Goal: Task Accomplishment & Management: Use online tool/utility

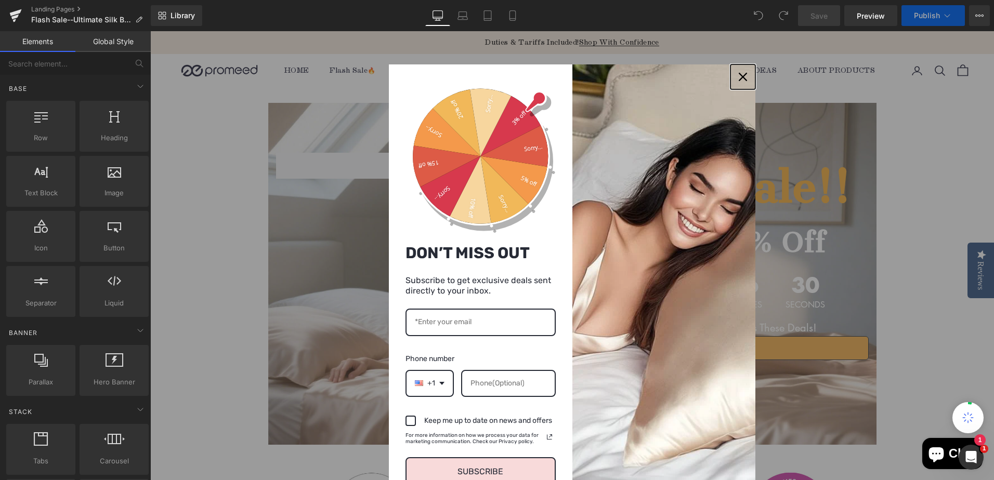
click at [735, 81] on div "Close" at bounding box center [743, 77] width 17 height 17
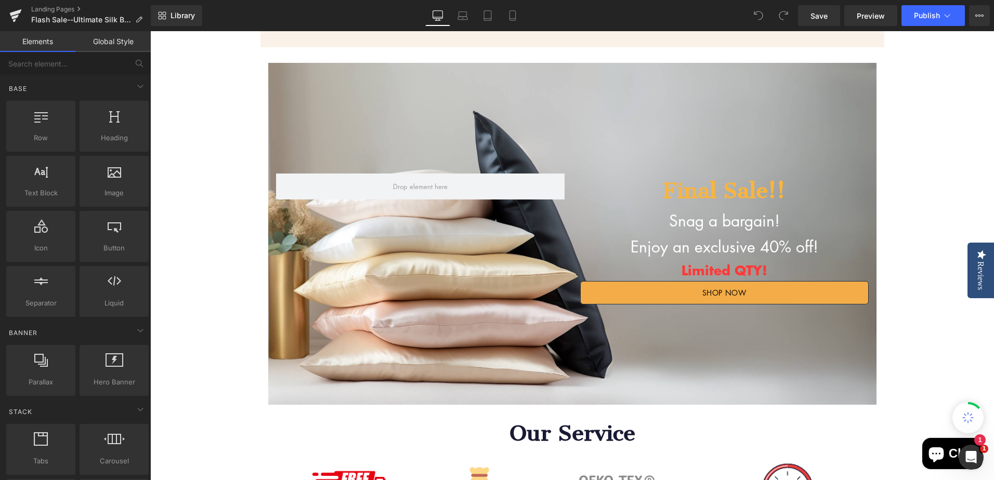
scroll to position [1612, 0]
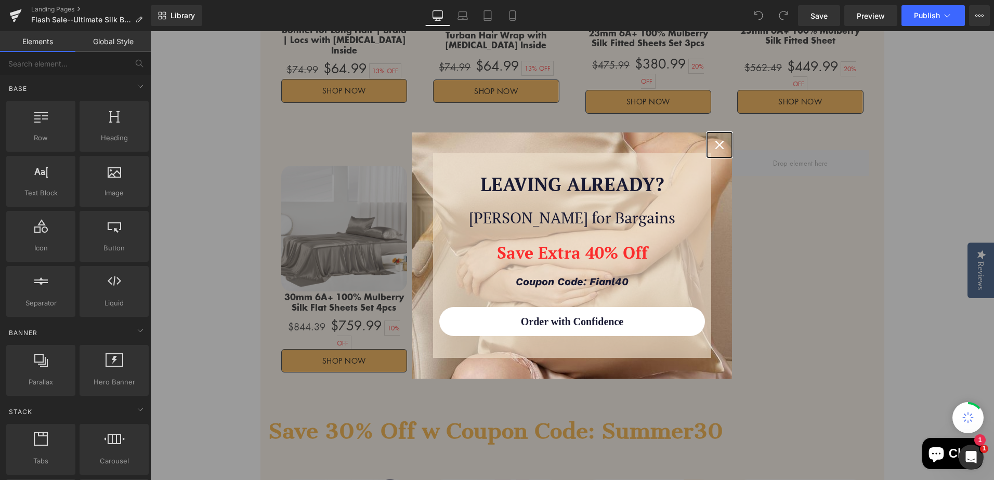
click at [718, 146] on icon "close icon" at bounding box center [719, 145] width 8 height 8
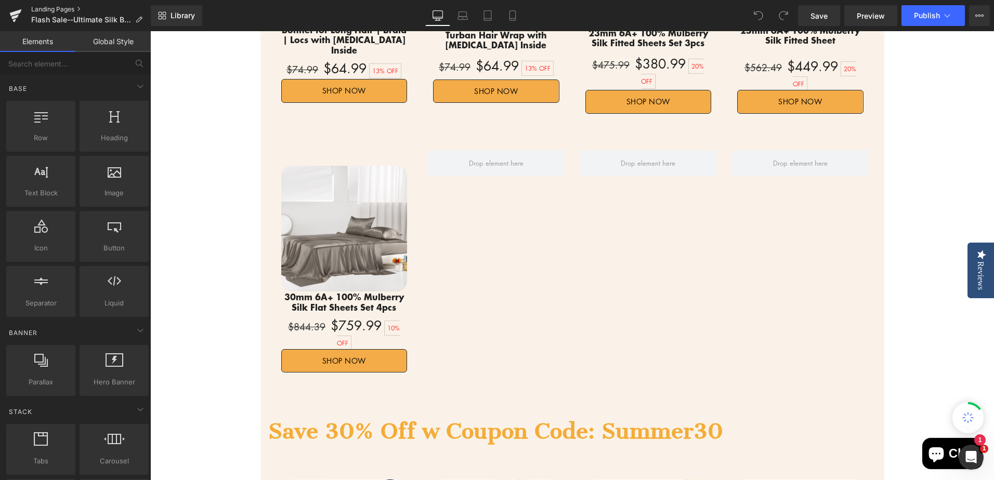
click at [60, 7] on link "Landing Pages" at bounding box center [91, 9] width 120 height 8
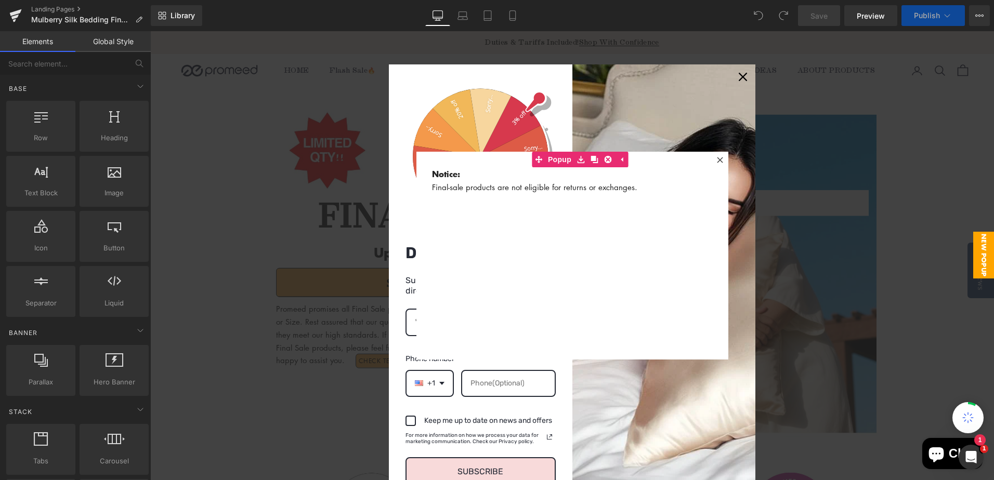
click at [718, 161] on icon at bounding box center [720, 160] width 6 height 6
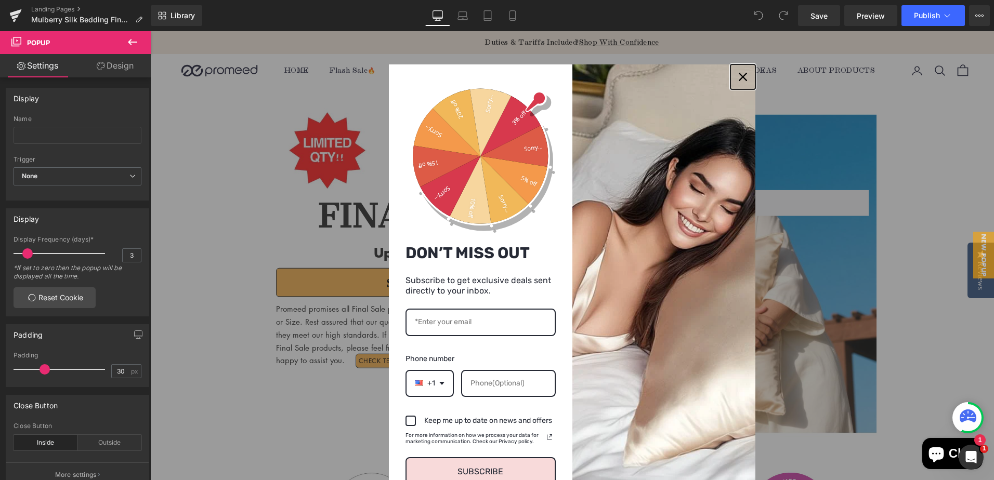
click at [739, 79] on icon "close icon" at bounding box center [743, 77] width 8 height 8
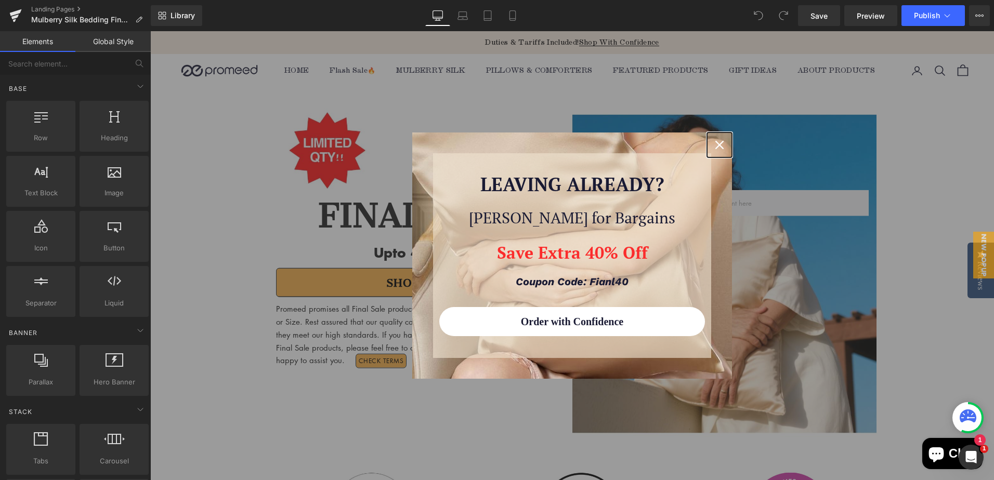
click at [719, 146] on icon "close icon" at bounding box center [719, 145] width 8 height 8
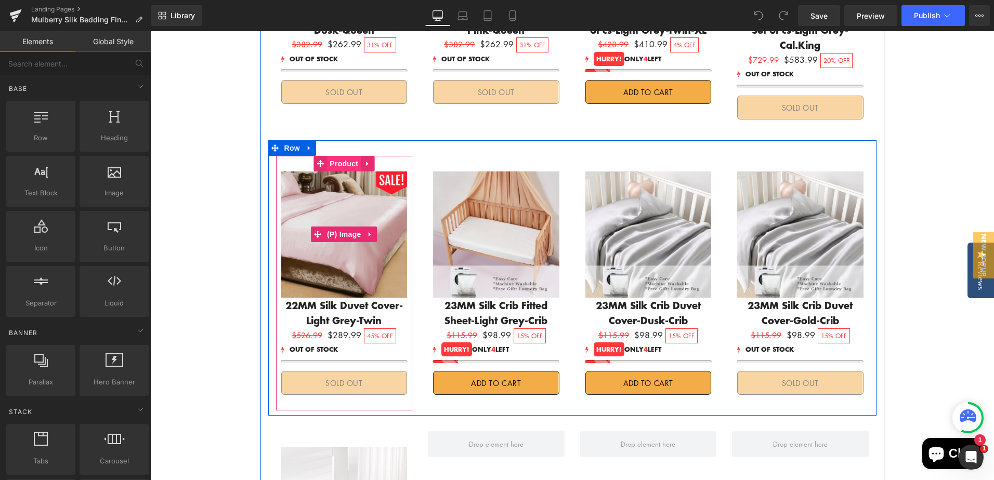
scroll to position [1924, 0]
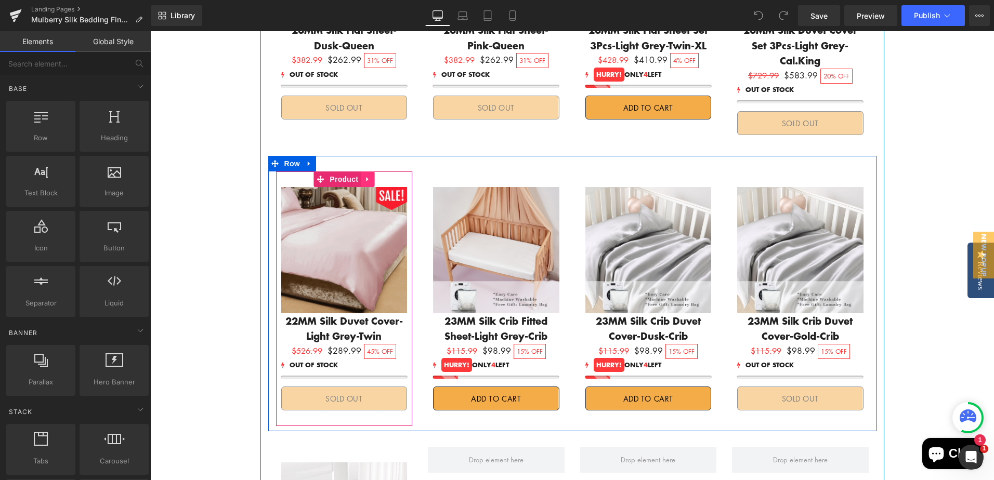
click at [364, 176] on icon at bounding box center [367, 180] width 7 height 8
click at [373, 176] on icon at bounding box center [374, 180] width 7 height 8
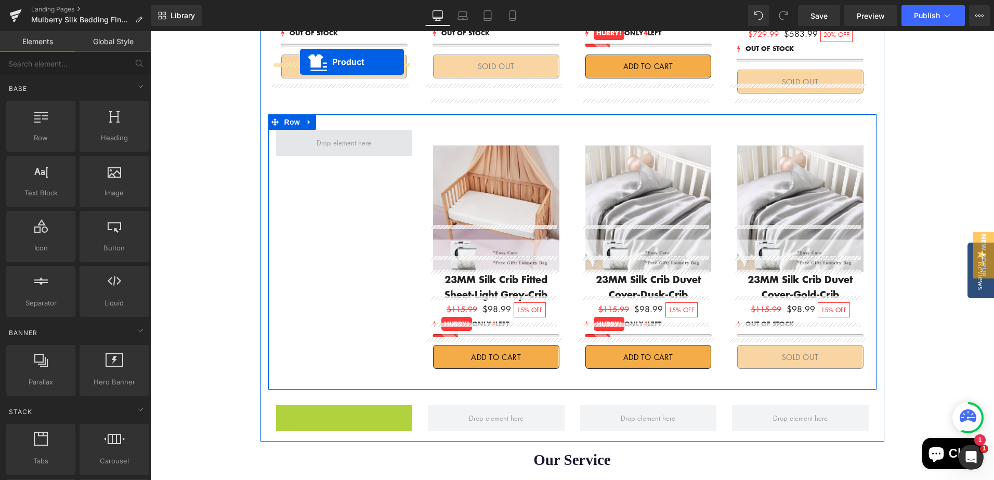
scroll to position [1901, 0]
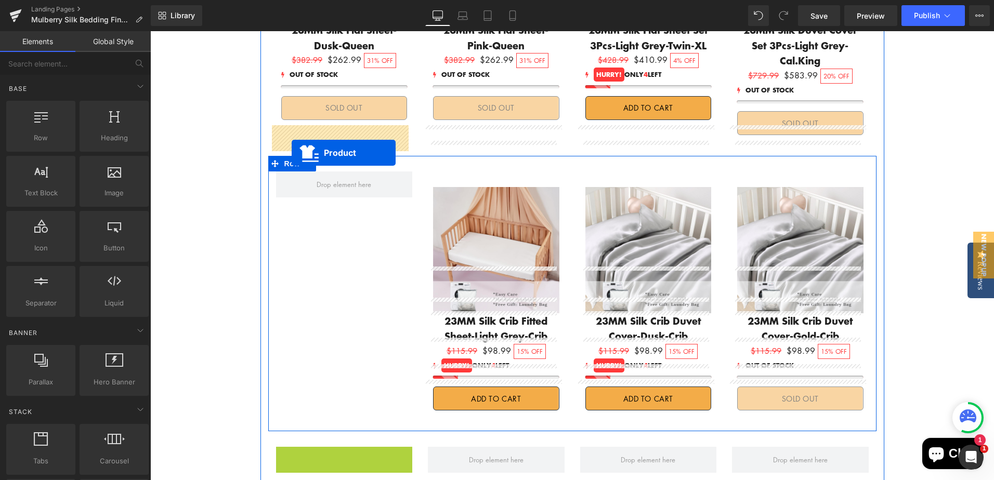
drag, startPoint x: 318, startPoint y: 256, endPoint x: 292, endPoint y: 153, distance: 106.2
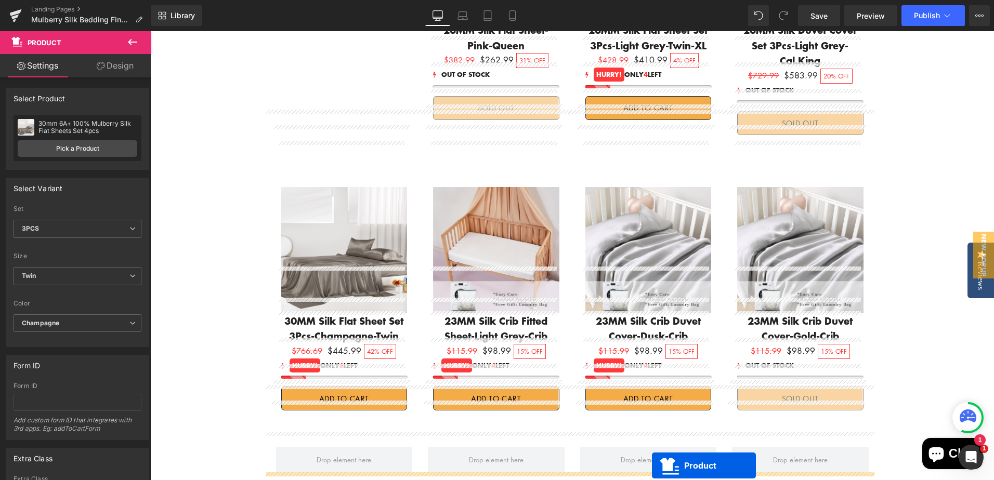
scroll to position [2005, 0]
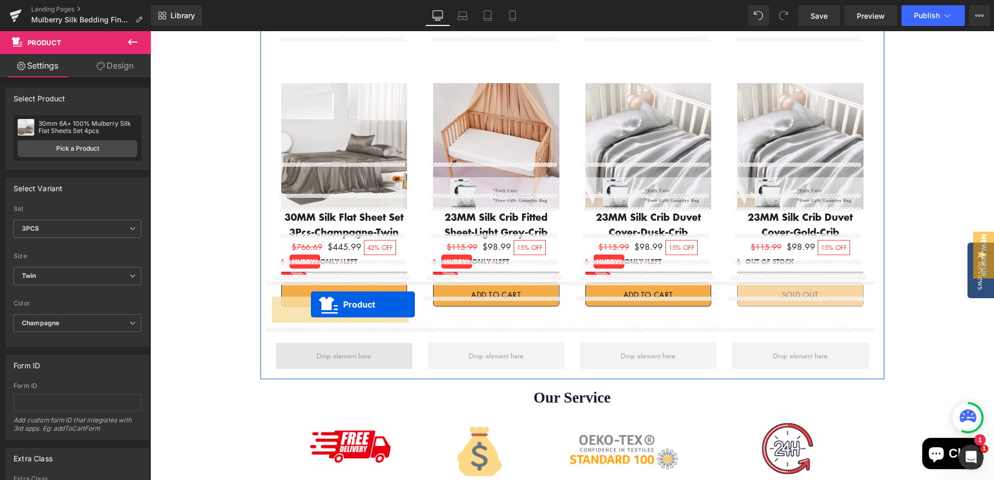
drag, startPoint x: 317, startPoint y: 118, endPoint x: 311, endPoint y: 305, distance: 186.8
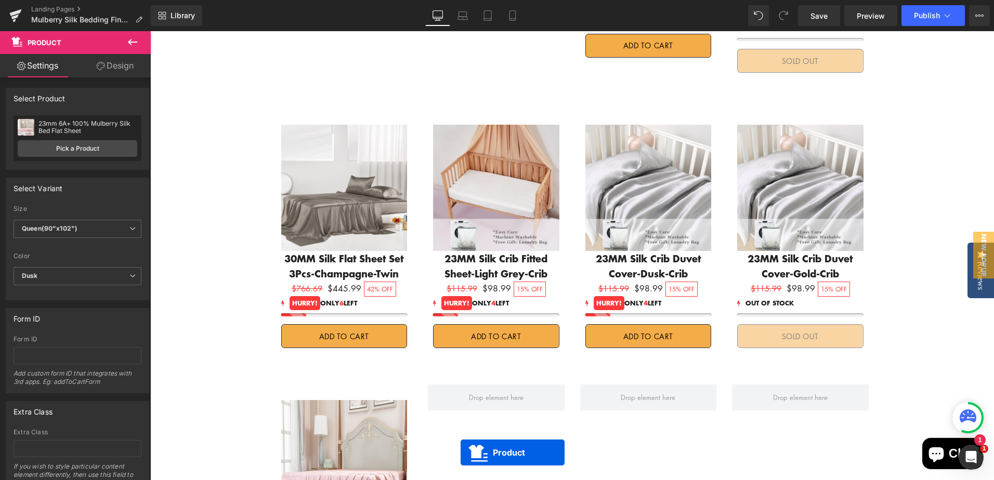
scroll to position [2047, 0]
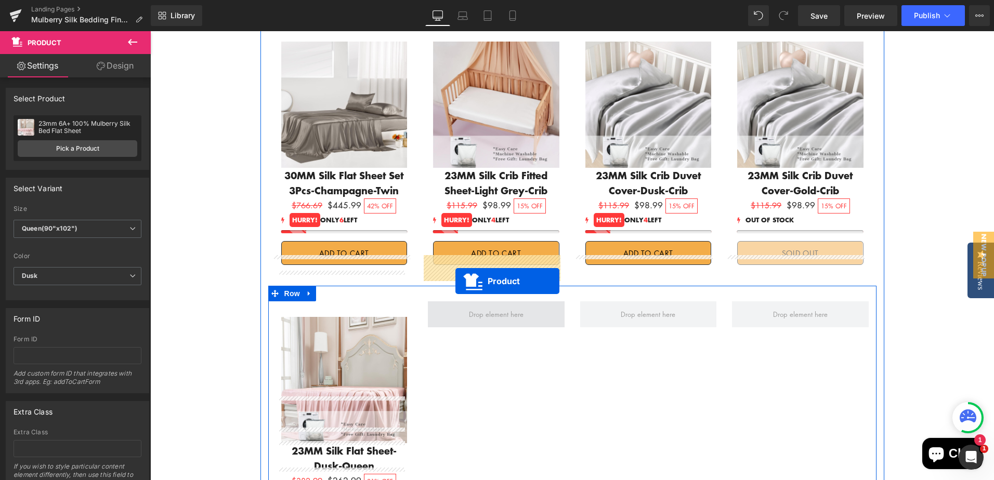
drag, startPoint x: 467, startPoint y: 115, endPoint x: 455, endPoint y: 281, distance: 166.3
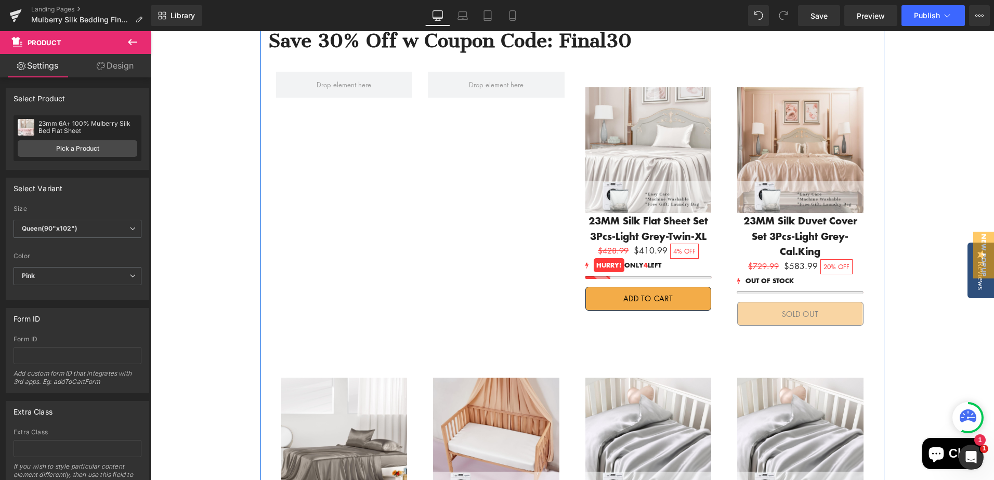
scroll to position [1683, 0]
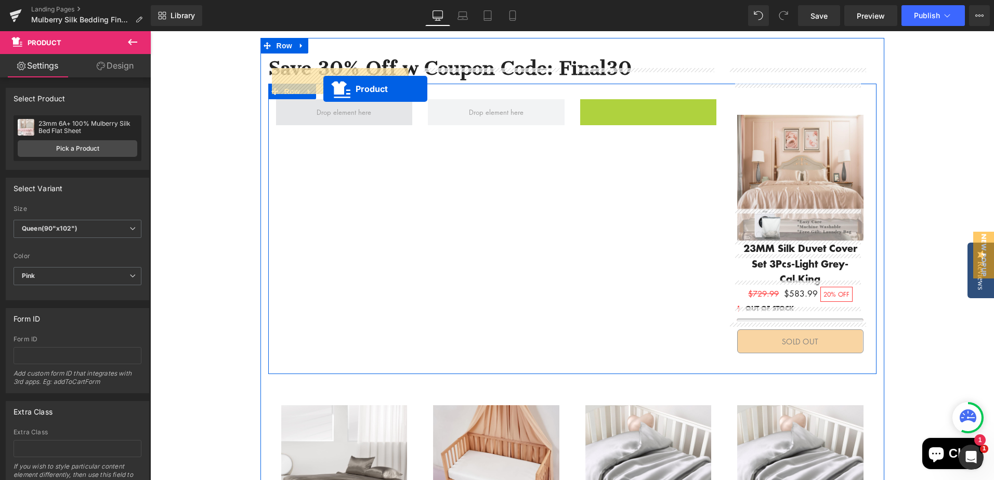
drag, startPoint x: 618, startPoint y: 79, endPoint x: 323, endPoint y: 89, distance: 295.0
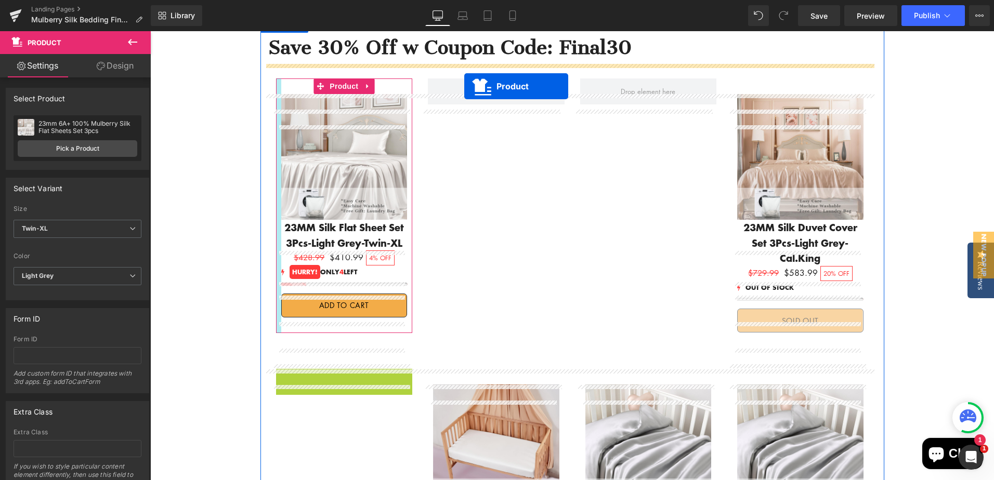
scroll to position [1641, 0]
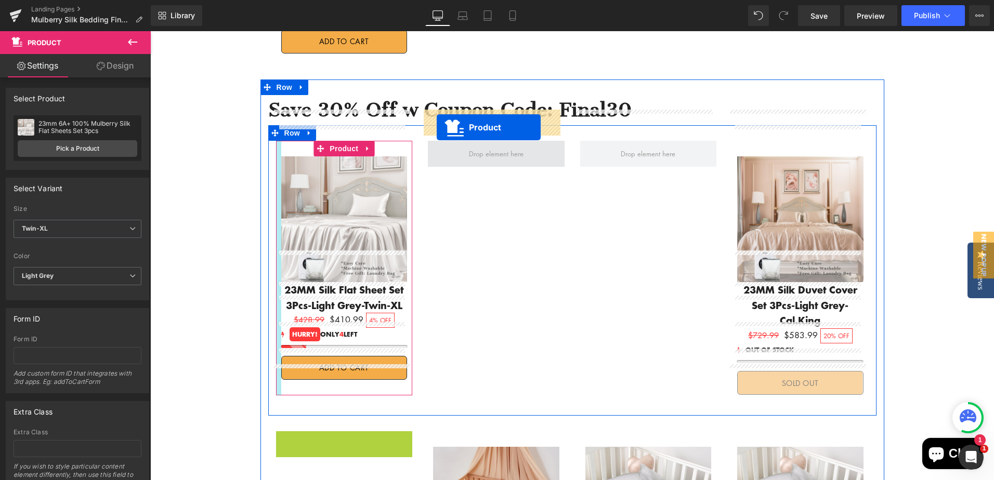
drag, startPoint x: 314, startPoint y: 300, endPoint x: 436, endPoint y: 134, distance: 206.3
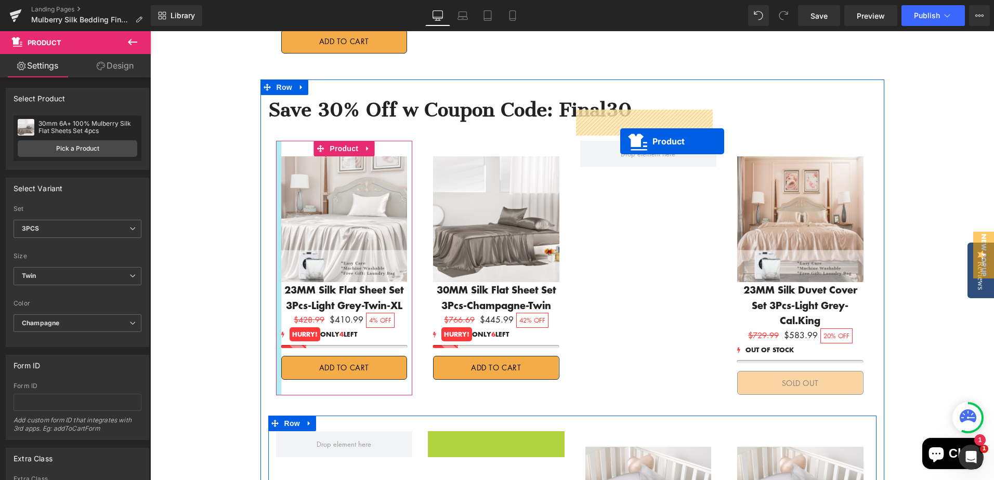
drag, startPoint x: 467, startPoint y: 395, endPoint x: 620, endPoint y: 141, distance: 295.8
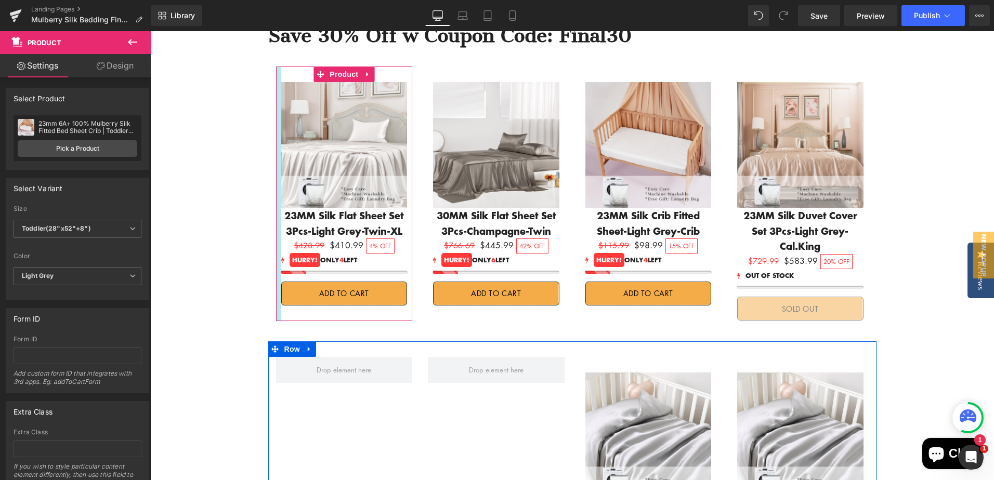
scroll to position [1693, 0]
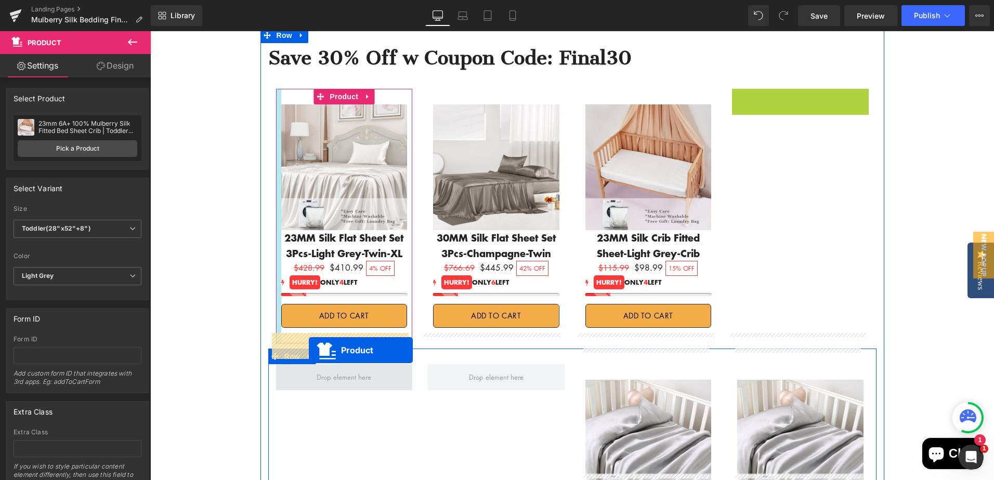
drag, startPoint x: 772, startPoint y: 69, endPoint x: 308, endPoint y: 350, distance: 542.9
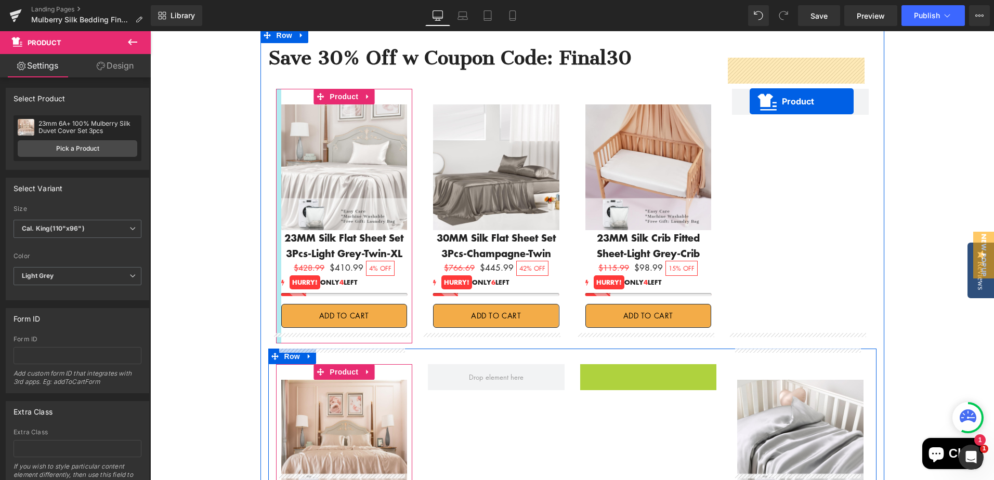
drag, startPoint x: 719, startPoint y: 226, endPoint x: 750, endPoint y: 101, distance: 128.1
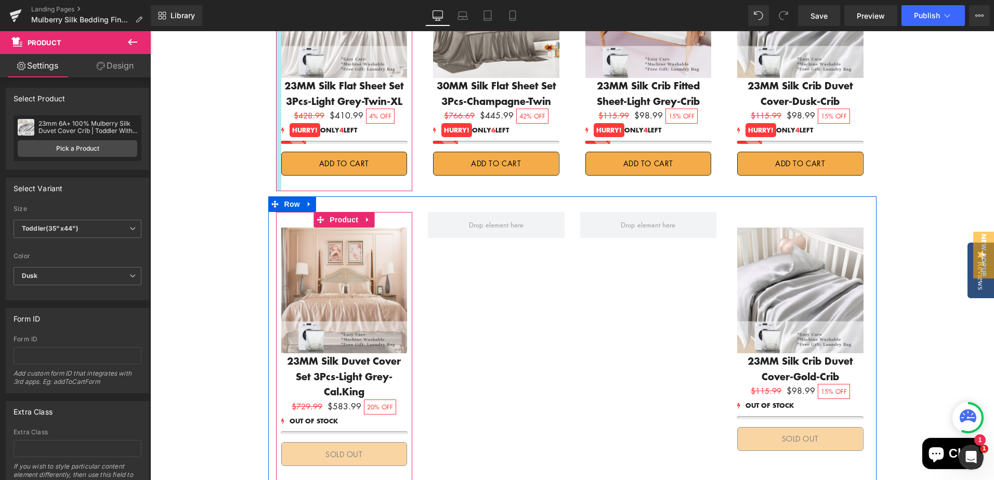
scroll to position [1849, 0]
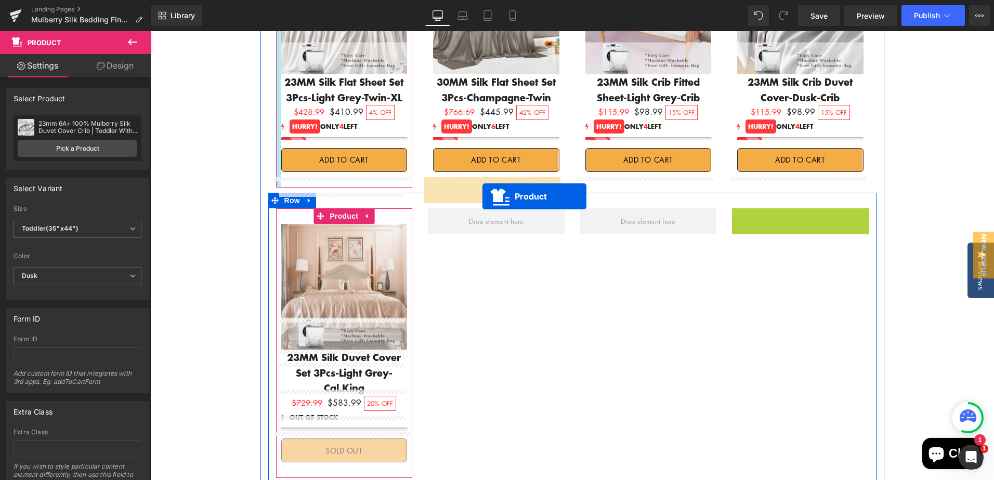
drag, startPoint x: 773, startPoint y: 189, endPoint x: 687, endPoint y: 316, distance: 153.6
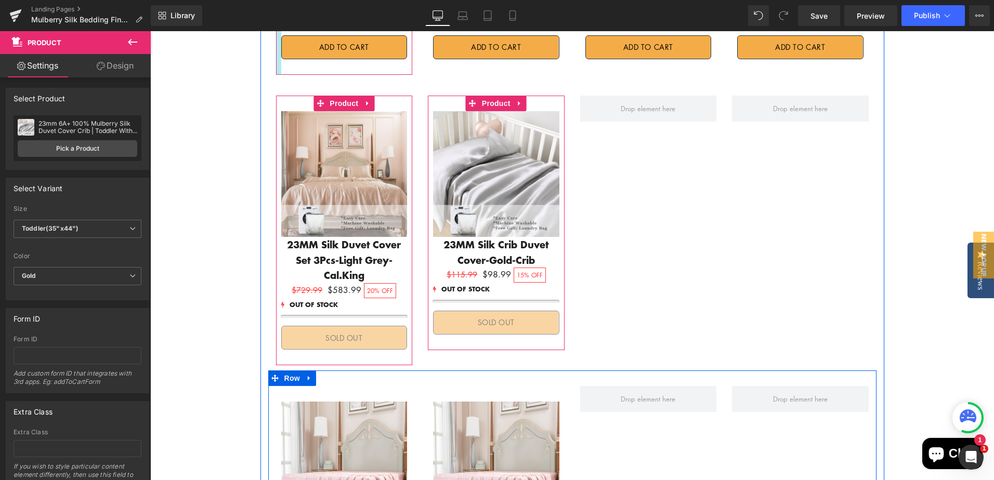
scroll to position [1953, 0]
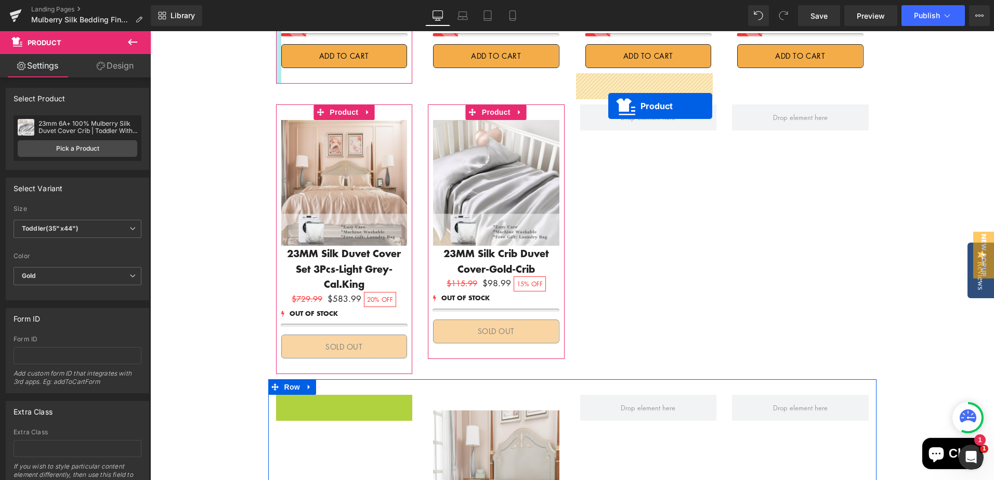
drag, startPoint x: 316, startPoint y: 360, endPoint x: 608, endPoint y: 106, distance: 387.4
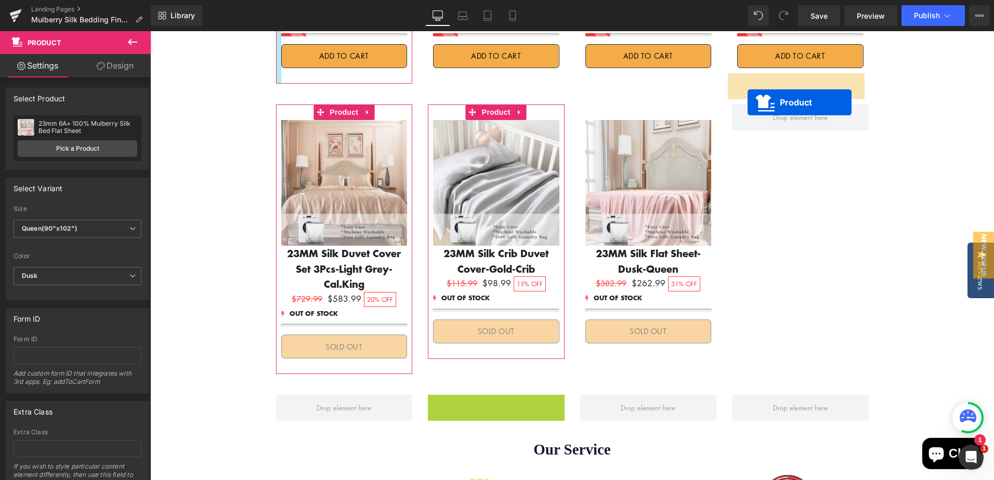
drag, startPoint x: 468, startPoint y: 361, endPoint x: 748, endPoint y: 102, distance: 380.8
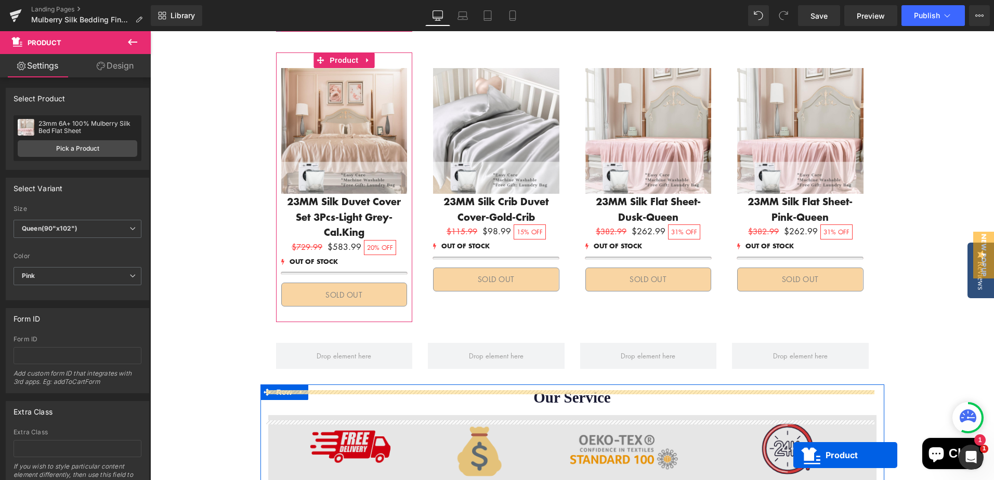
scroll to position [2078, 0]
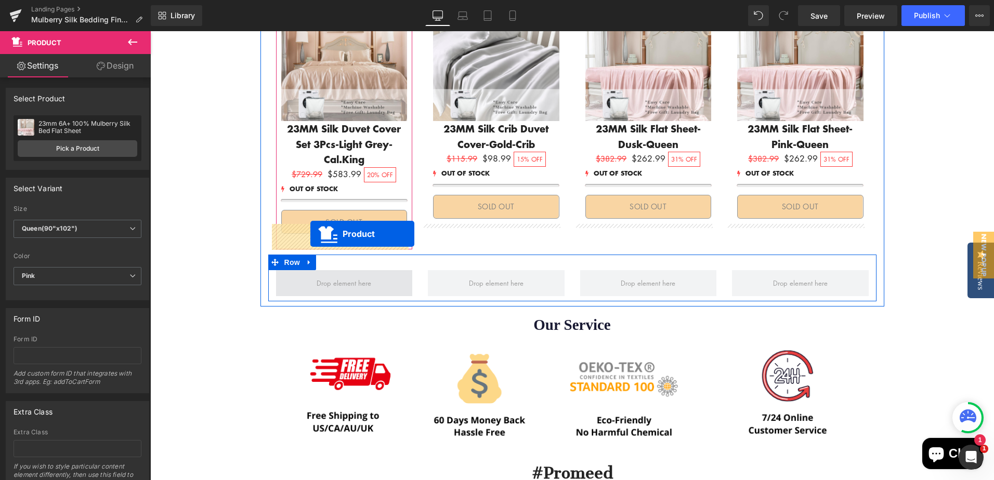
drag, startPoint x: 315, startPoint y: 109, endPoint x: 311, endPoint y: 234, distance: 124.9
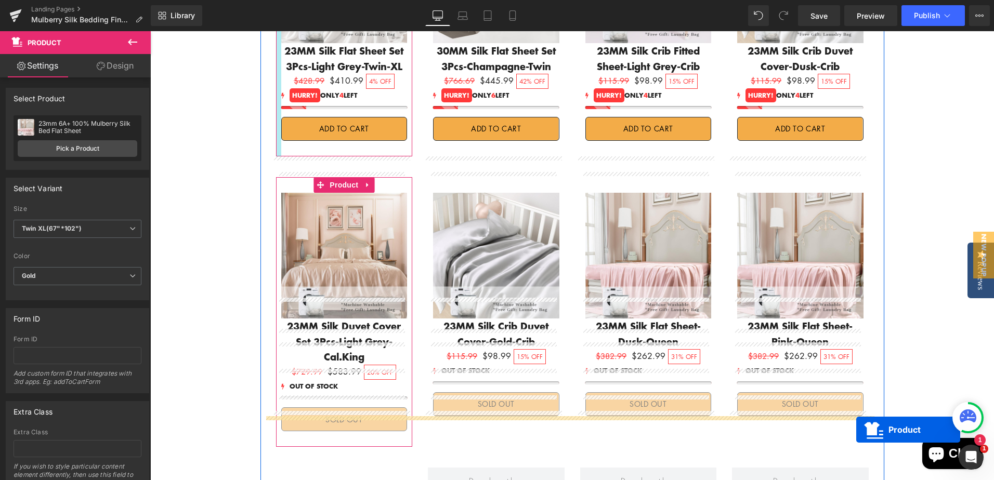
scroll to position [1922, 0]
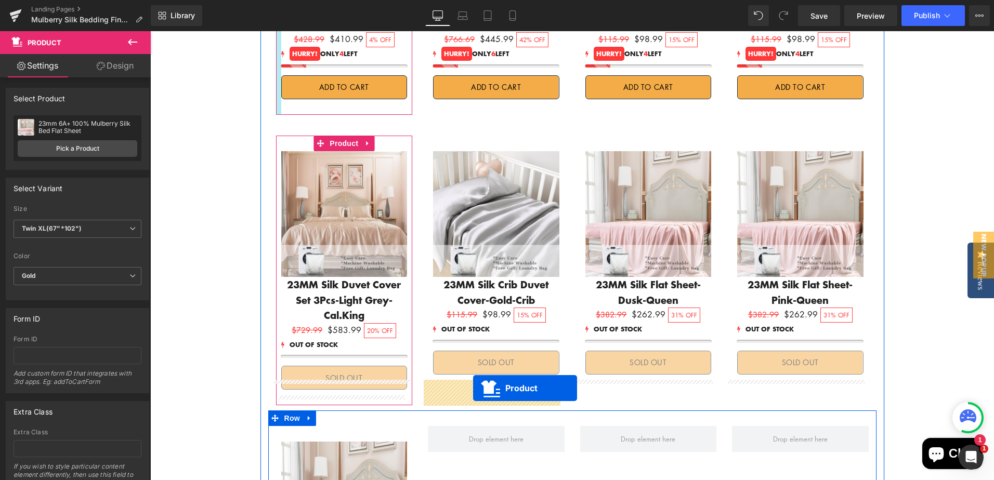
drag, startPoint x: 470, startPoint y: 192, endPoint x: 695, endPoint y: 436, distance: 331.5
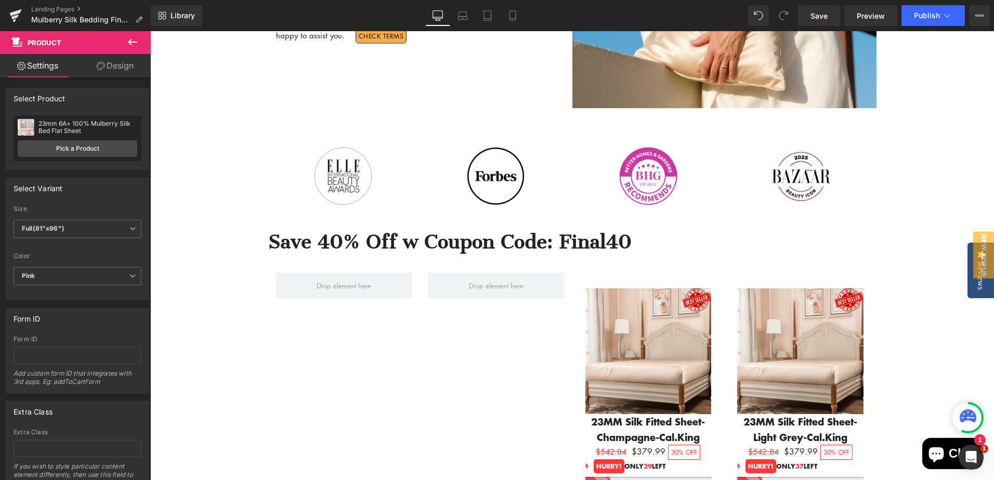
scroll to position [414, 0]
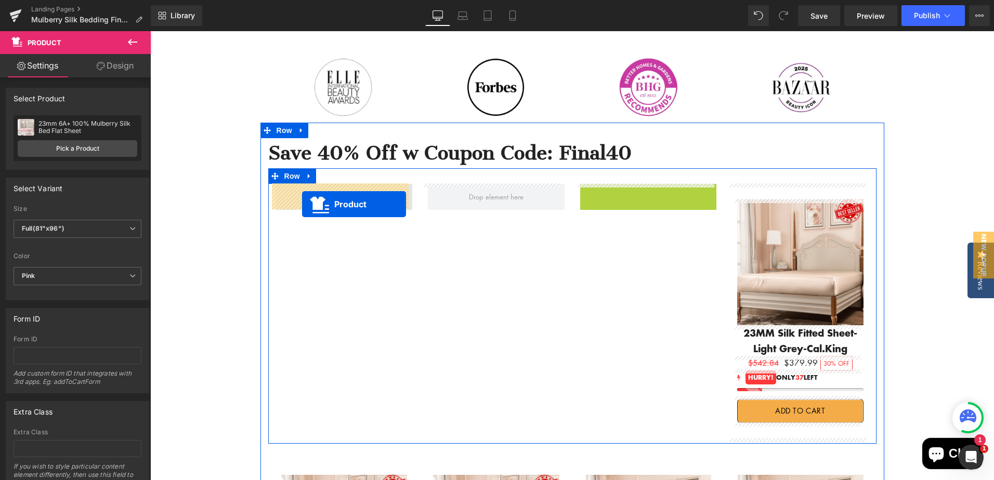
drag, startPoint x: 621, startPoint y: 196, endPoint x: 302, endPoint y: 204, distance: 318.9
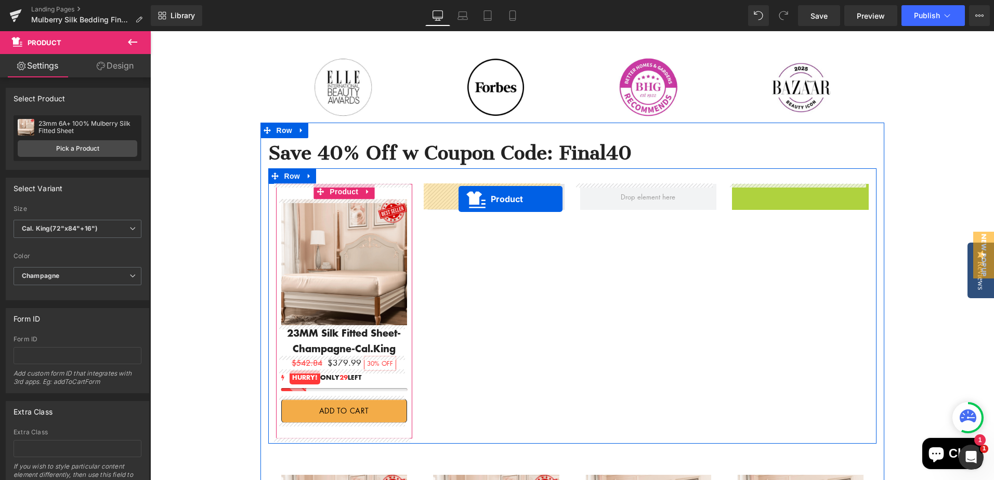
drag, startPoint x: 775, startPoint y: 193, endPoint x: 457, endPoint y: 199, distance: 318.3
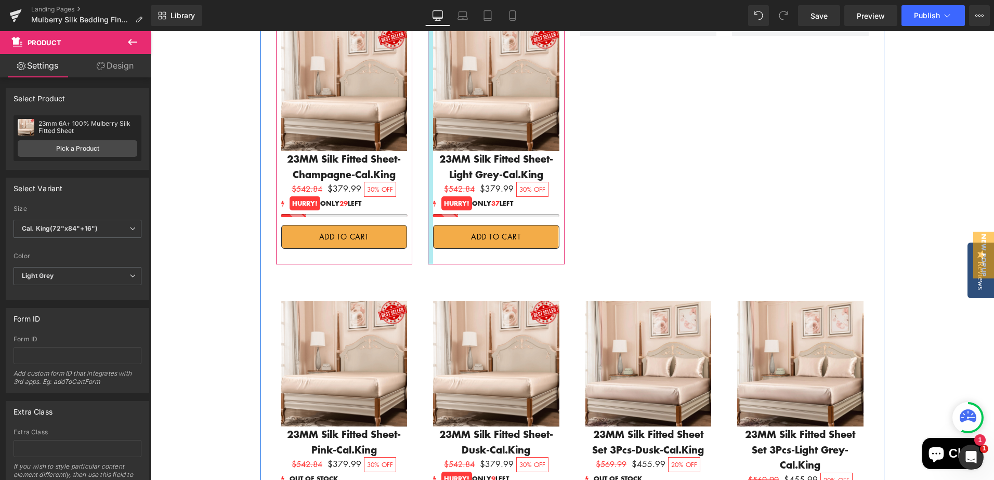
scroll to position [570, 0]
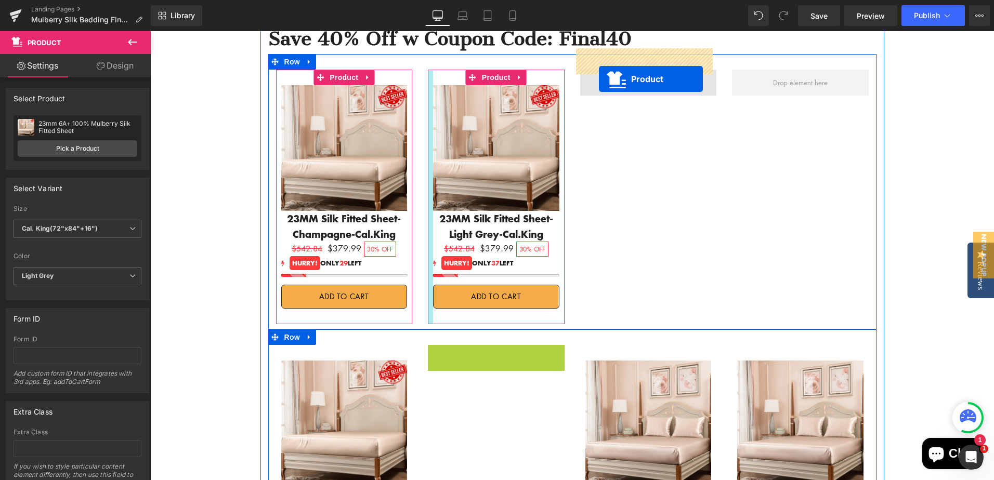
drag, startPoint x: 467, startPoint y: 312, endPoint x: 599, endPoint y: 67, distance: 278.2
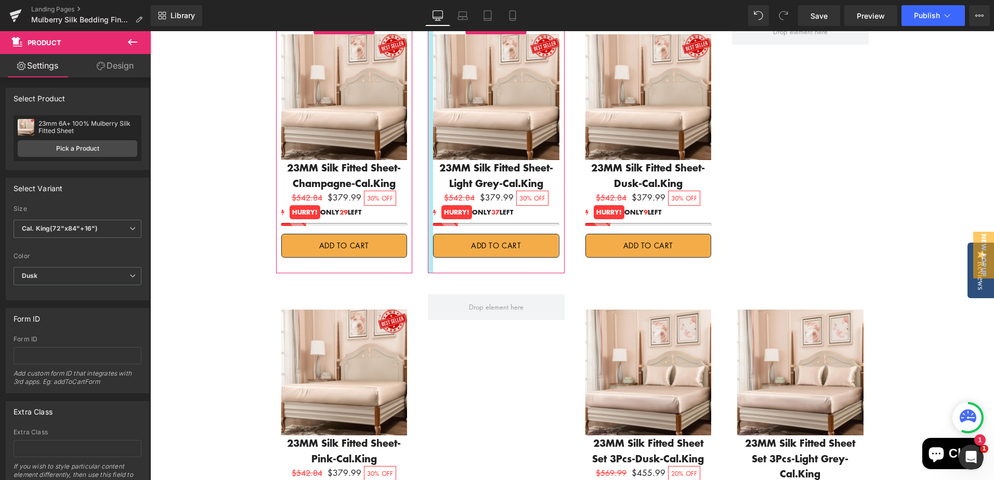
scroll to position [528, 0]
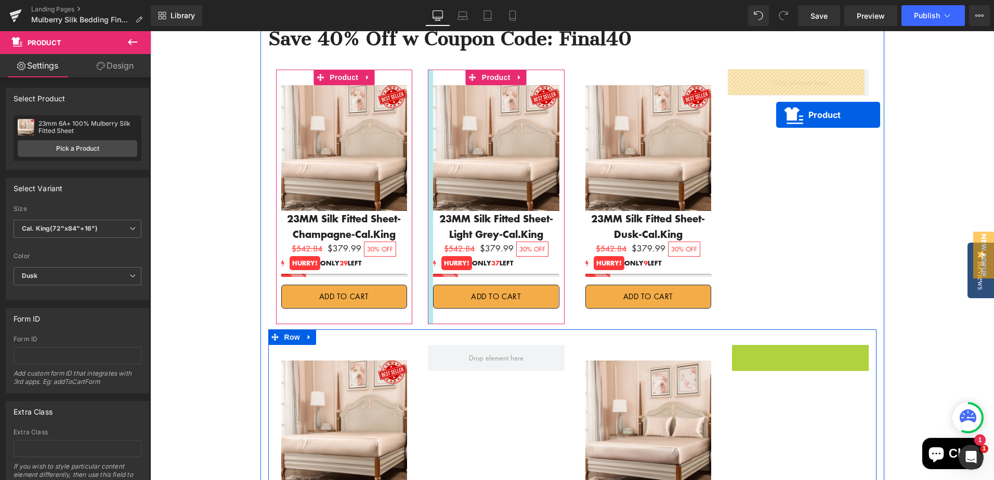
drag, startPoint x: 770, startPoint y: 356, endPoint x: 776, endPoint y: 114, distance: 241.3
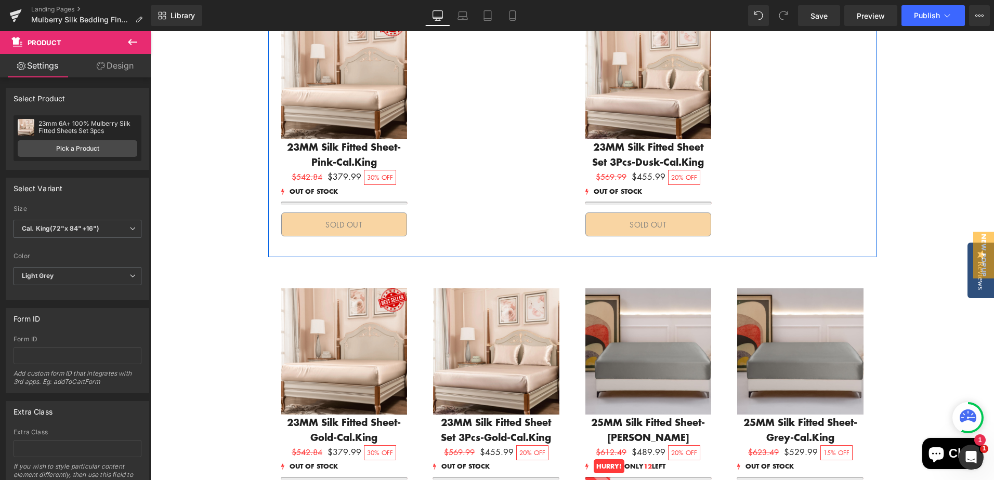
scroll to position [840, 0]
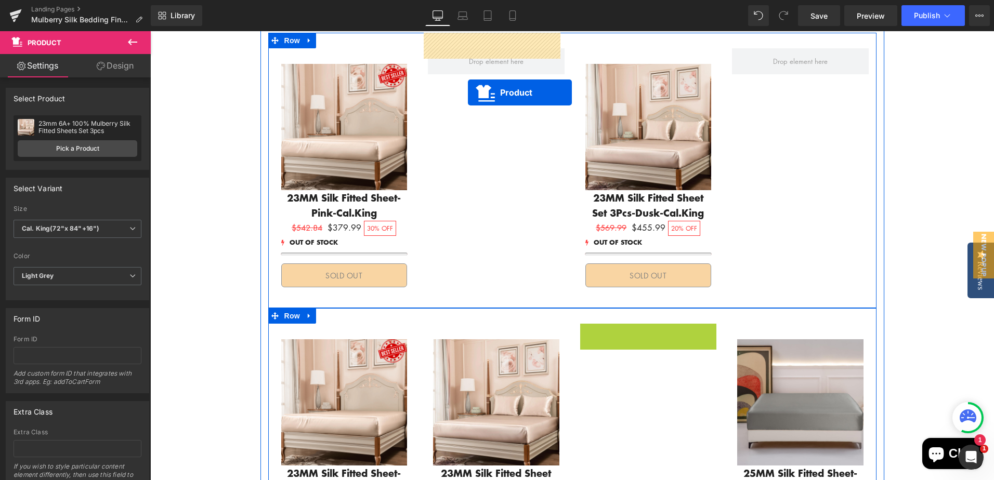
drag, startPoint x: 620, startPoint y: 322, endPoint x: 467, endPoint y: 92, distance: 275.7
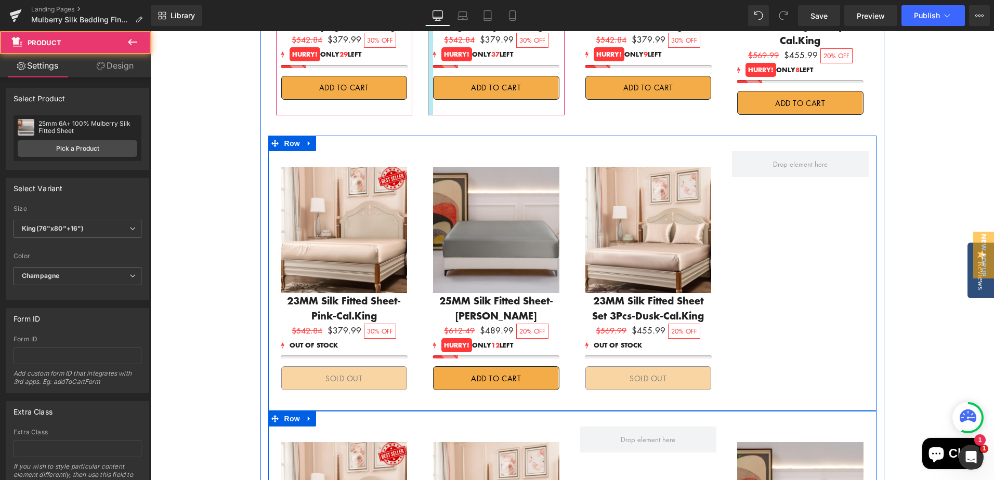
scroll to position [736, 0]
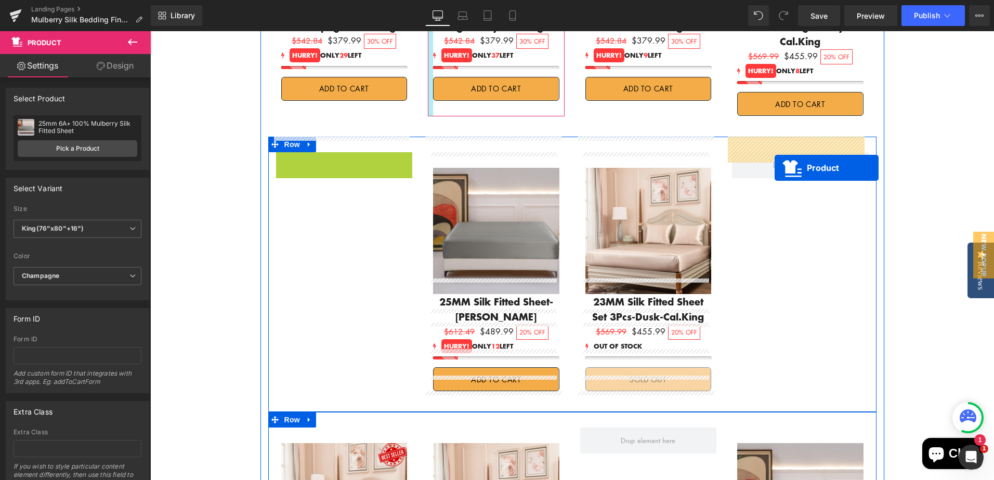
drag, startPoint x: 314, startPoint y: 147, endPoint x: 775, endPoint y: 168, distance: 461.7
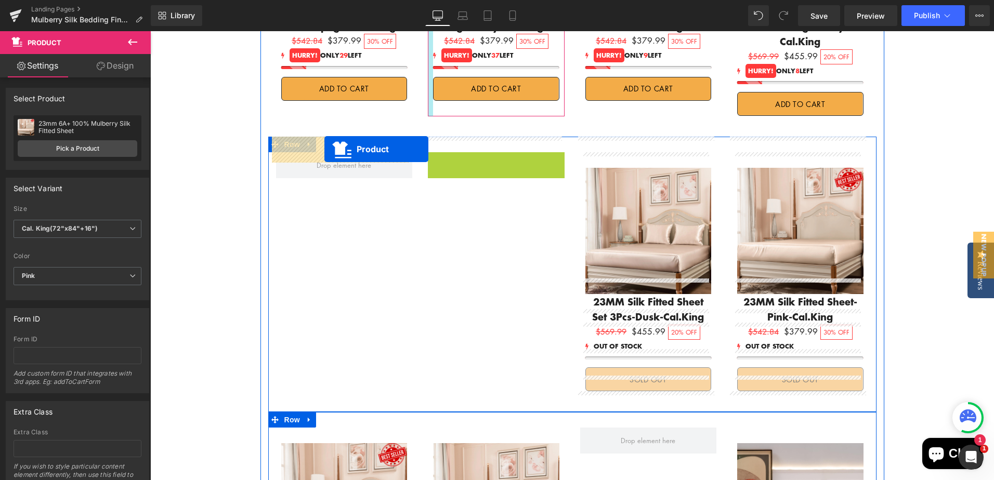
drag, startPoint x: 468, startPoint y: 148, endPoint x: 517, endPoint y: 217, distance: 84.3
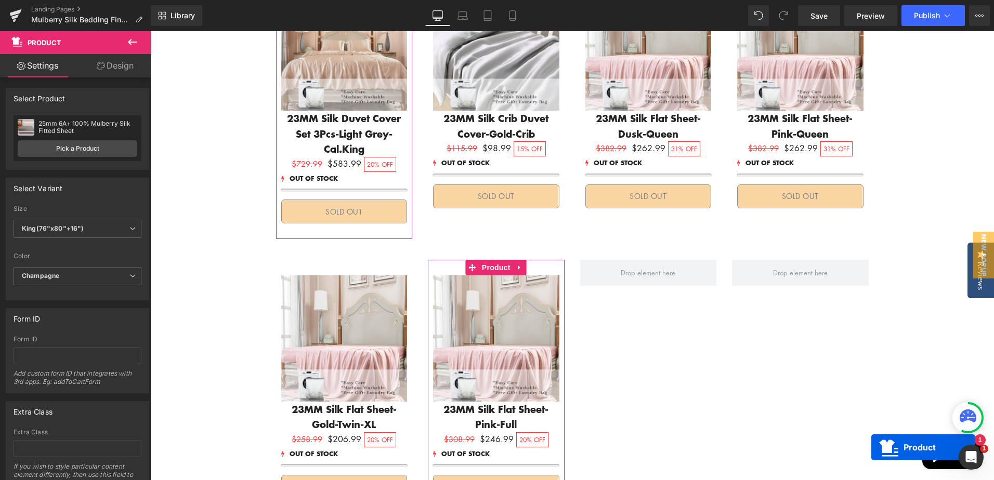
scroll to position [2140, 0]
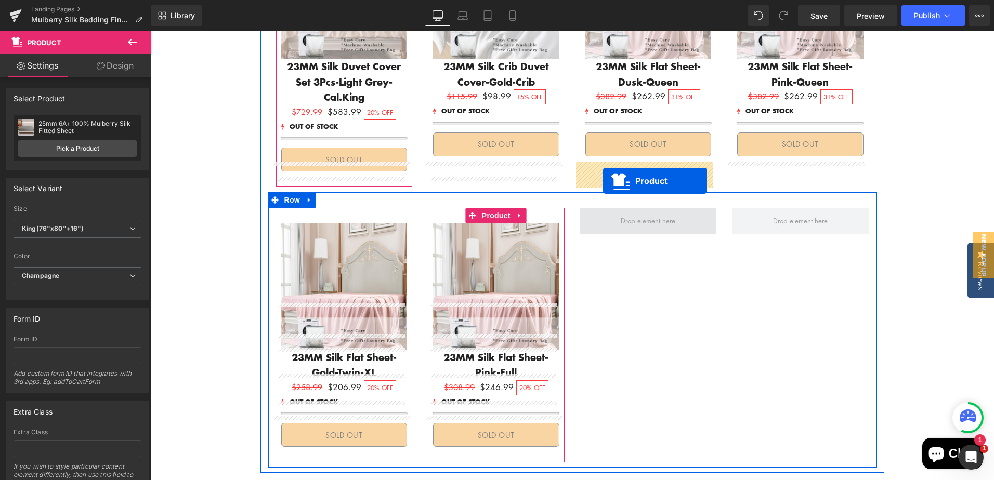
drag, startPoint x: 622, startPoint y: 145, endPoint x: 603, endPoint y: 181, distance: 40.5
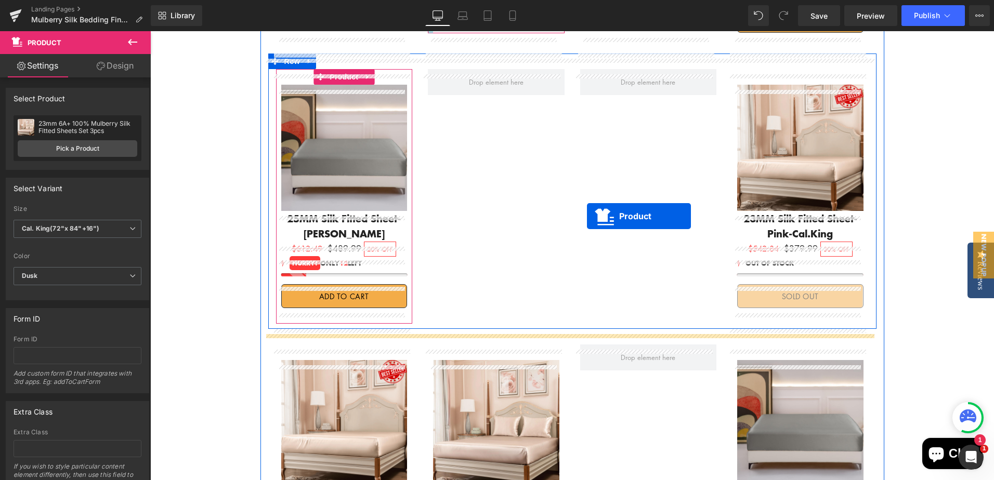
scroll to position [799, 0]
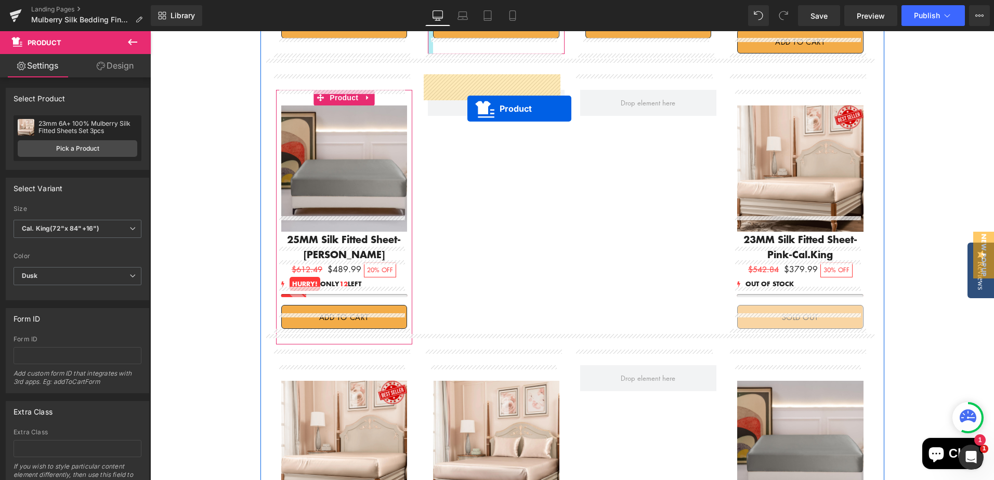
drag, startPoint x: 315, startPoint y: 126, endPoint x: 462, endPoint y: 105, distance: 149.2
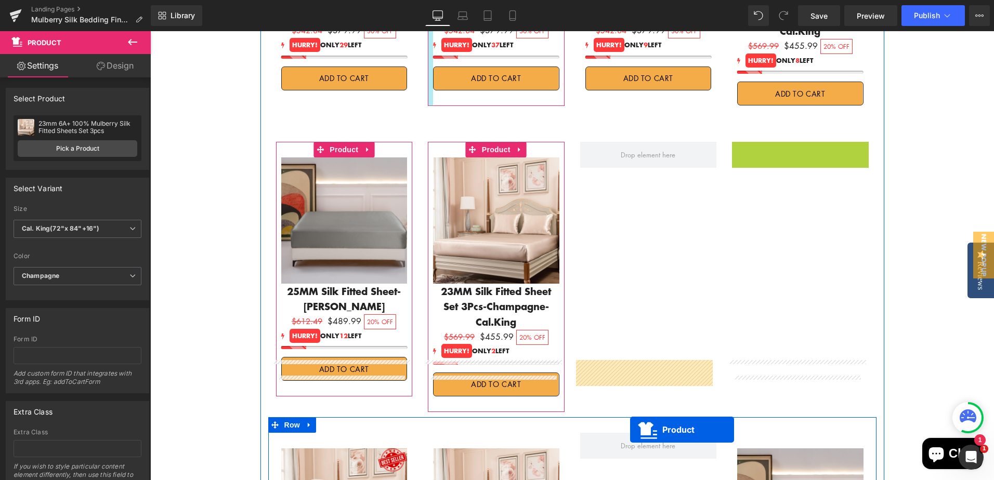
scroll to position [788, 0]
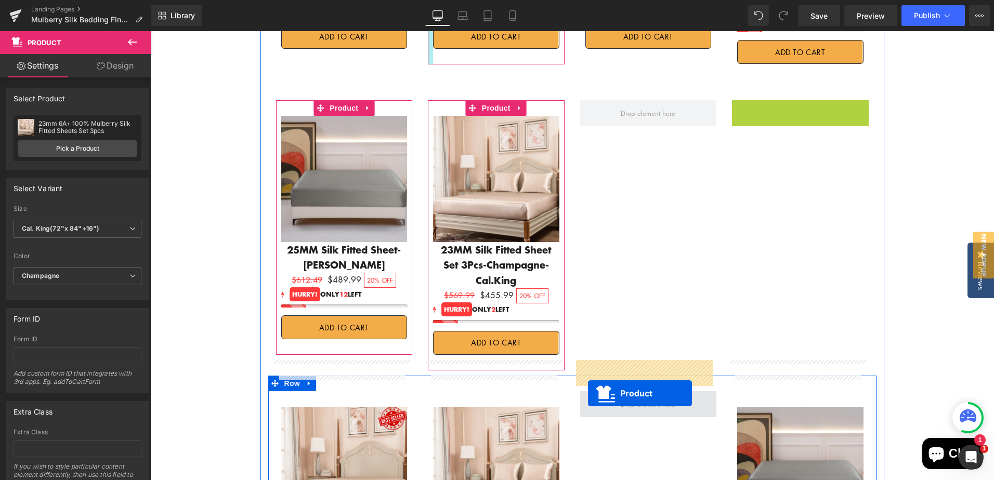
drag, startPoint x: 771, startPoint y: 137, endPoint x: 588, endPoint y: 383, distance: 306.6
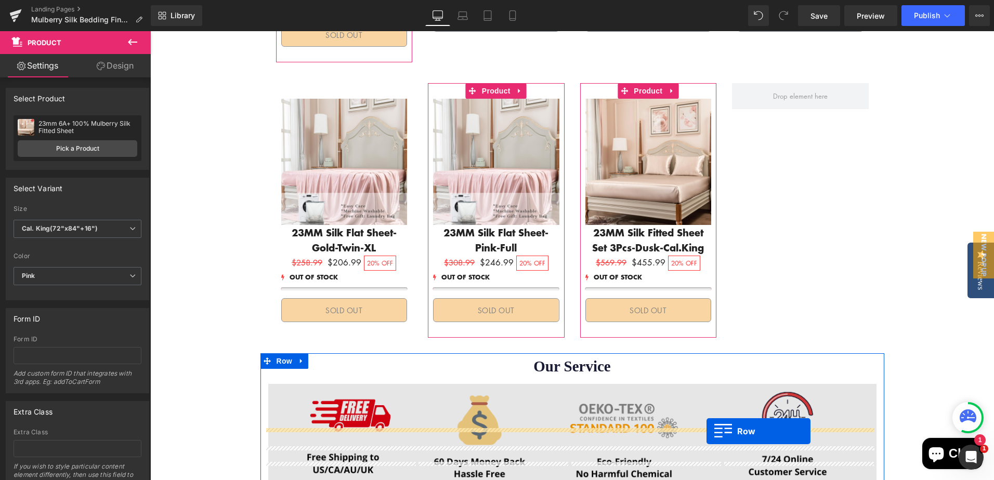
scroll to position [1818, 0]
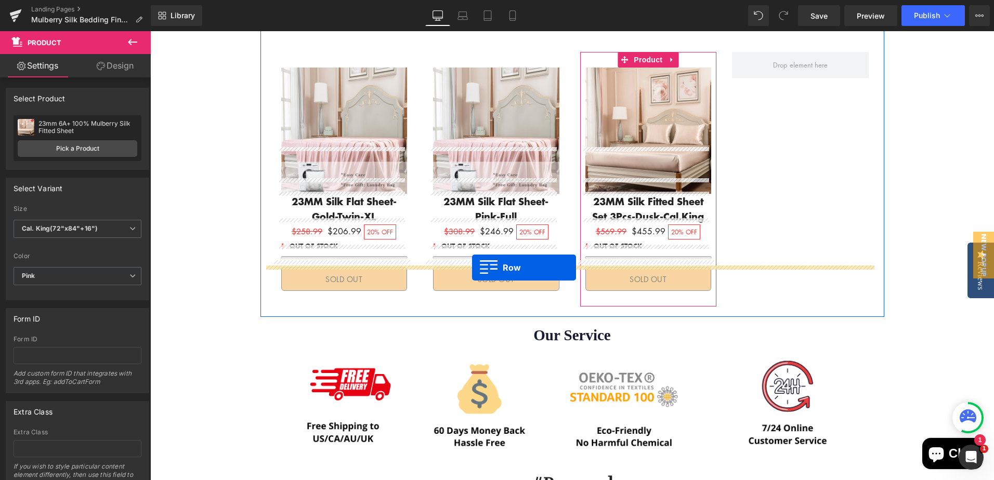
drag, startPoint x: 272, startPoint y: 147, endPoint x: 472, endPoint y: 268, distance: 234.0
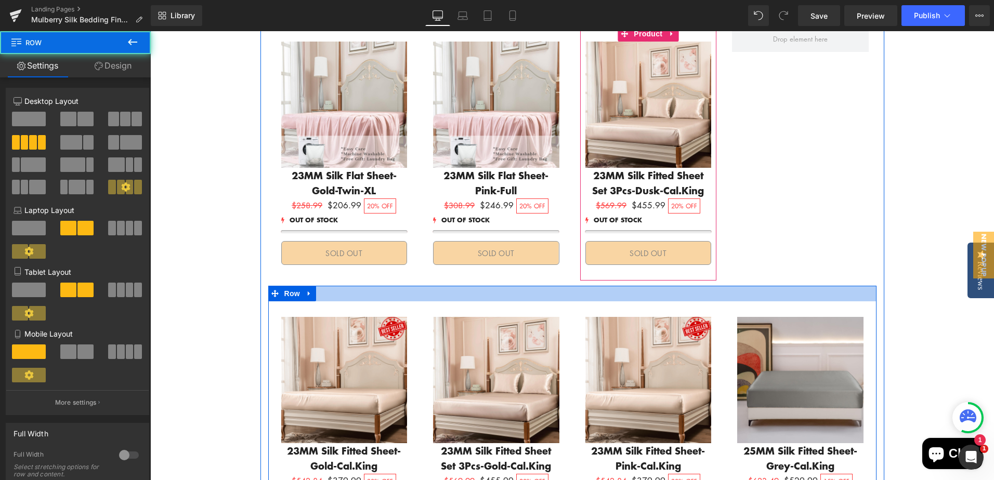
scroll to position [1792, 0]
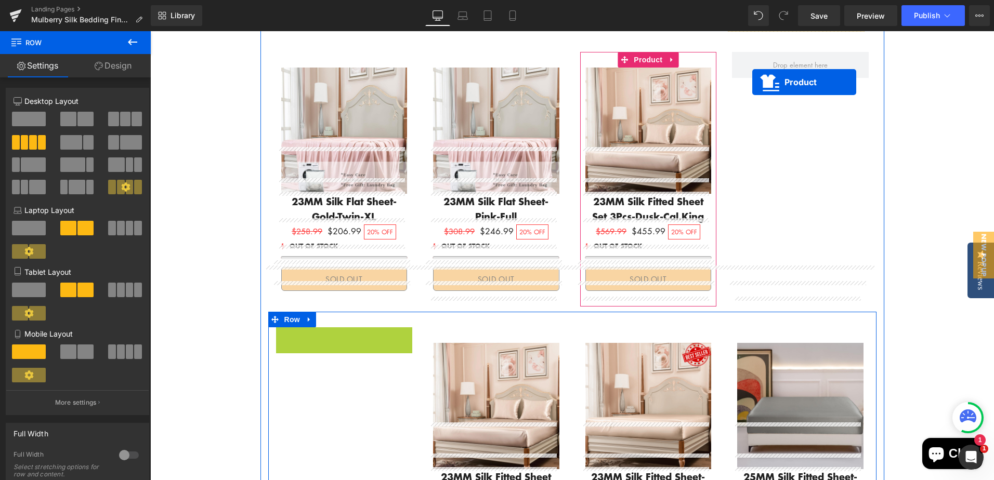
drag, startPoint x: 318, startPoint y: 292, endPoint x: 752, endPoint y: 82, distance: 482.1
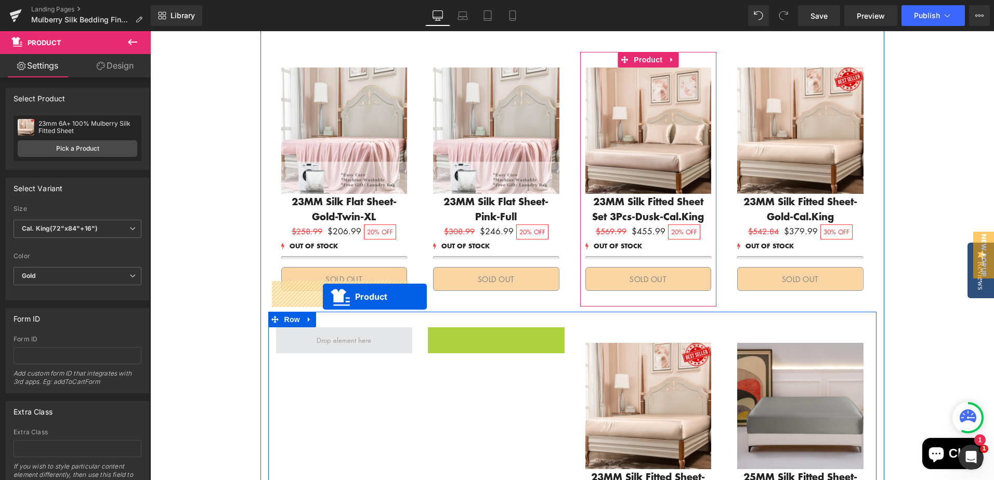
drag, startPoint x: 344, startPoint y: 299, endPoint x: 323, endPoint y: 297, distance: 21.4
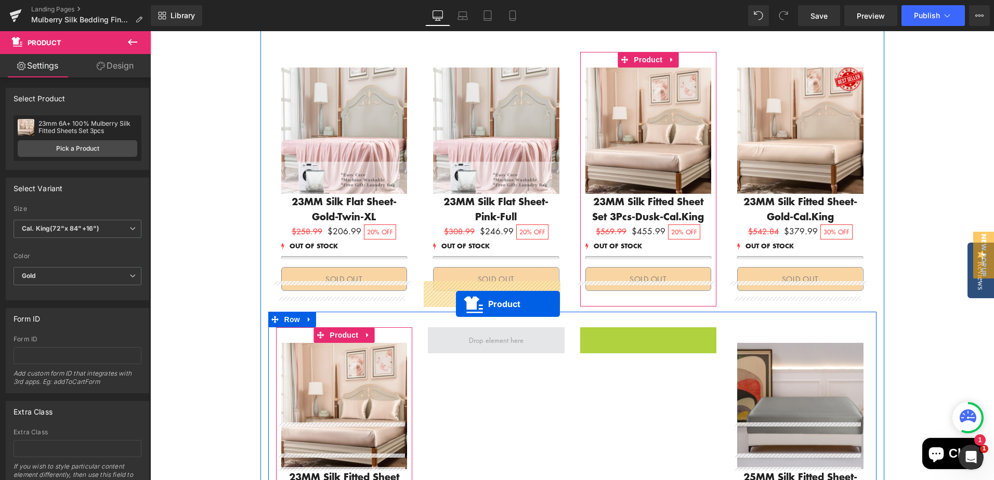
drag, startPoint x: 616, startPoint y: 294, endPoint x: 456, endPoint y: 304, distance: 160.0
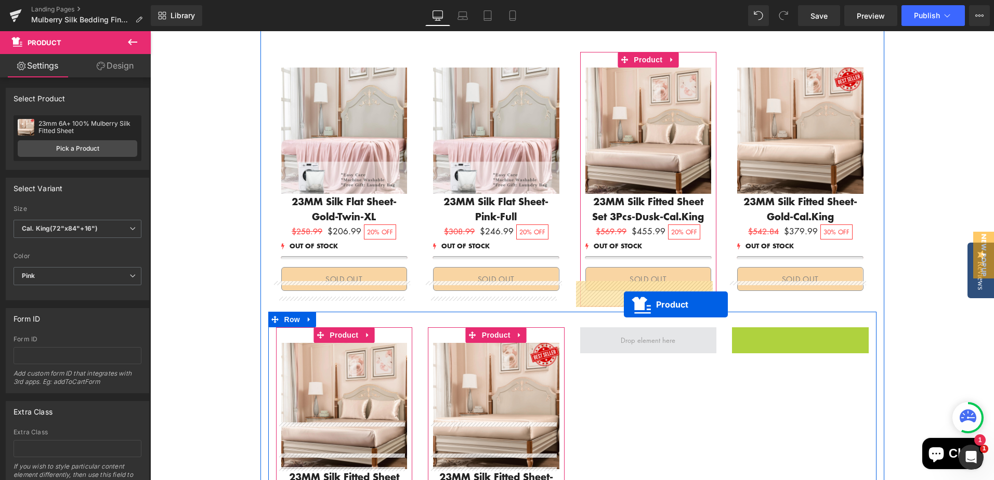
drag, startPoint x: 769, startPoint y: 291, endPoint x: 624, endPoint y: 305, distance: 145.2
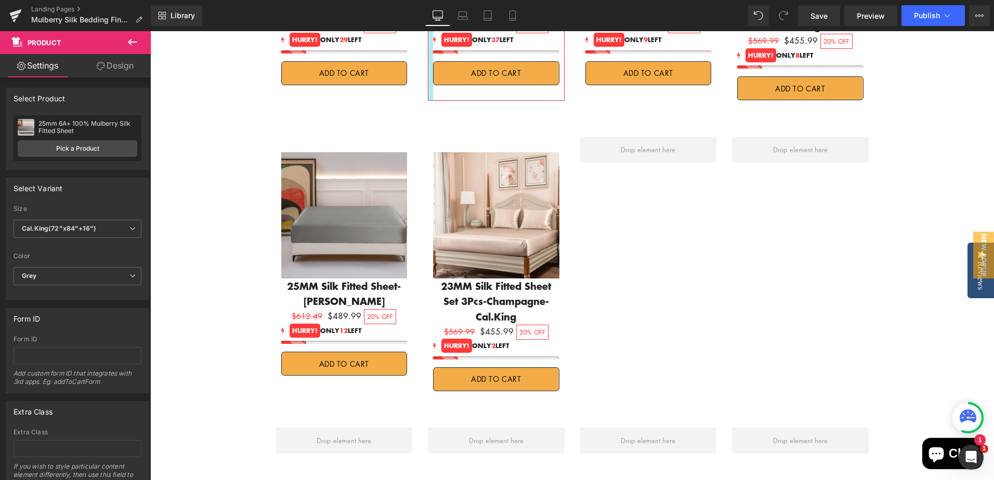
scroll to position [596, 0]
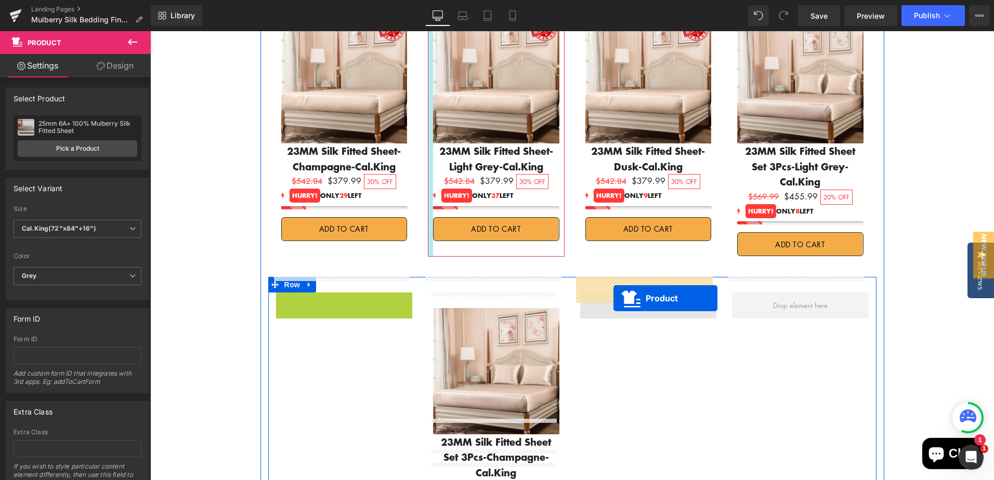
drag, startPoint x: 318, startPoint y: 284, endPoint x: 614, endPoint y: 298, distance: 296.2
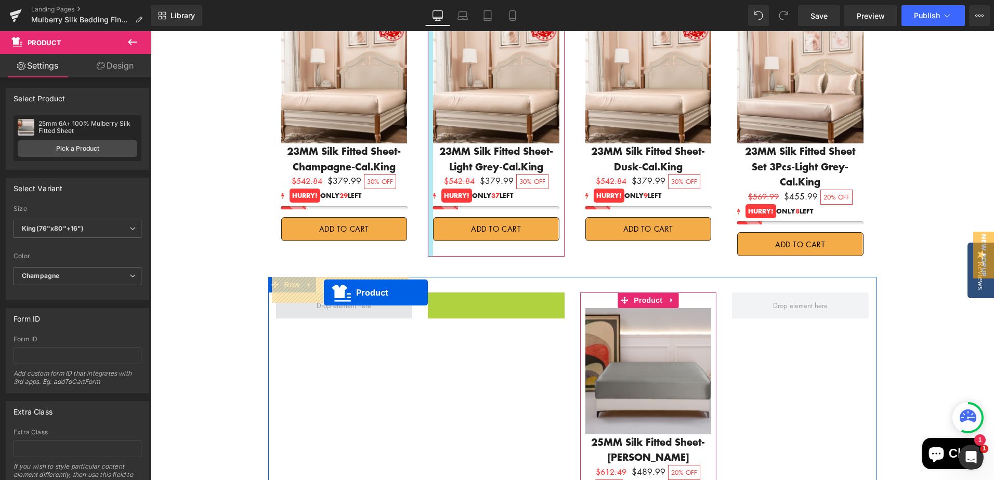
drag, startPoint x: 344, startPoint y: 293, endPoint x: 324, endPoint y: 293, distance: 20.3
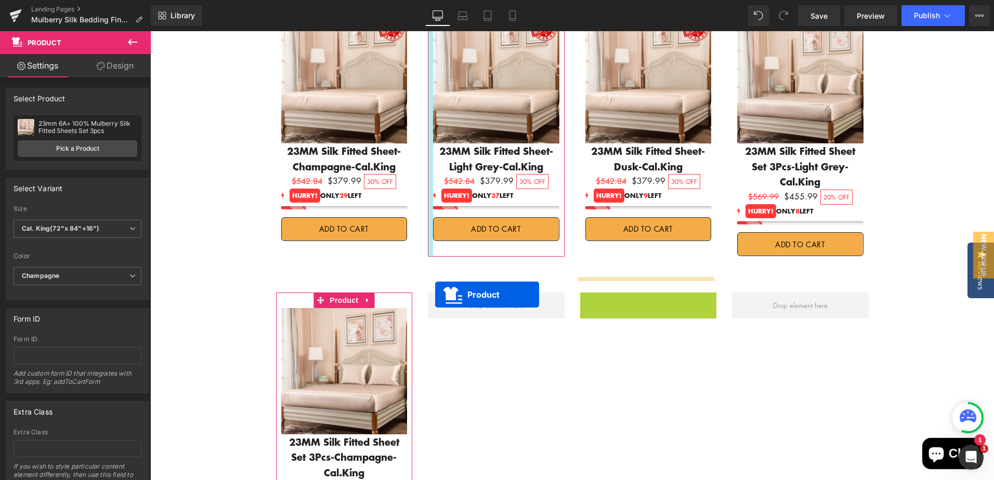
drag, startPoint x: 620, startPoint y: 284, endPoint x: 744, endPoint y: 350, distance: 140.1
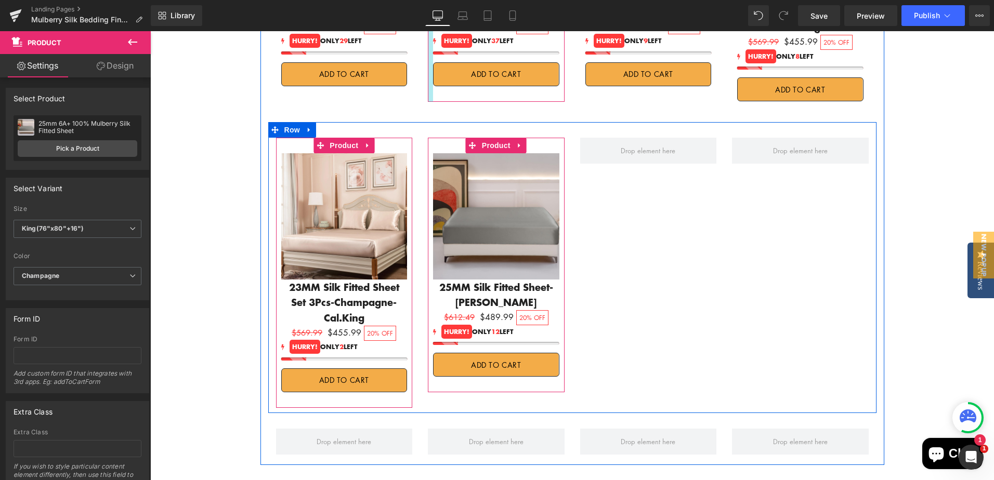
scroll to position [752, 0]
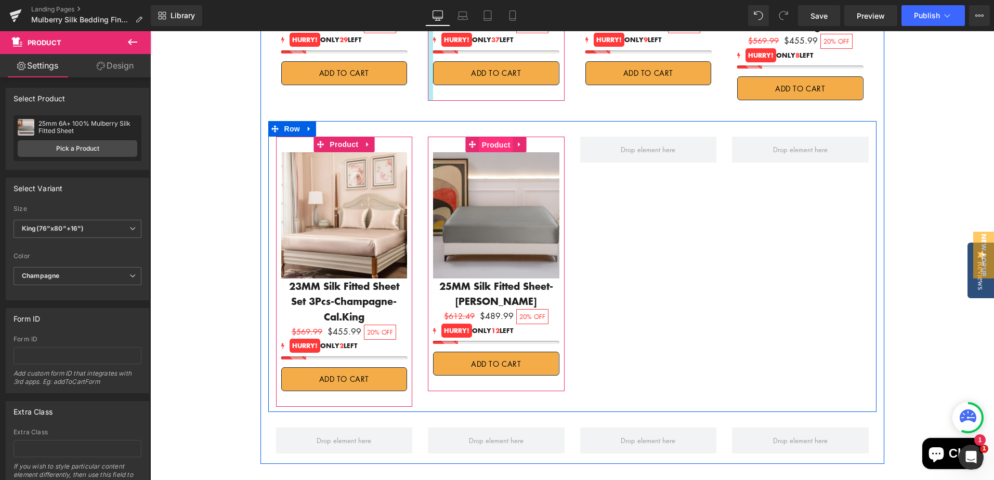
click at [497, 137] on span "Product" at bounding box center [496, 145] width 34 height 16
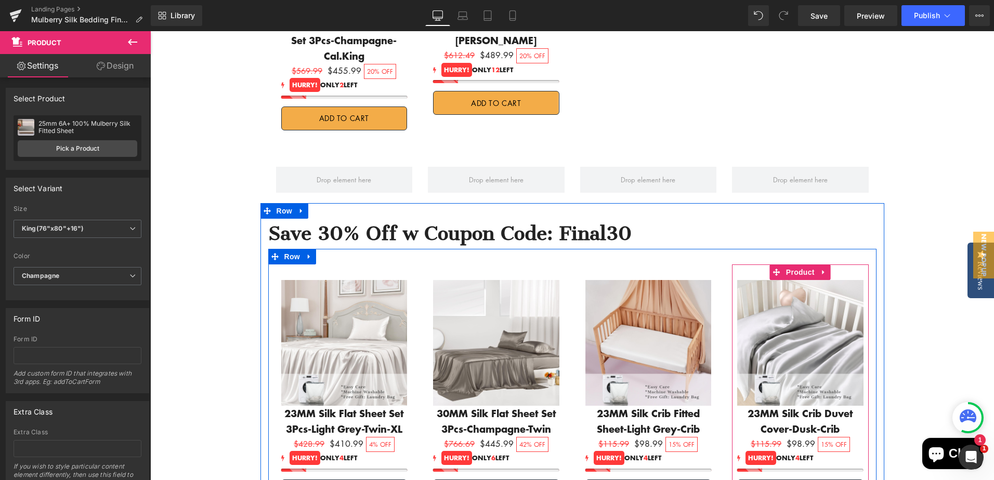
scroll to position [1064, 0]
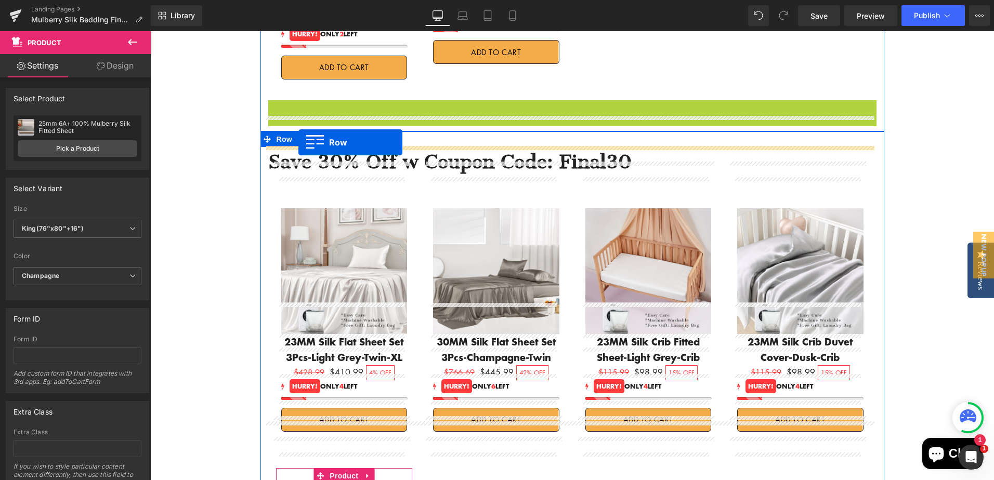
drag, startPoint x: 271, startPoint y: 74, endPoint x: 298, endPoint y: 142, distance: 73.5
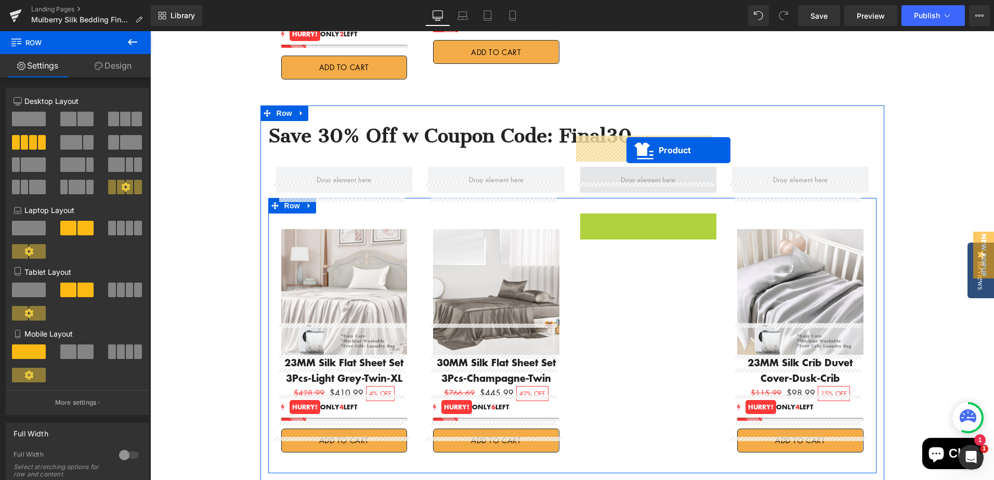
drag, startPoint x: 622, startPoint y: 192, endPoint x: 627, endPoint y: 150, distance: 42.4
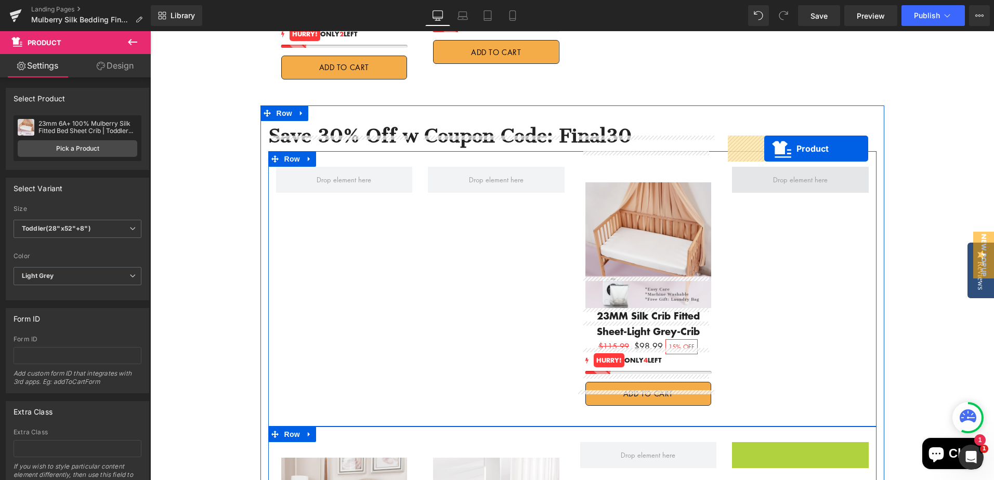
drag, startPoint x: 774, startPoint y: 425, endPoint x: 764, endPoint y: 149, distance: 276.8
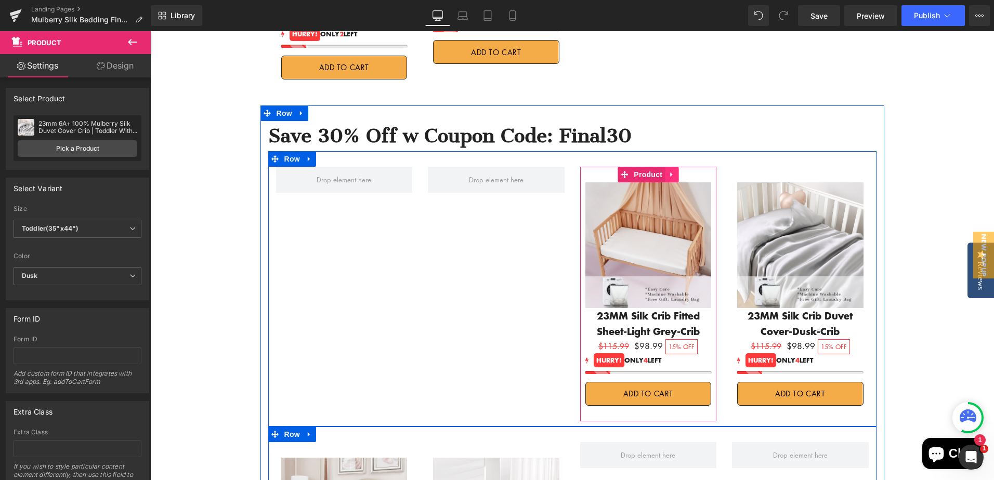
click at [668, 171] on icon at bounding box center [671, 175] width 7 height 8
click at [662, 171] on icon at bounding box center [664, 174] width 7 height 7
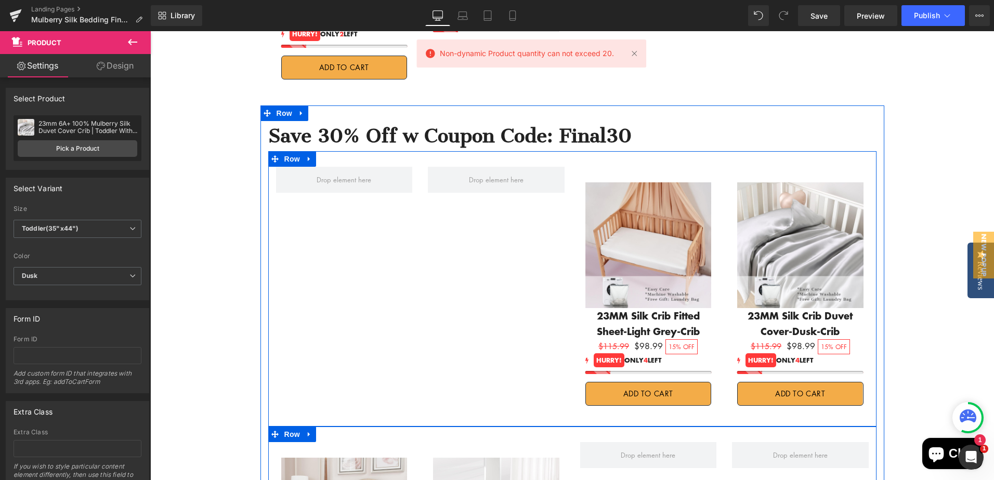
click at [473, 232] on div "Sale Off (P) Image 23MM Silk Crib Fitted Sheet-Light Grey-Crib Text Block $115.…" at bounding box center [572, 289] width 608 height 276
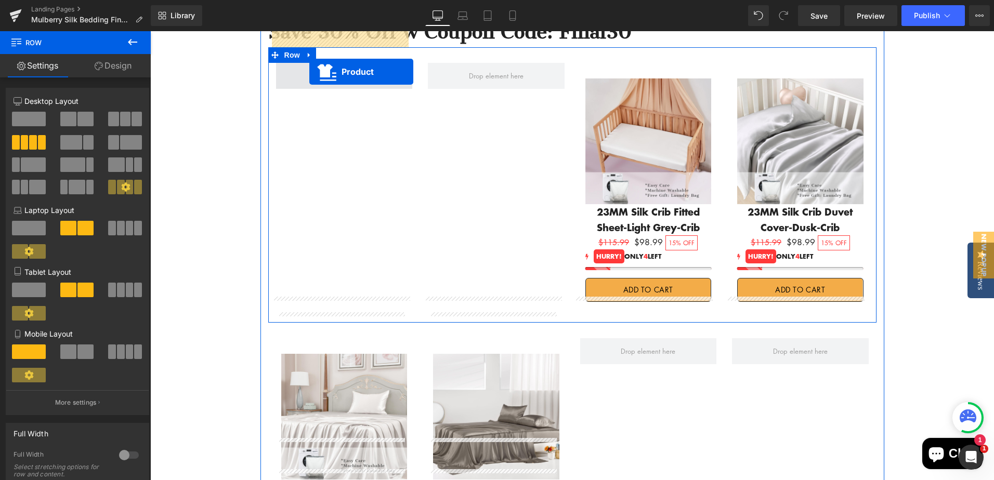
scroll to position [1116, 0]
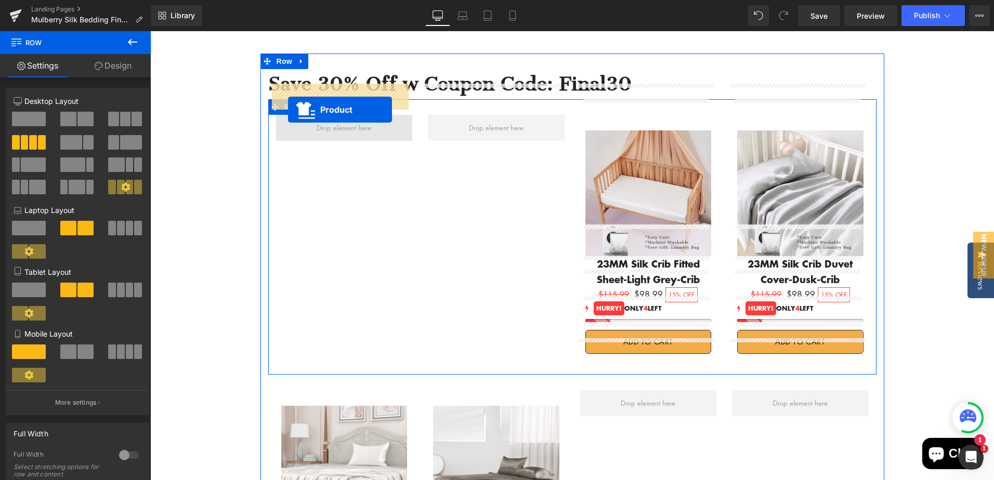
drag, startPoint x: 618, startPoint y: 311, endPoint x: 289, endPoint y: 110, distance: 386.2
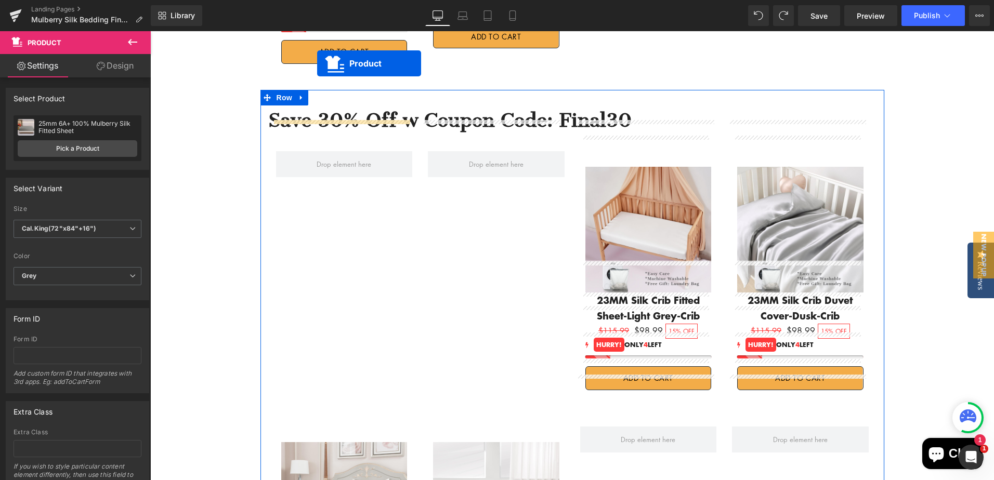
scroll to position [1027, 0]
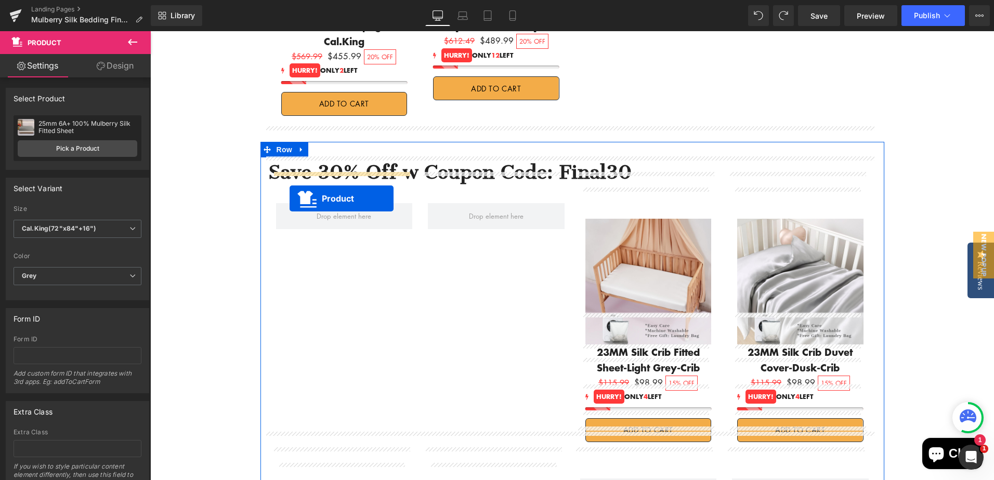
drag, startPoint x: 468, startPoint y: 217, endPoint x: 290, endPoint y: 199, distance: 179.8
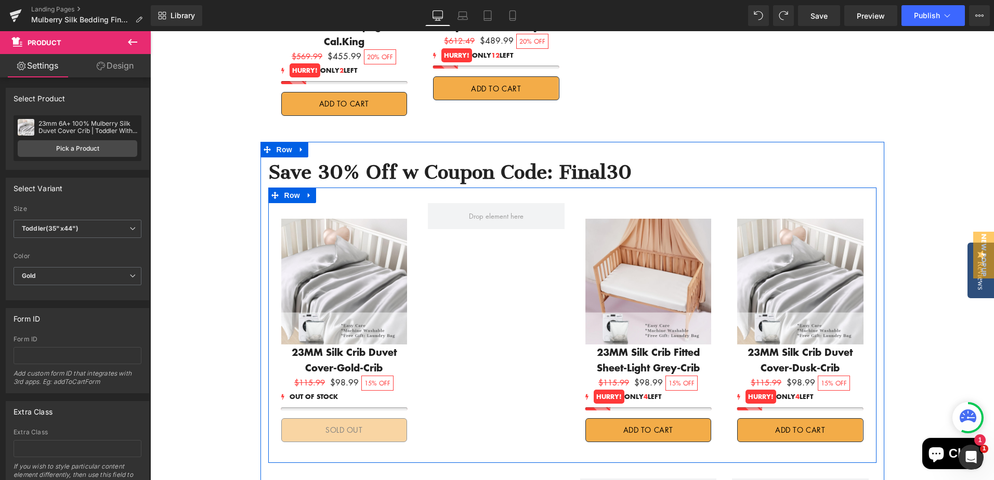
drag, startPoint x: 464, startPoint y: 282, endPoint x: 443, endPoint y: 270, distance: 24.2
click at [464, 282] on div "Sale Off (P) Image 23MM Silk Crib Duvet Cover-Gold-Crib Text Block $115.99 $98.…" at bounding box center [572, 326] width 608 height 276
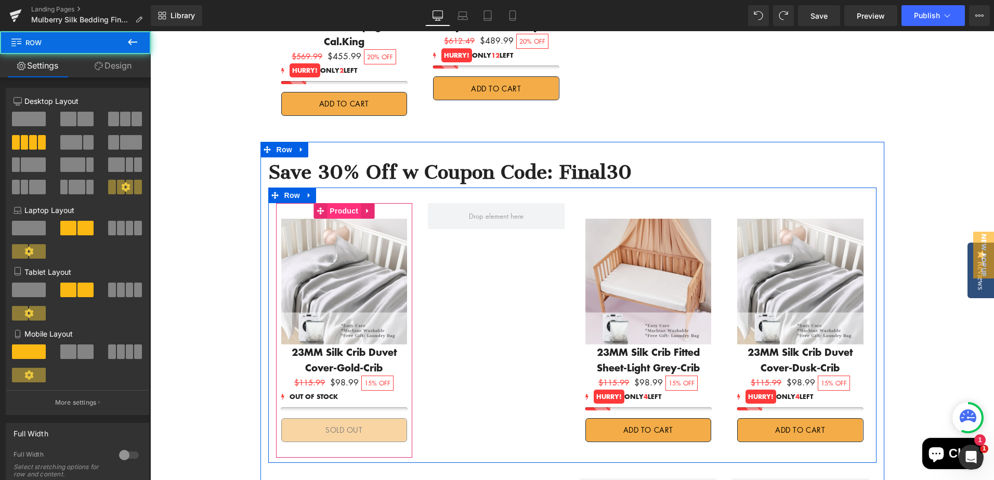
click at [342, 203] on span "Product" at bounding box center [344, 211] width 34 height 16
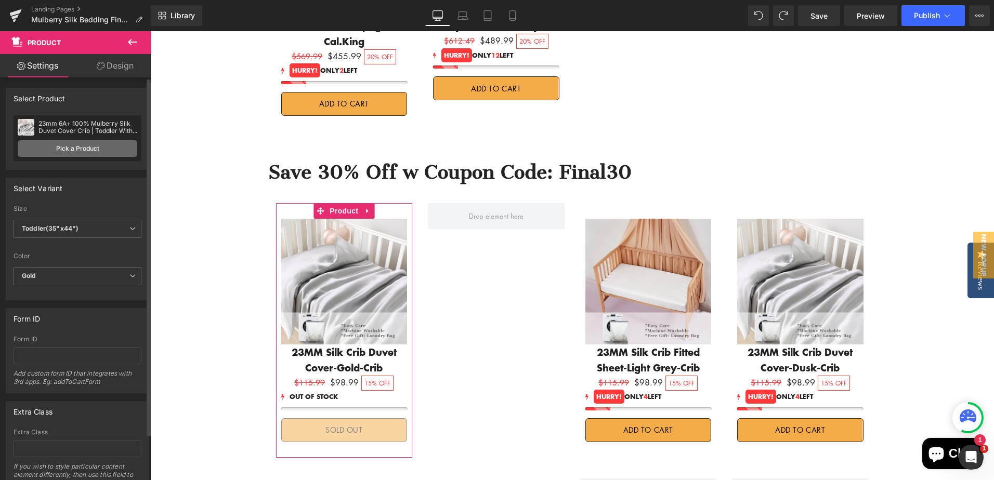
click at [78, 149] on link "Pick a Product" at bounding box center [78, 148] width 120 height 17
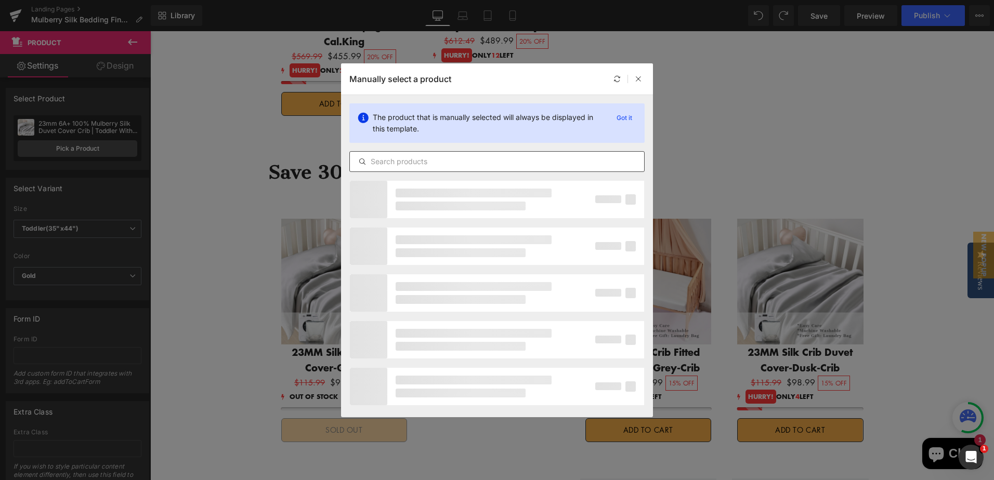
click at [531, 163] on input "text" at bounding box center [497, 161] width 294 height 12
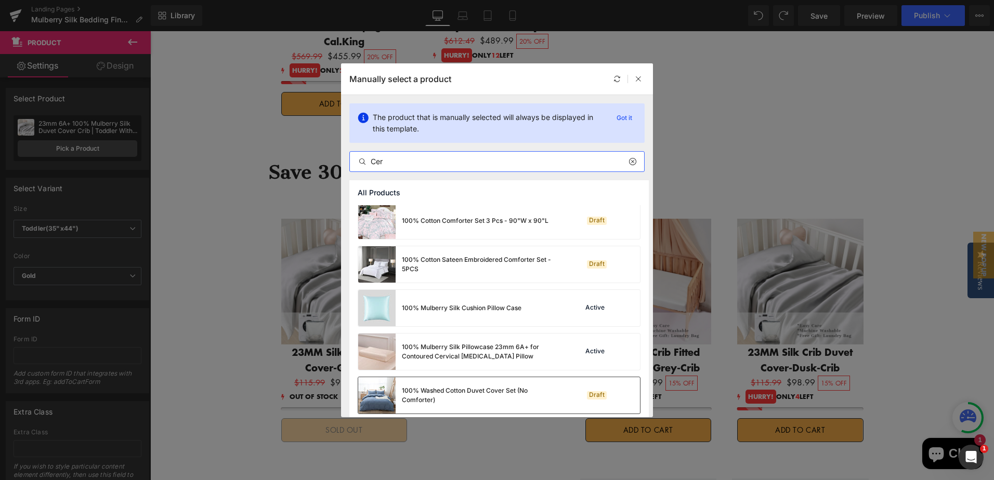
scroll to position [52, 0]
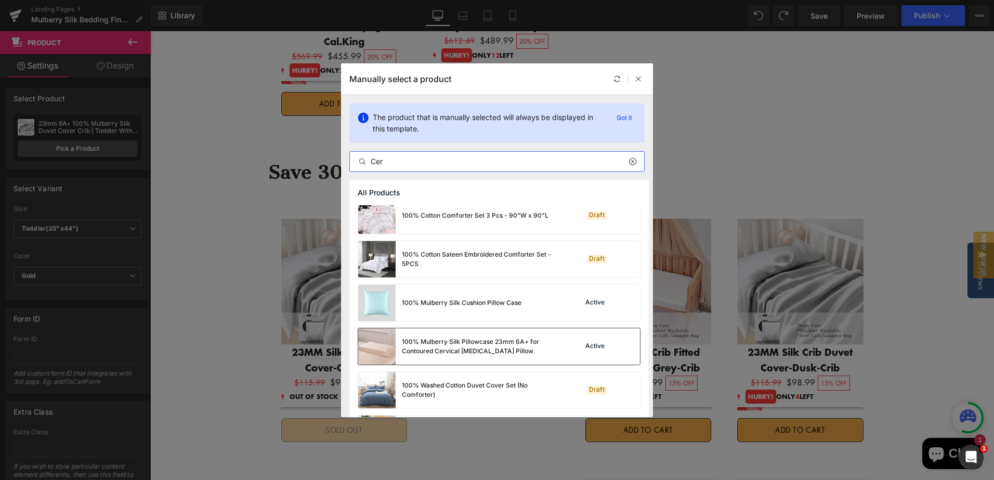
type input "Cer"
click at [546, 349] on div "100% Mulberry Silk Pillowcase 23mm 6A+ for Contoured Cervical [MEDICAL_DATA] Pi…" at bounding box center [480, 346] width 156 height 19
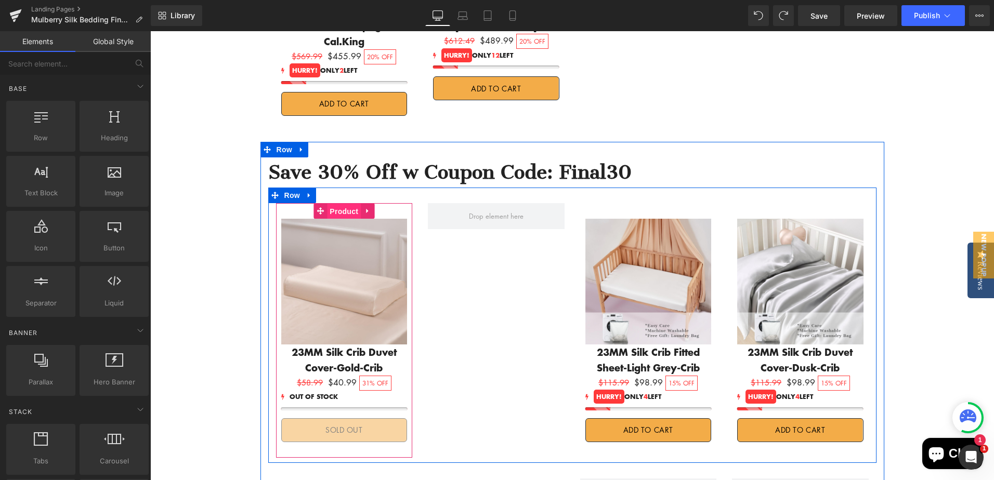
click at [328, 204] on span "Product" at bounding box center [344, 212] width 34 height 16
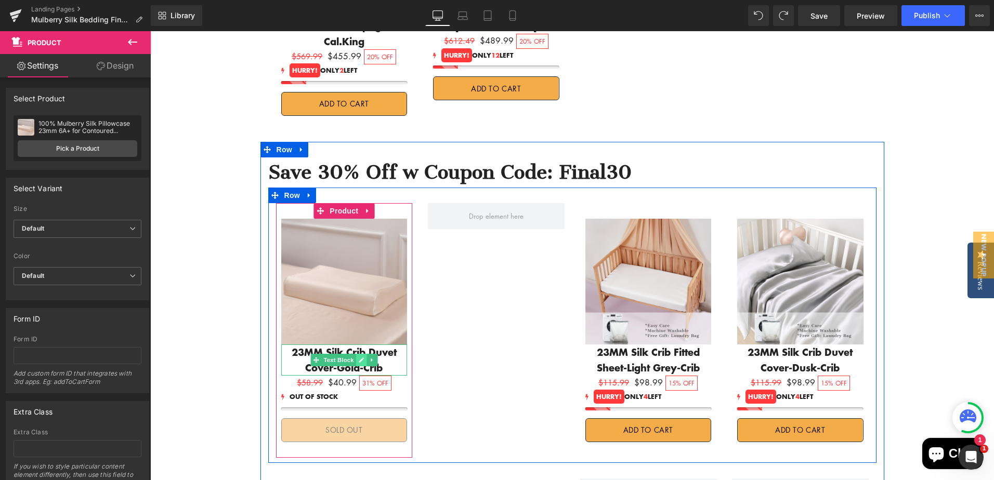
click at [359, 358] on icon at bounding box center [361, 360] width 5 height 5
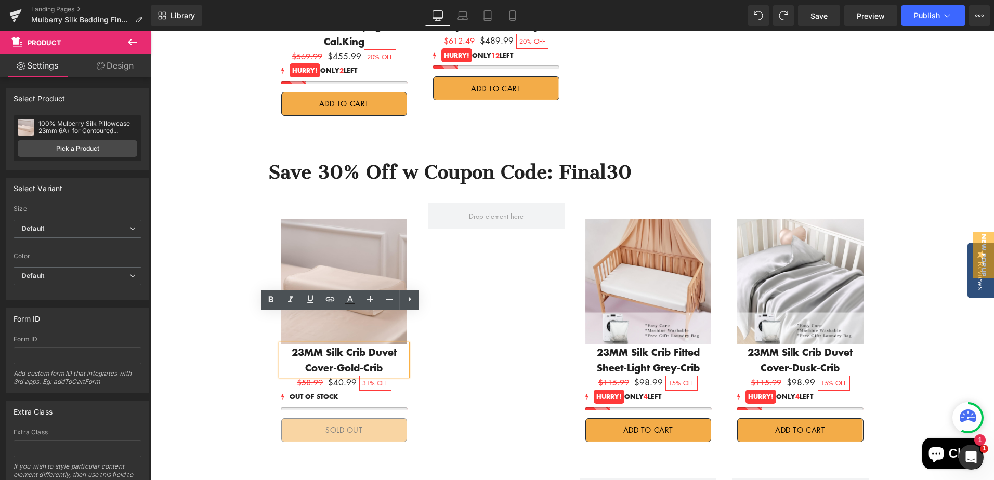
click at [315, 345] on p "23MM Silk Crib Duvet Cover-Gold-Crib" at bounding box center [344, 360] width 126 height 31
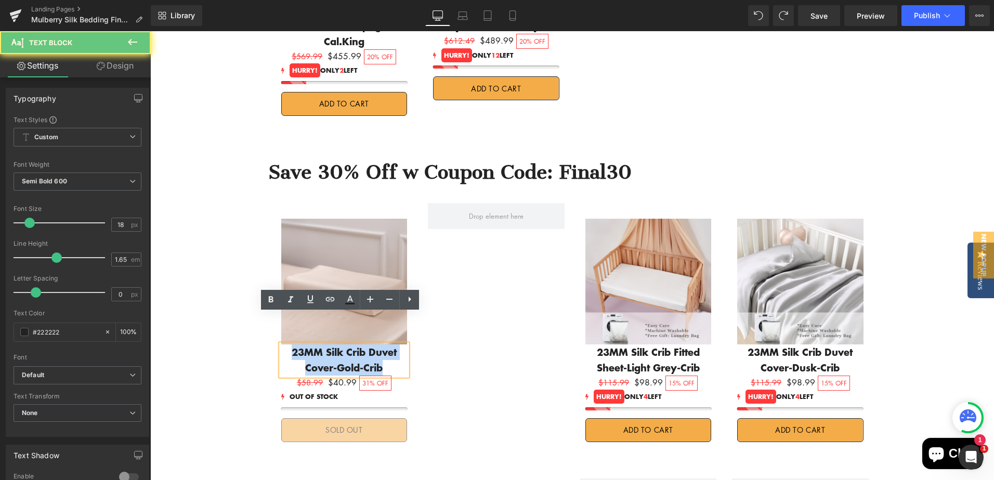
drag, startPoint x: 294, startPoint y: 321, endPoint x: 377, endPoint y: 337, distance: 85.3
click at [377, 345] on p "23MM Silk Crib Duvet Cover-Gold-Crib" at bounding box center [344, 360] width 126 height 31
paste div
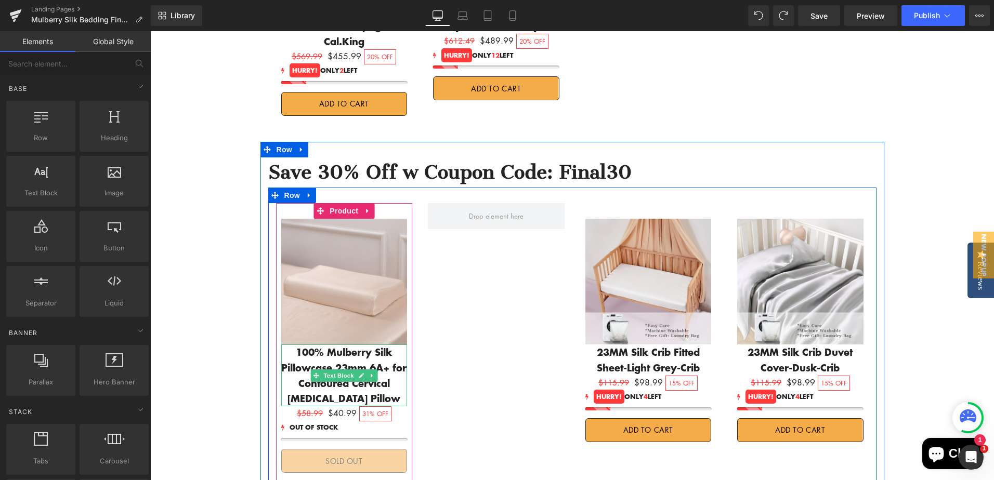
click at [379, 367] on p "100% Mulberry Silk Pillowcase 23mm 6A+ for Contoured Cervical [MEDICAL_DATA] Pi…" at bounding box center [344, 376] width 126 height 62
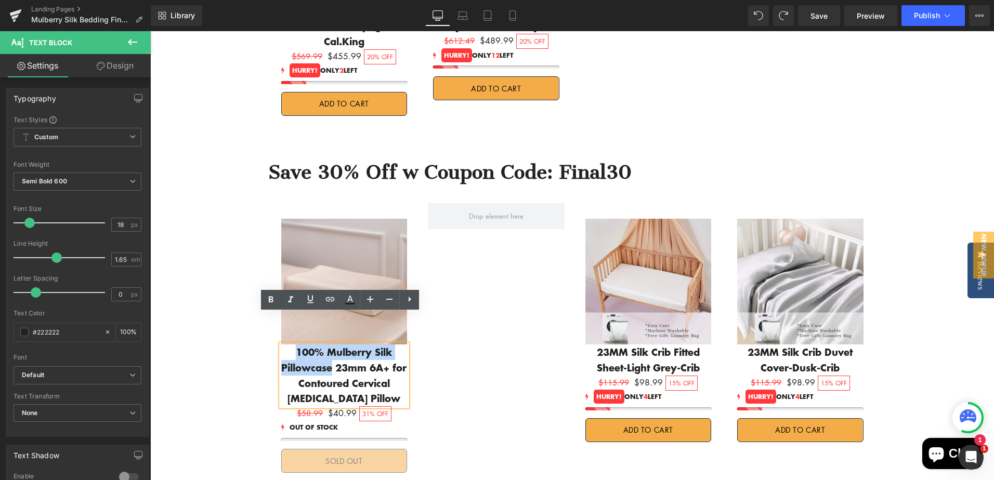
drag, startPoint x: 298, startPoint y: 321, endPoint x: 332, endPoint y: 334, distance: 35.7
click at [332, 345] on p "100% Mulberry Silk Pillowcase 23mm 6A+ for Contoured Cervical [MEDICAL_DATA] Pi…" at bounding box center [344, 376] width 126 height 62
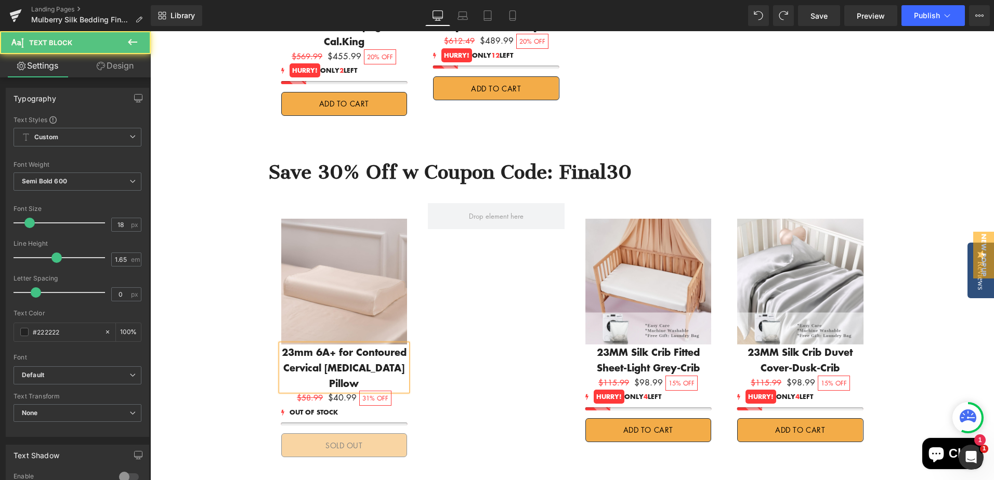
click at [316, 345] on p "23mm 6A+ for Contoured Cervical [MEDICAL_DATA] Pillow" at bounding box center [344, 368] width 126 height 46
click at [314, 345] on p "23mm 6A+ for Contoured Cervical [MEDICAL_DATA] Pillow" at bounding box center [344, 368] width 126 height 46
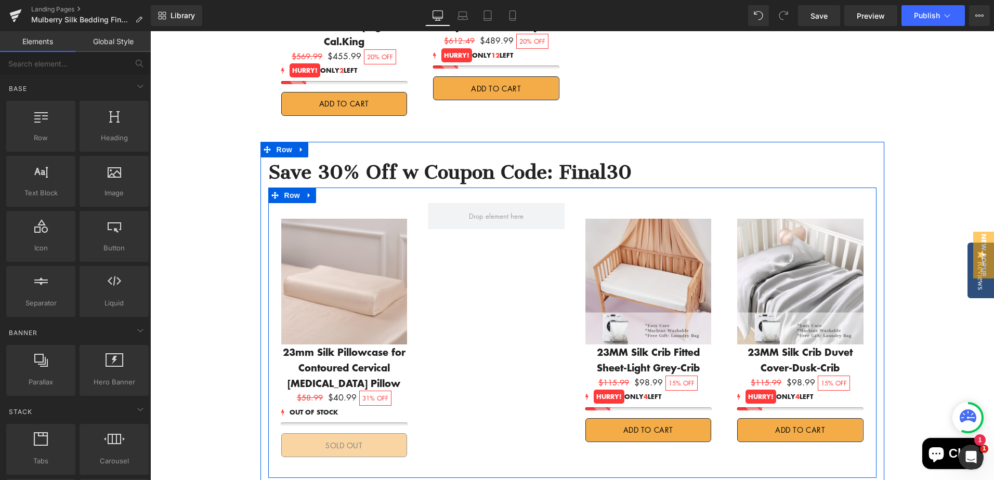
scroll to position [1079, 0]
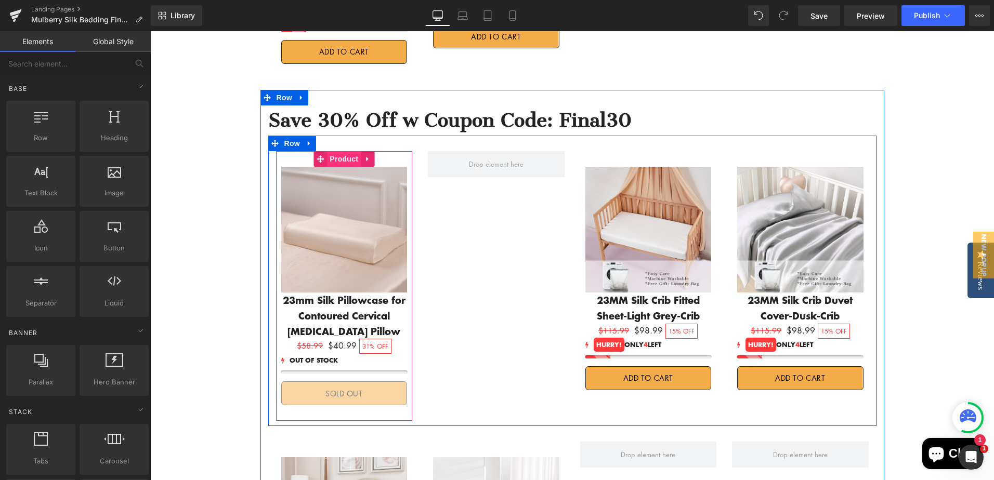
click at [338, 151] on span "Product" at bounding box center [344, 159] width 34 height 16
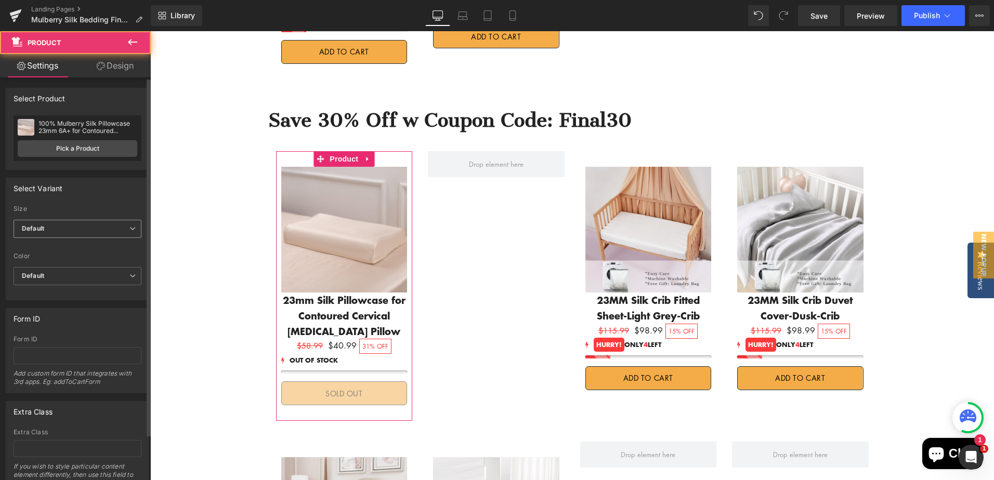
click at [79, 227] on span "Default" at bounding box center [78, 229] width 128 height 18
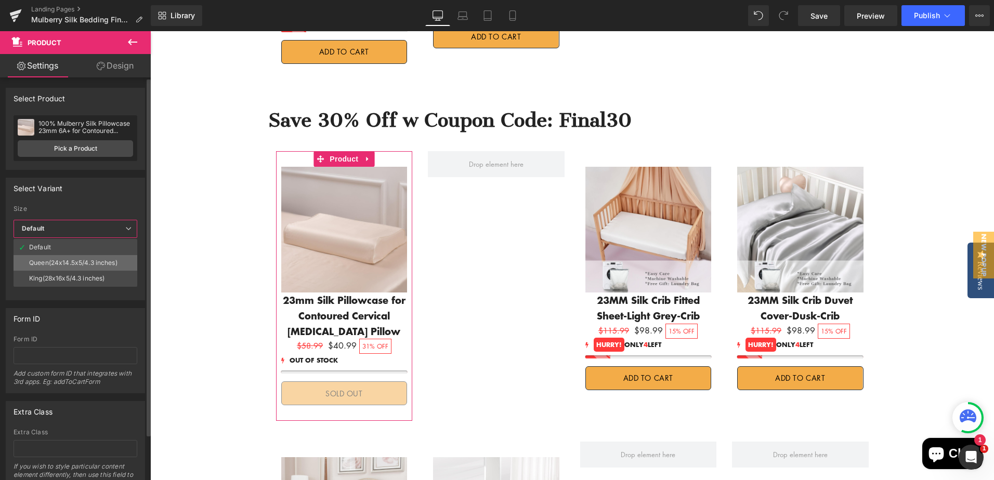
click at [49, 262] on div "Queen(24x14.5x5/4.3 inches)" at bounding box center [73, 262] width 88 height 7
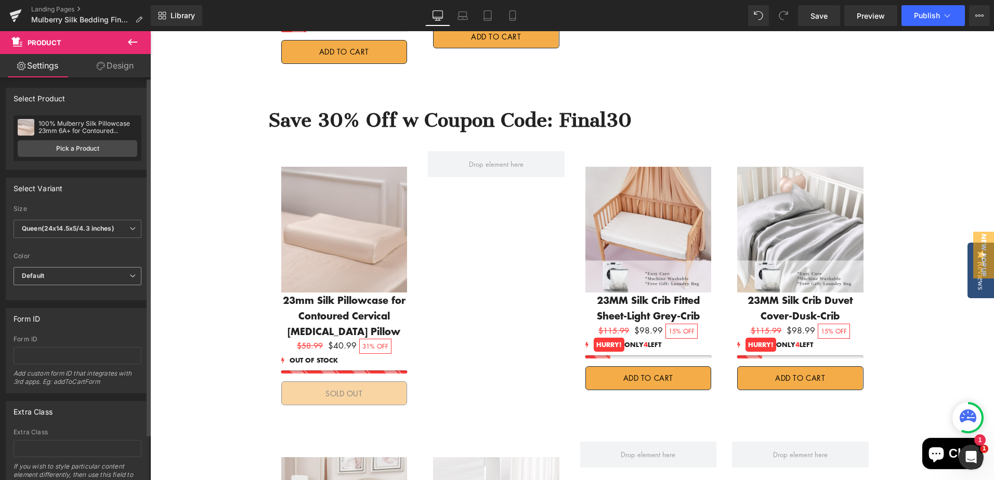
click at [66, 274] on span "Default" at bounding box center [78, 276] width 128 height 18
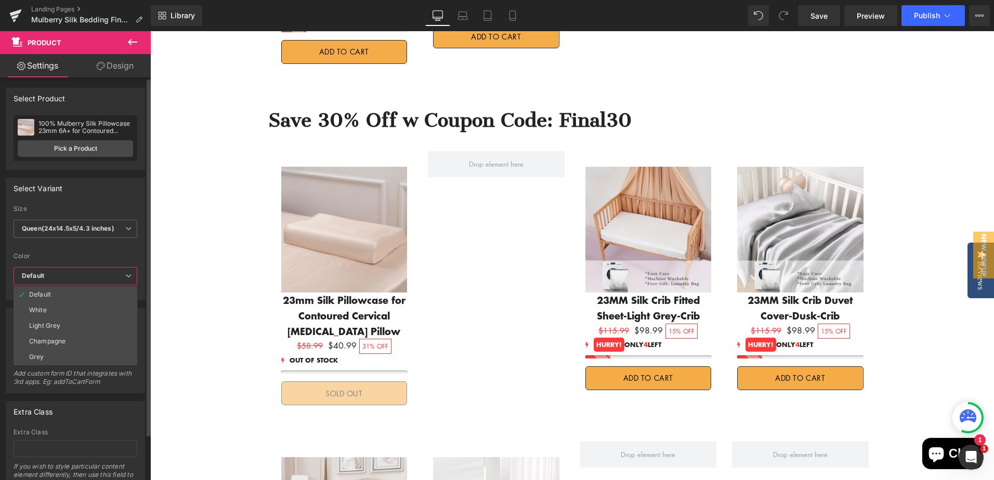
click at [55, 328] on div "Light Grey" at bounding box center [44, 325] width 31 height 7
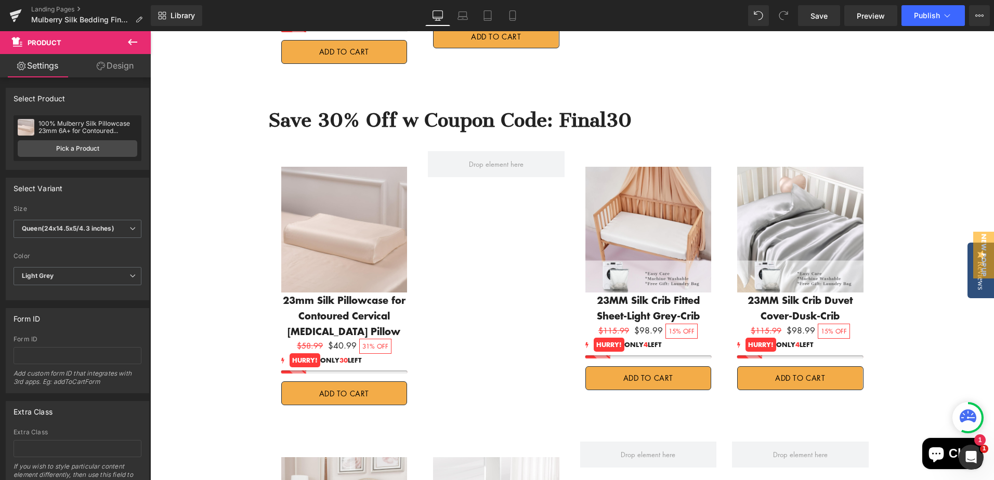
drag, startPoint x: 217, startPoint y: 346, endPoint x: 218, endPoint y: 336, distance: 9.9
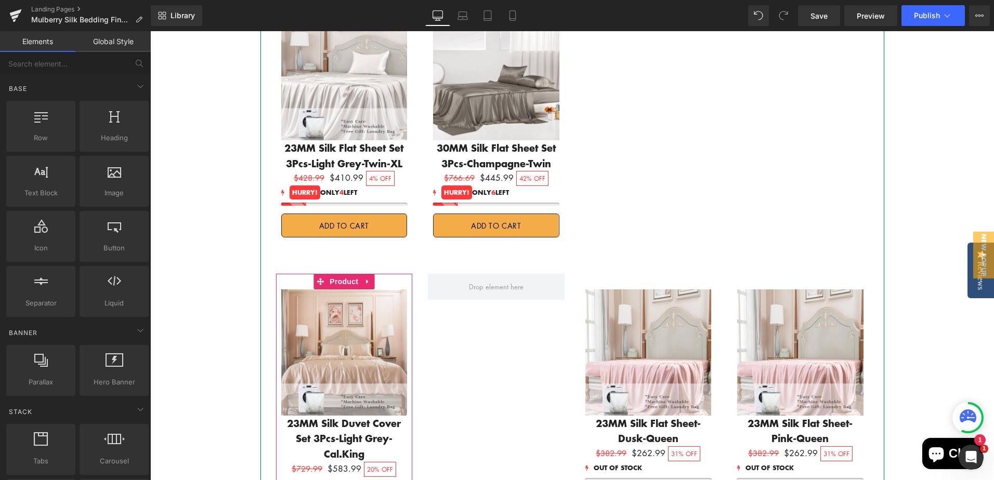
scroll to position [1599, 0]
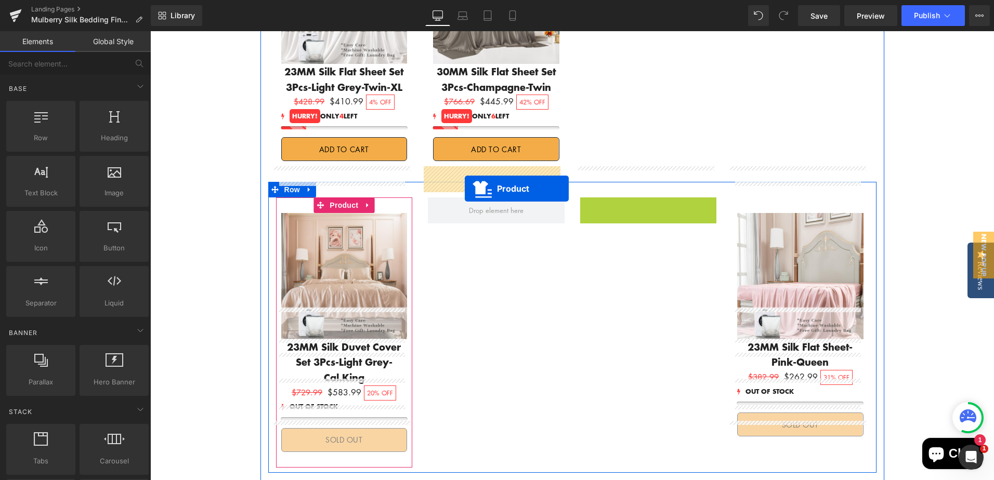
drag, startPoint x: 621, startPoint y: 175, endPoint x: 781, endPoint y: 213, distance: 164.2
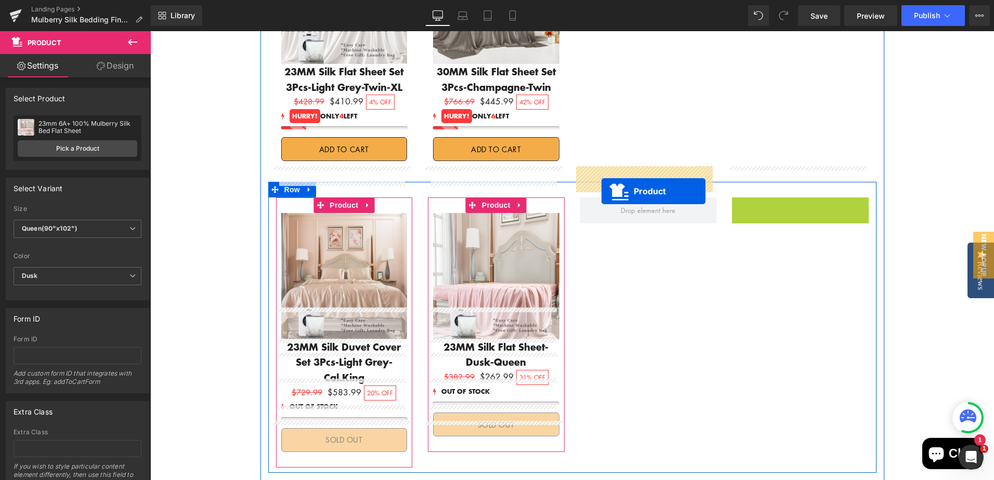
drag, startPoint x: 777, startPoint y: 176, endPoint x: 763, endPoint y: 296, distance: 120.9
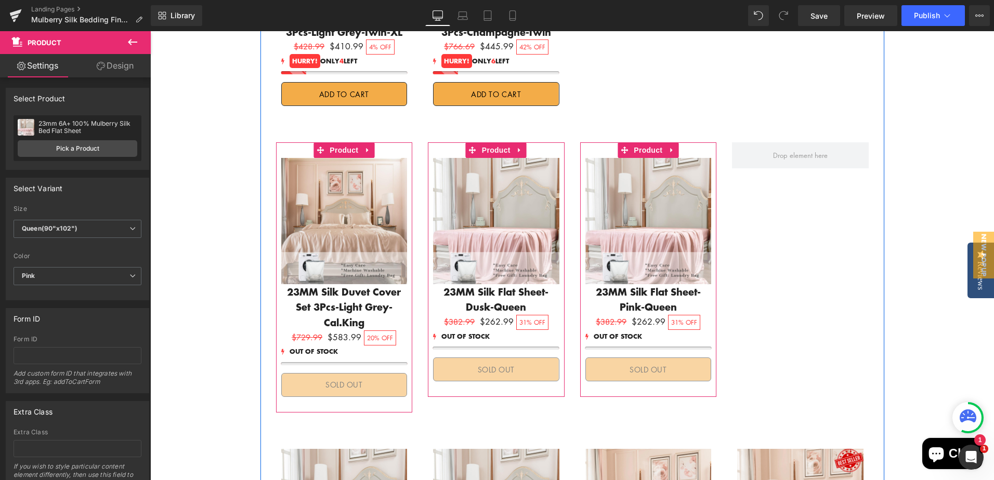
scroll to position [1651, 0]
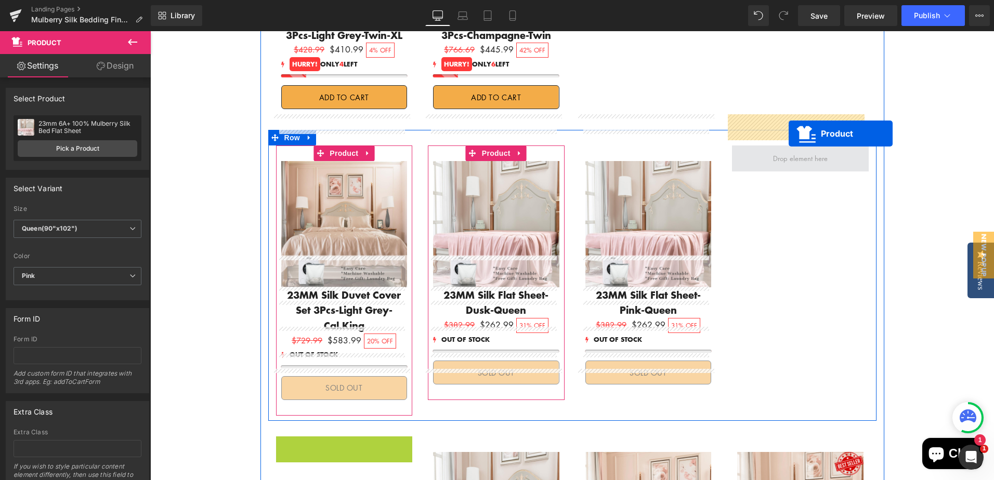
drag, startPoint x: 317, startPoint y: 401, endPoint x: 789, endPoint y: 134, distance: 542.8
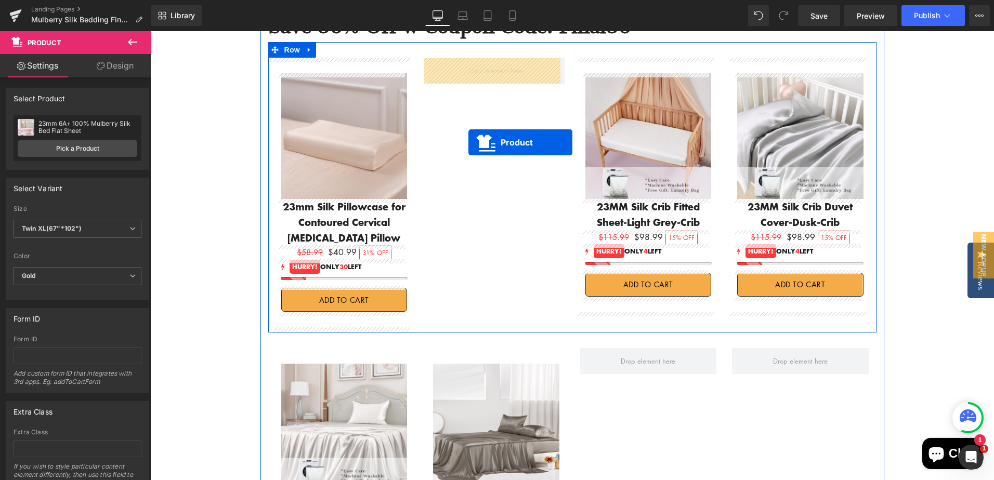
scroll to position [1142, 0]
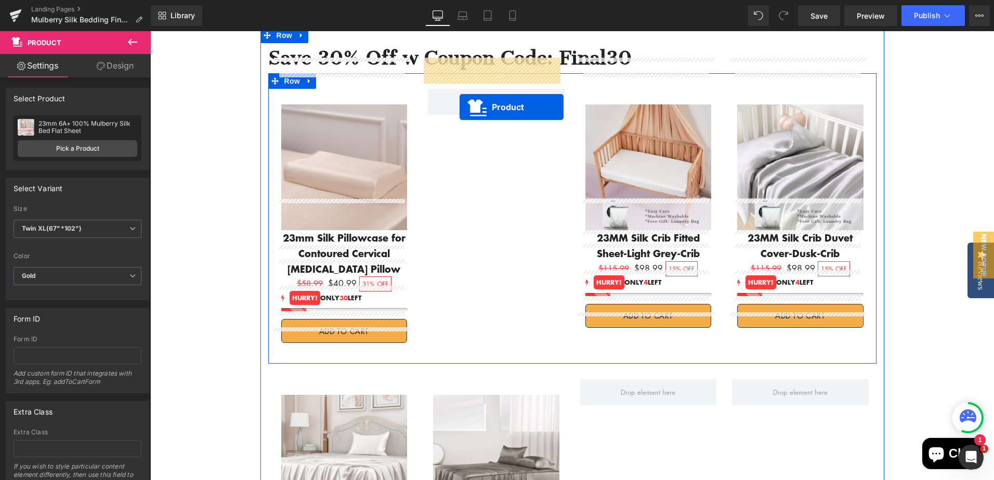
drag, startPoint x: 771, startPoint y: 282, endPoint x: 460, endPoint y: 107, distance: 357.1
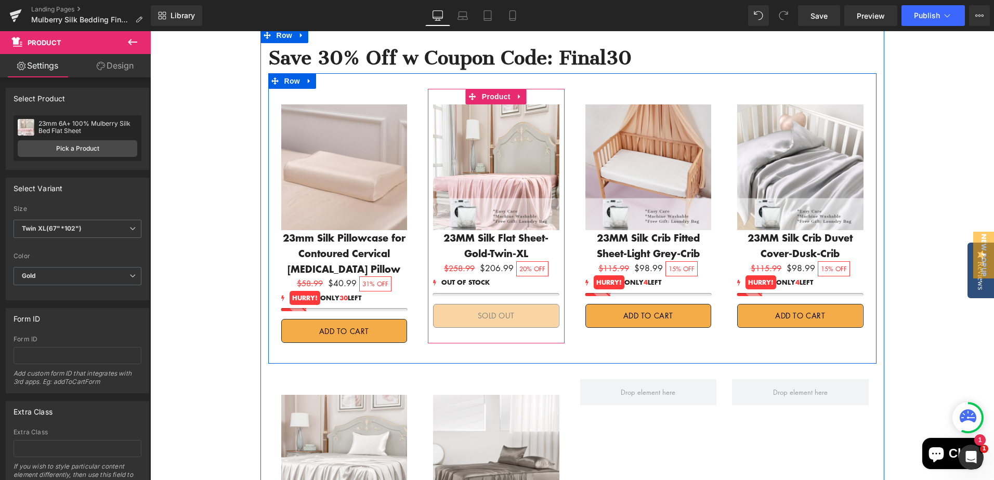
drag, startPoint x: 490, startPoint y: 63, endPoint x: 503, endPoint y: 78, distance: 19.9
click at [490, 89] on span "Product" at bounding box center [496, 97] width 34 height 16
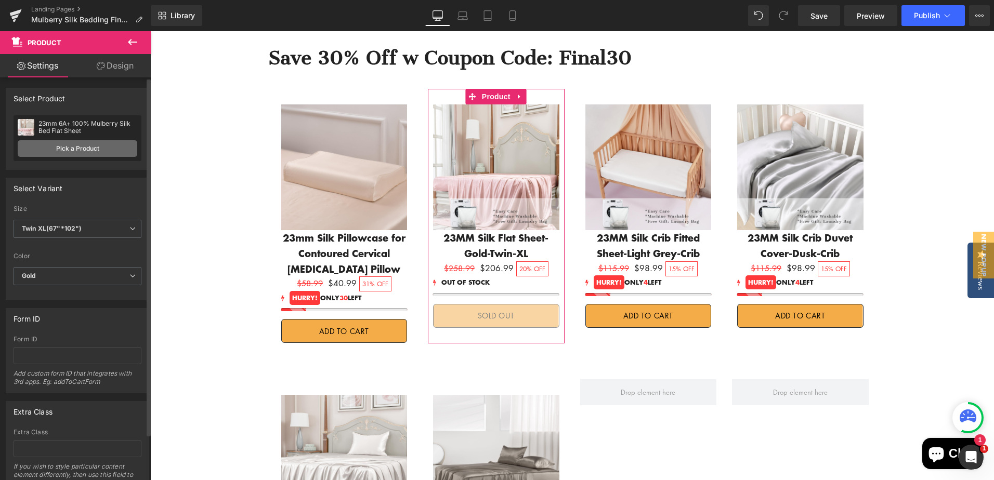
click at [67, 148] on link "Pick a Product" at bounding box center [78, 148] width 120 height 17
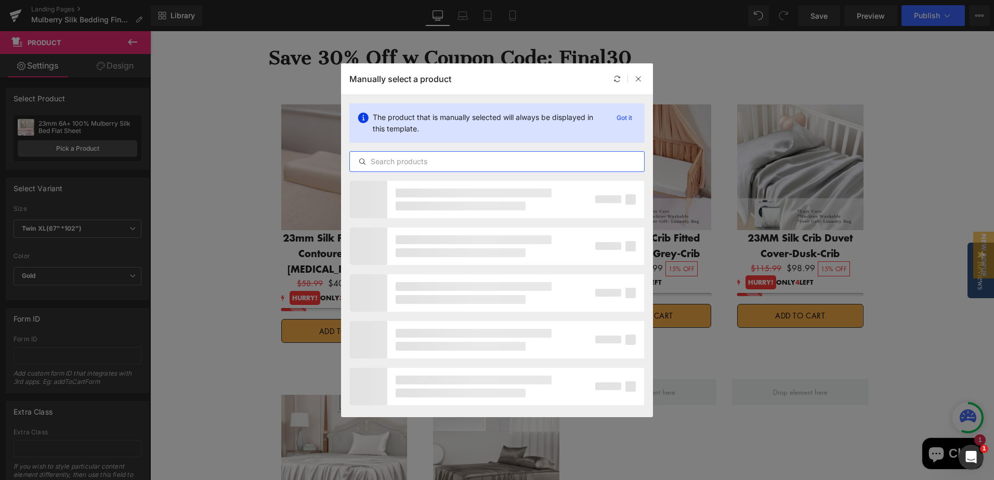
click at [471, 163] on input "text" at bounding box center [497, 161] width 294 height 12
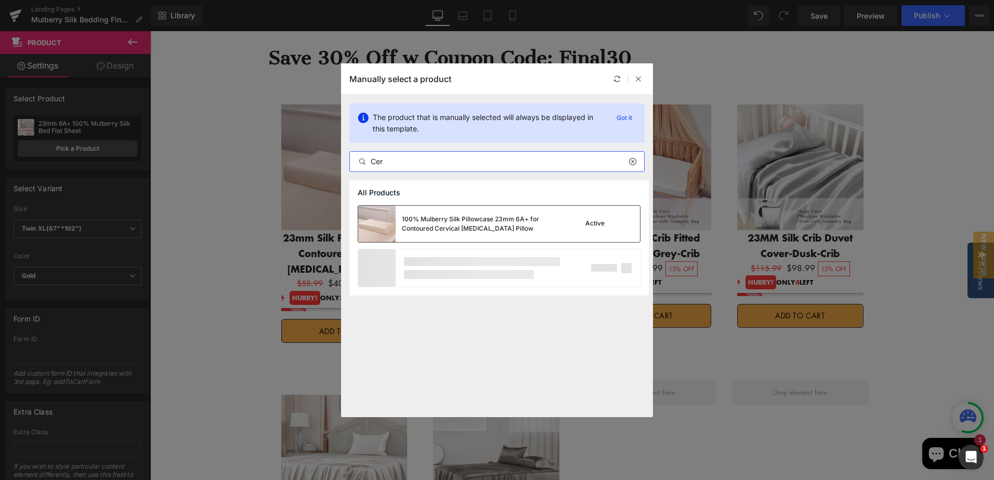
type input "Cer"
click at [499, 218] on div "100% Mulberry Silk Pillowcase 23mm 6A+ for Contoured Cervical [MEDICAL_DATA] Pi…" at bounding box center [480, 224] width 156 height 19
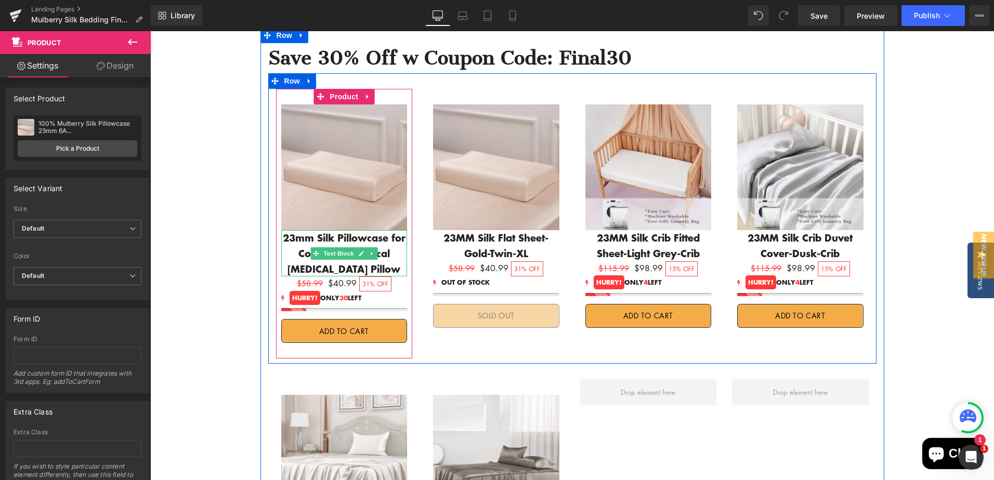
click at [302, 230] on p "23mm Silk Pillowcase for Contoured Cervical [MEDICAL_DATA] Pillow" at bounding box center [344, 253] width 126 height 46
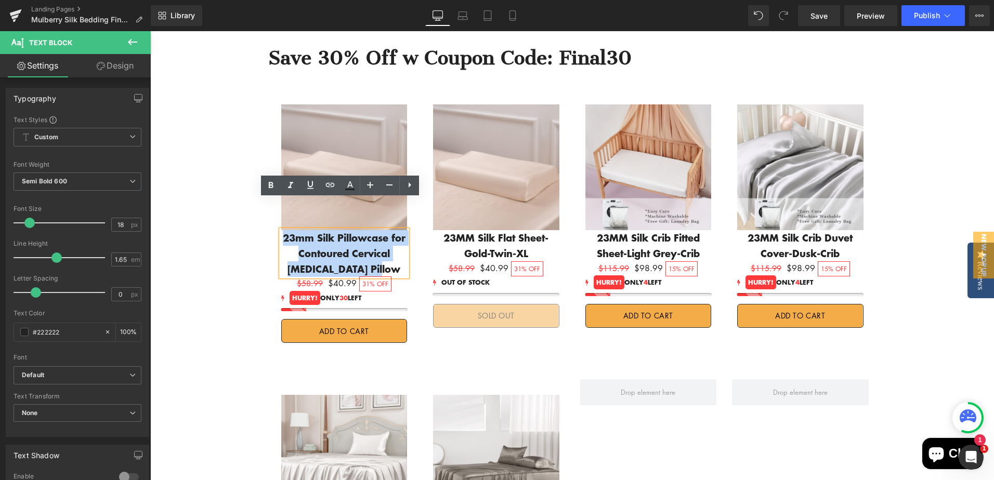
drag, startPoint x: 284, startPoint y: 206, endPoint x: 374, endPoint y: 235, distance: 94.4
click at [374, 235] on p "23mm Silk Pillowcase for Contoured Cervical [MEDICAL_DATA] Pillow" at bounding box center [344, 253] width 126 height 46
copy p "23mm Silk Pillowcase for Contoured Cervical [MEDICAL_DATA] Pillow"
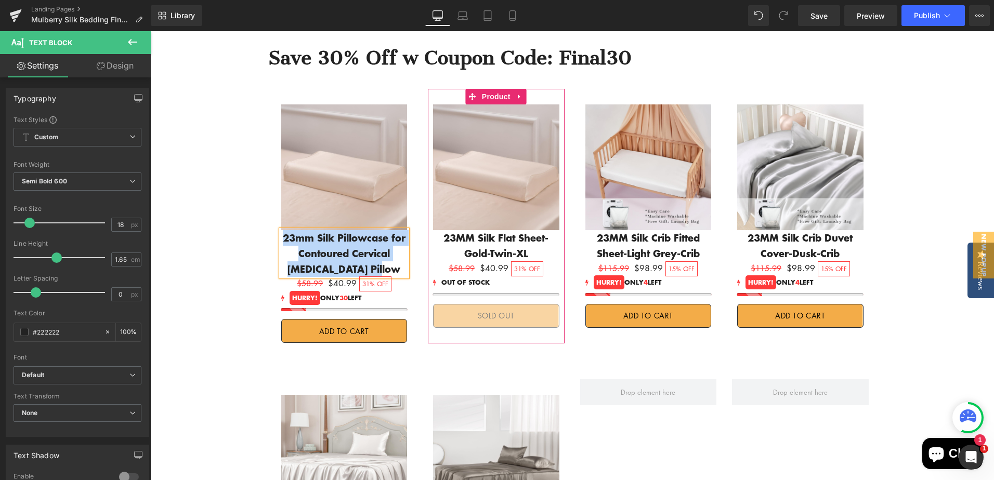
click at [474, 240] on span "Text Block" at bounding box center [491, 246] width 34 height 12
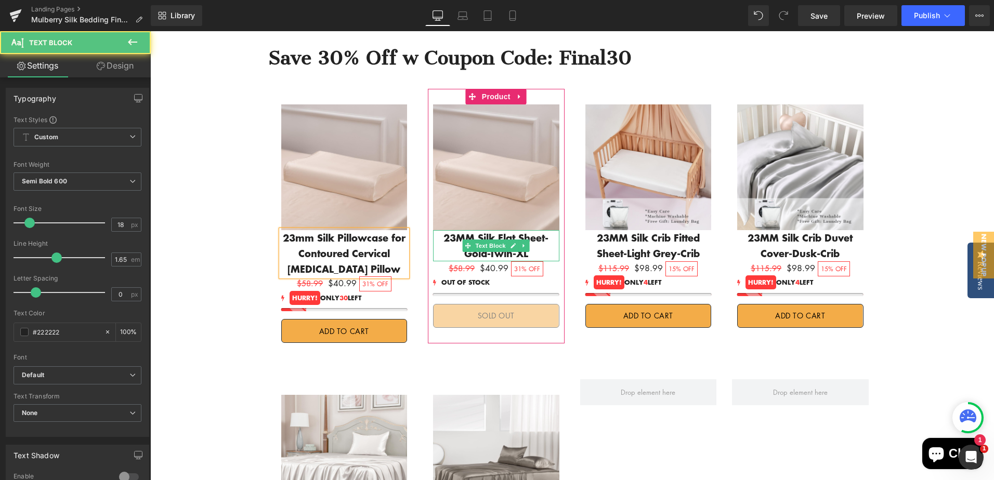
click at [444, 230] on p "23MM Silk Flat Sheet-Gold-Twin-XL" at bounding box center [496, 245] width 126 height 31
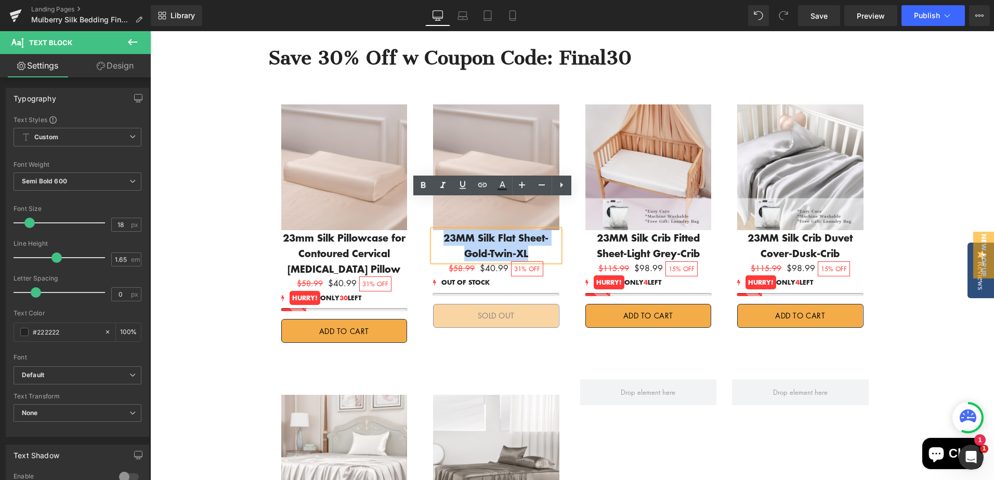
drag, startPoint x: 433, startPoint y: 207, endPoint x: 527, endPoint y: 226, distance: 96.1
click at [527, 230] on p "23MM Silk Flat Sheet-Gold-Twin-XL" at bounding box center [496, 245] width 126 height 31
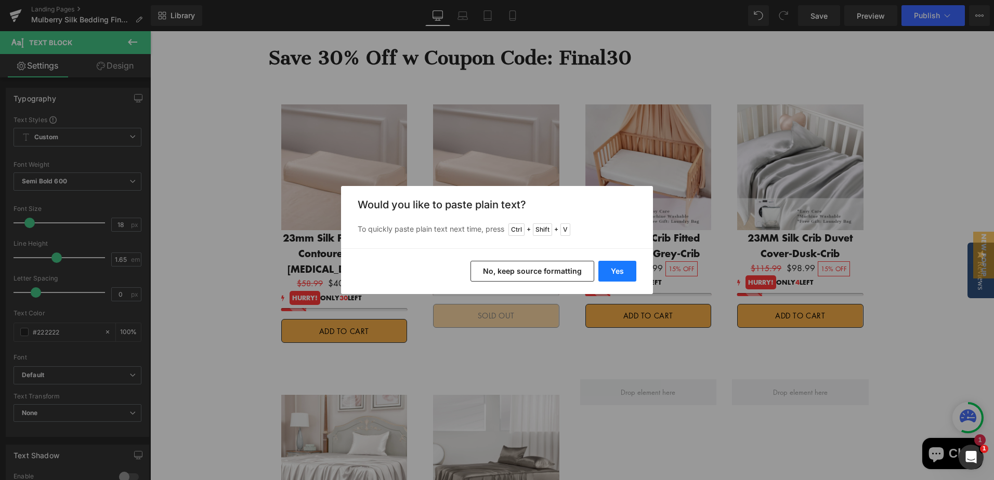
click at [628, 274] on button "Yes" at bounding box center [617, 271] width 38 height 21
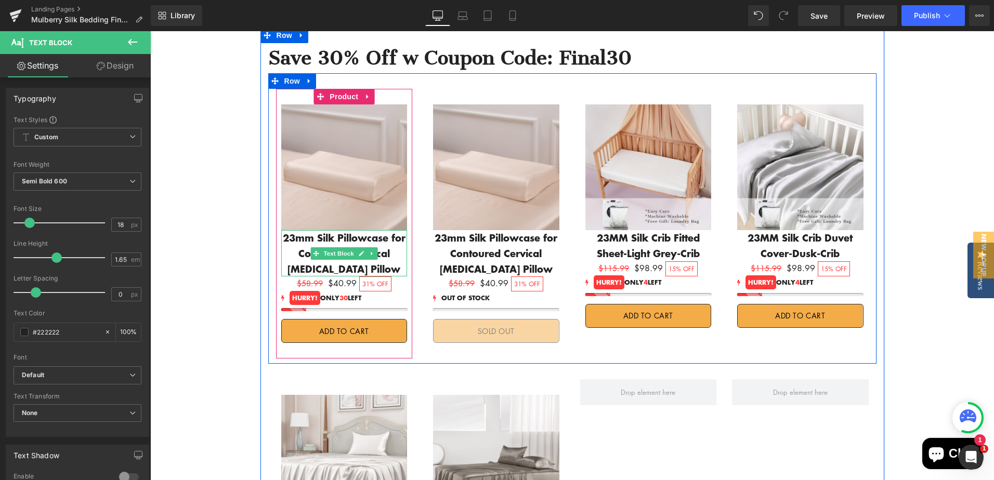
click at [376, 237] on p "23mm Silk Pillowcase for Contoured Cervical [MEDICAL_DATA] Pillow" at bounding box center [344, 253] width 126 height 46
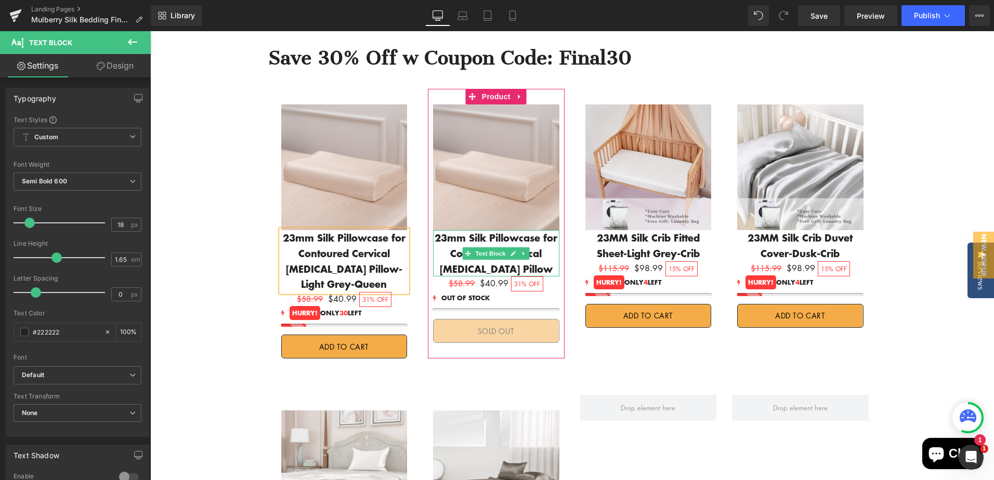
click at [540, 239] on p "23mm Silk Pillowcase for Contoured Cervical [MEDICAL_DATA] Pillow" at bounding box center [496, 253] width 126 height 46
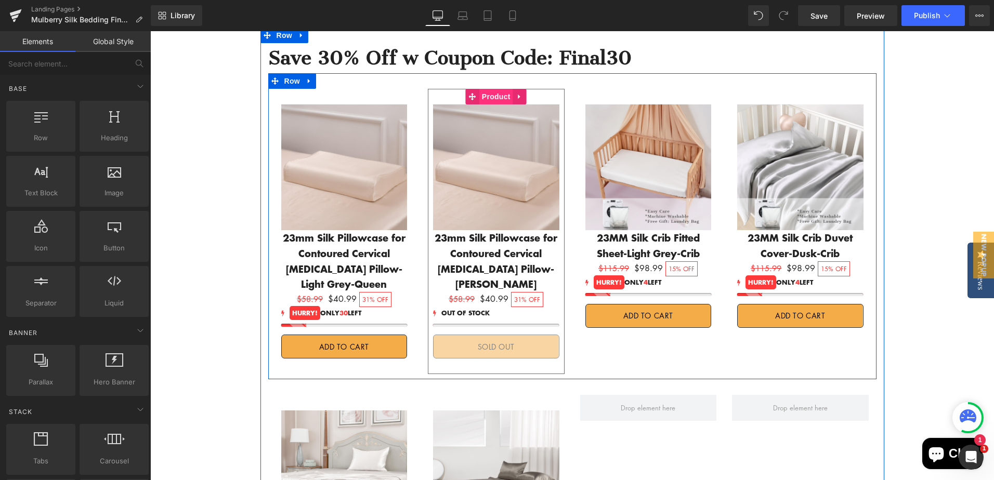
click at [500, 89] on span "Product" at bounding box center [496, 97] width 34 height 16
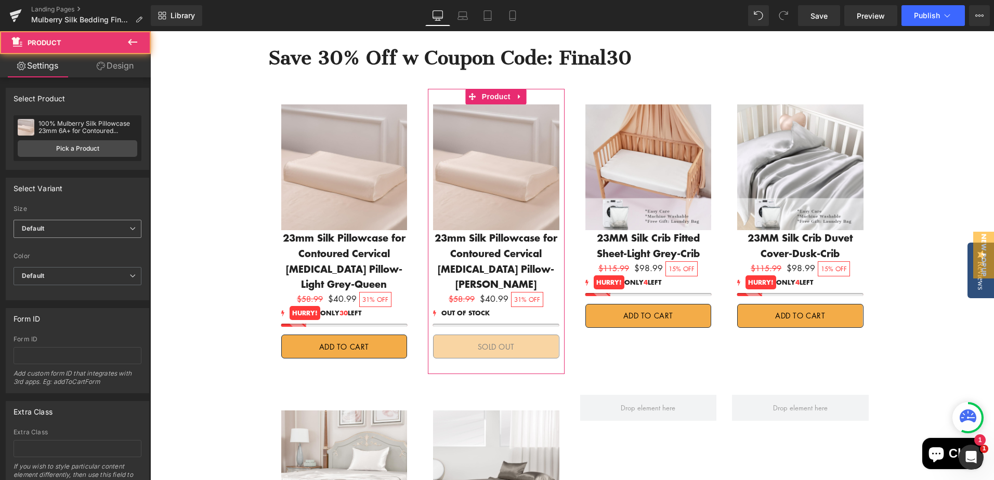
click at [80, 231] on span "Default" at bounding box center [78, 229] width 128 height 18
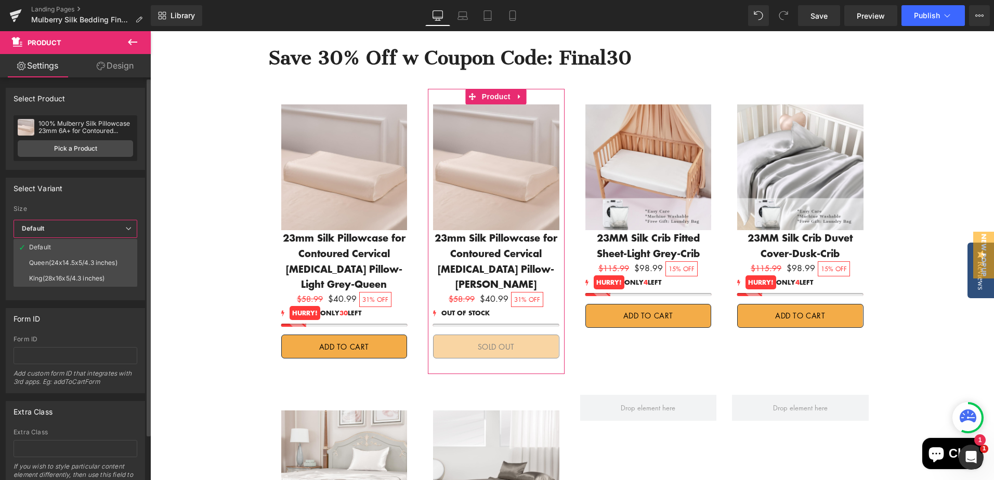
click at [56, 278] on div "King(28x16x5/4.3 inches)" at bounding box center [66, 278] width 75 height 7
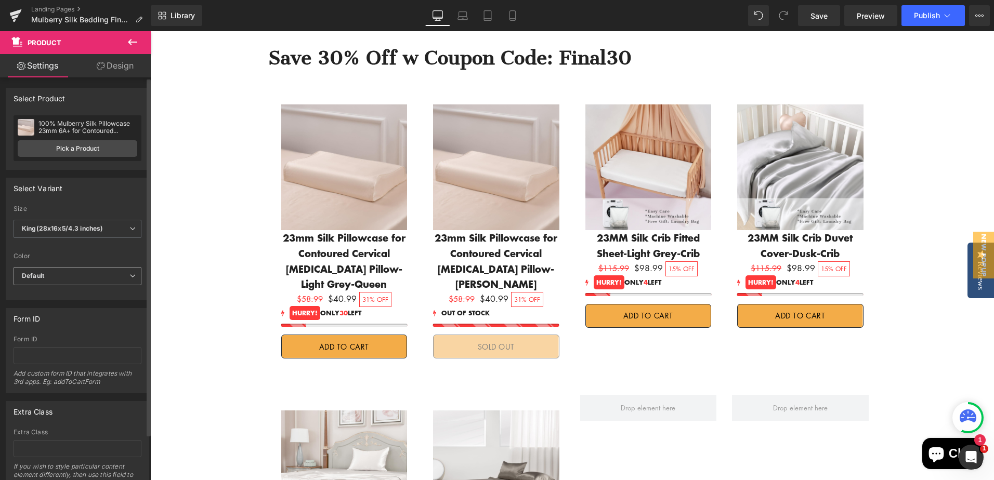
click at [62, 279] on span "Default" at bounding box center [78, 276] width 128 height 18
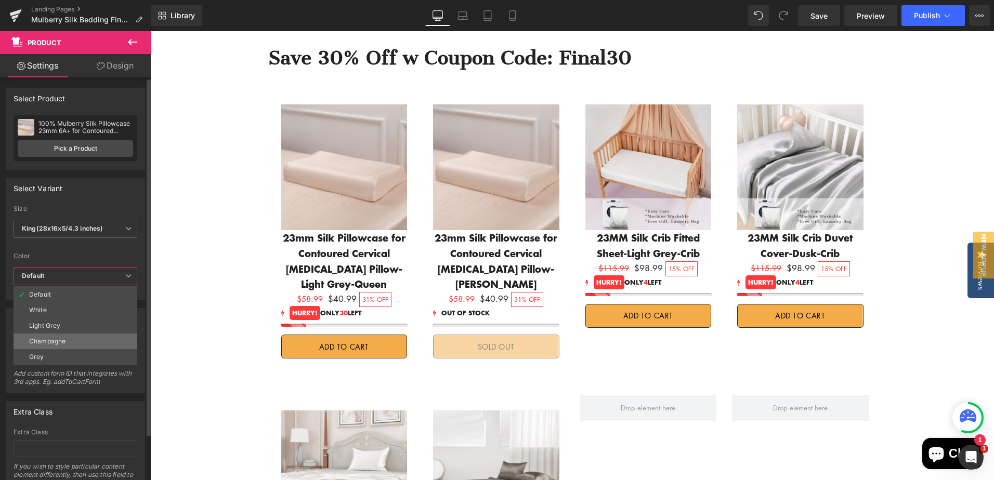
click at [57, 343] on div "Champagne" at bounding box center [47, 341] width 36 height 7
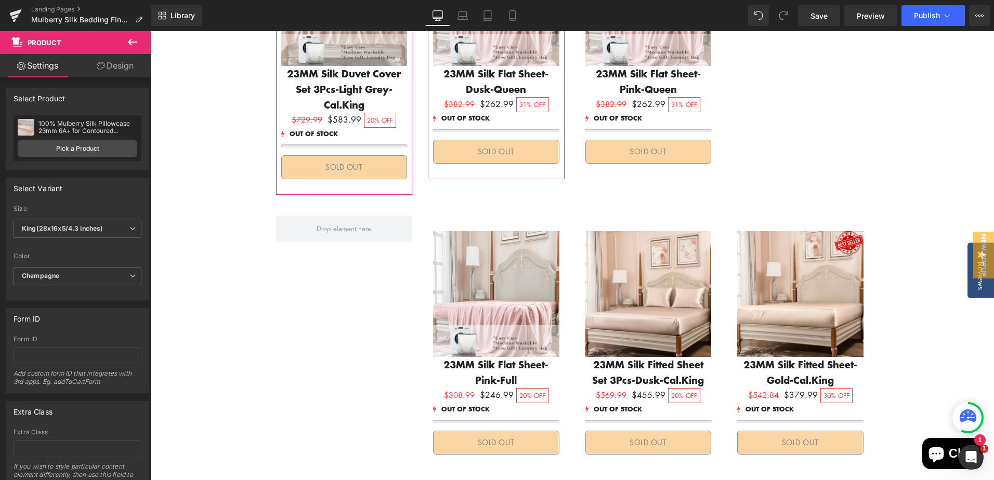
scroll to position [1870, 0]
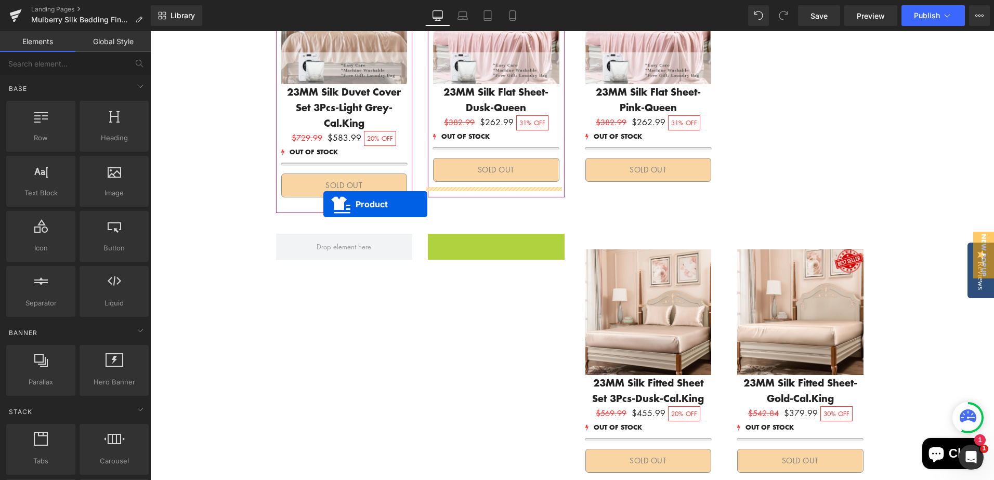
drag, startPoint x: 466, startPoint y: 197, endPoint x: 618, endPoint y: 224, distance: 153.7
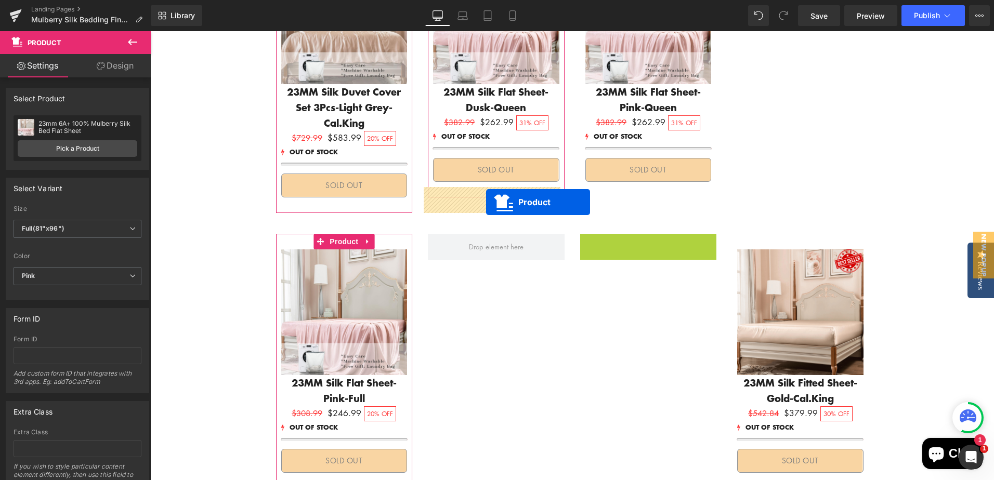
drag, startPoint x: 620, startPoint y: 198, endPoint x: 822, endPoint y: 231, distance: 204.6
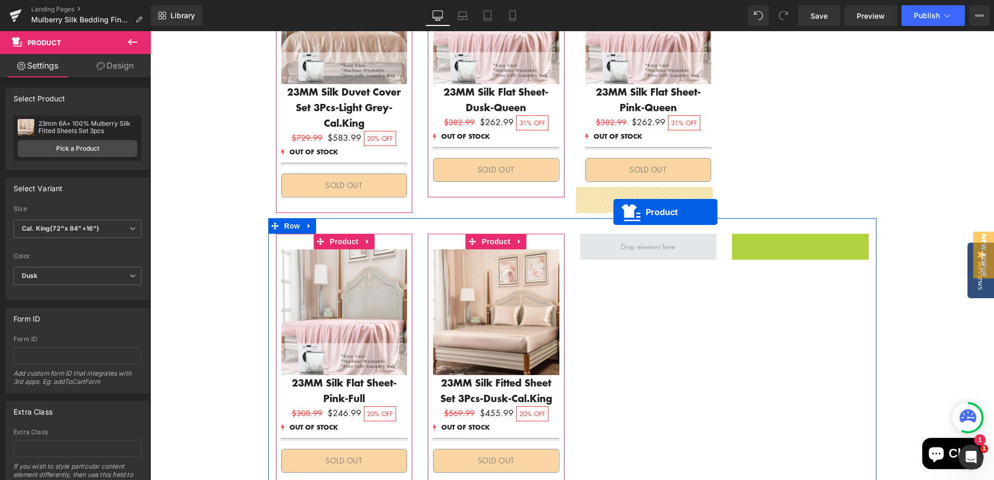
drag, startPoint x: 774, startPoint y: 197, endPoint x: 614, endPoint y: 212, distance: 161.4
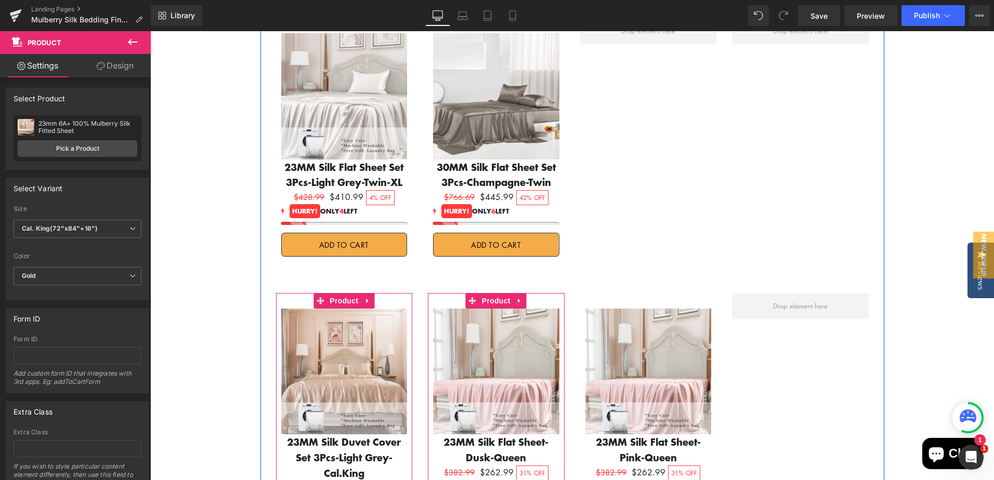
scroll to position [1454, 0]
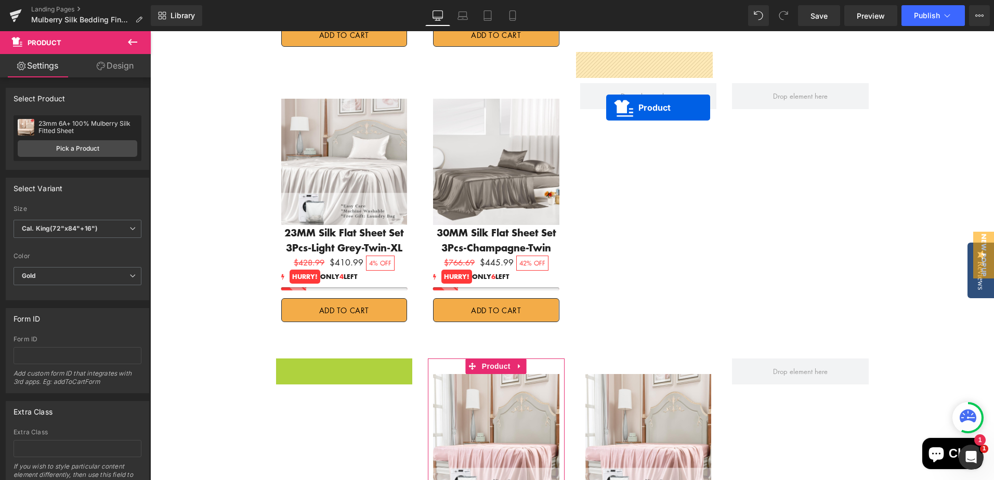
drag, startPoint x: 318, startPoint y: 336, endPoint x: 606, endPoint y: 108, distance: 367.9
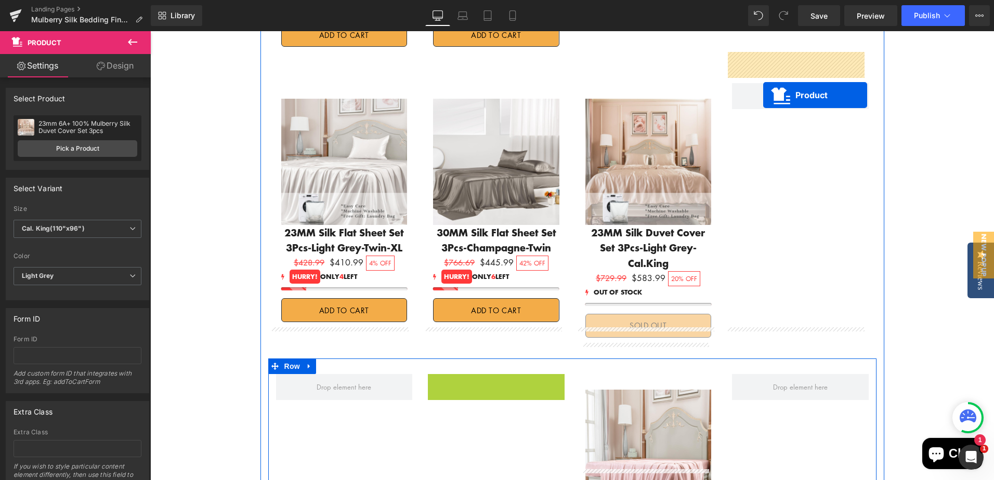
drag, startPoint x: 471, startPoint y: 338, endPoint x: 761, endPoint y: 82, distance: 386.8
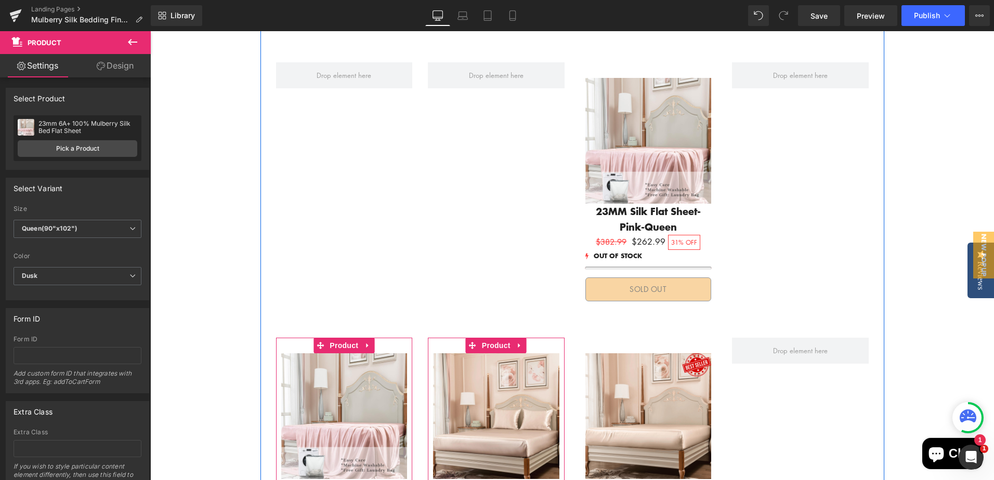
scroll to position [1662, 0]
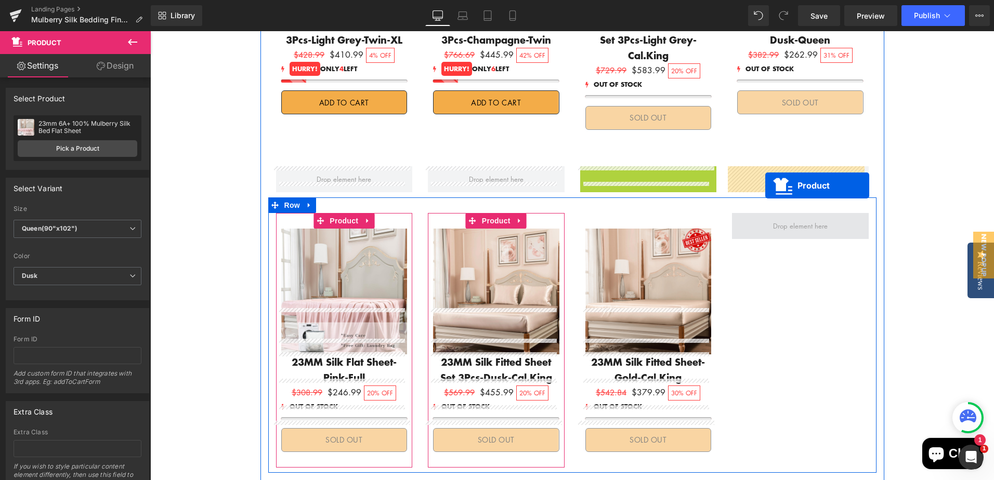
drag, startPoint x: 617, startPoint y: 127, endPoint x: 765, endPoint y: 186, distance: 159.4
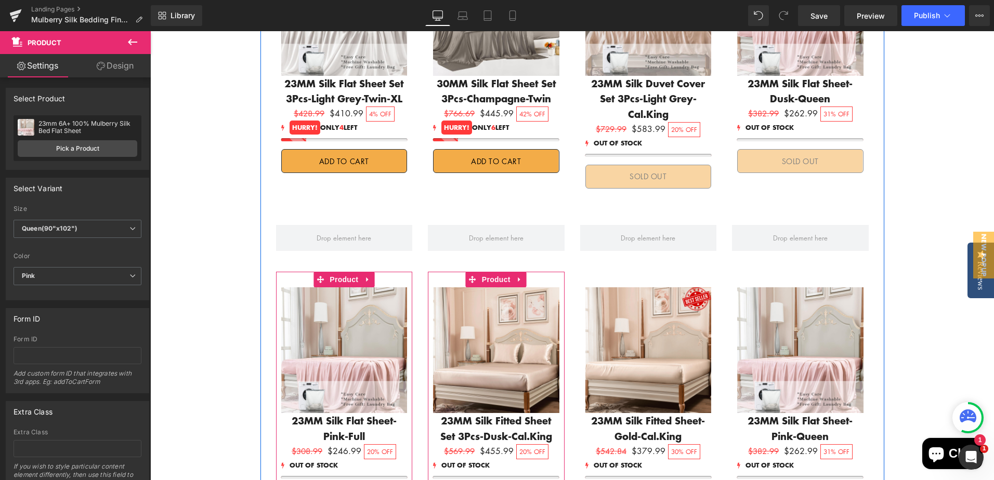
scroll to position [1558, 0]
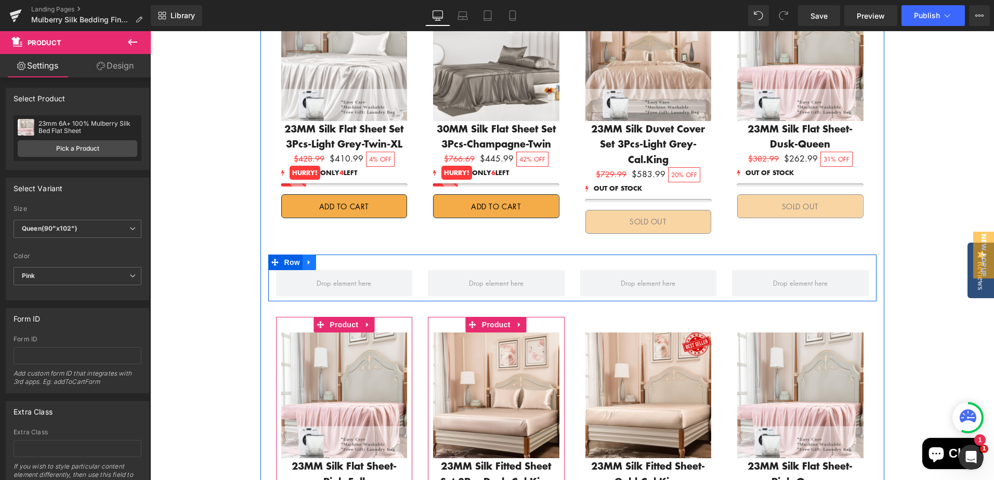
click at [306, 258] on icon at bounding box center [309, 262] width 7 height 8
click at [333, 259] on icon at bounding box center [336, 262] width 7 height 7
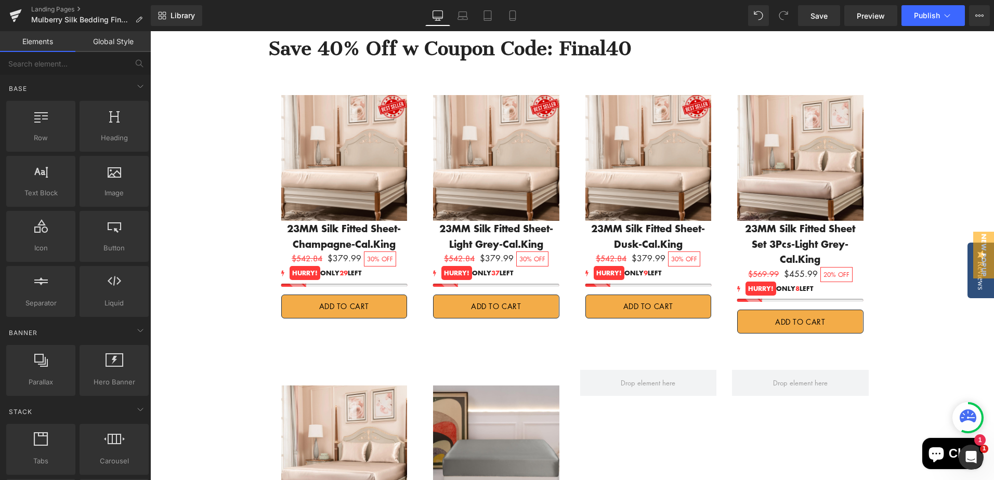
scroll to position [518, 0]
click at [458, 17] on icon at bounding box center [463, 15] width 10 height 10
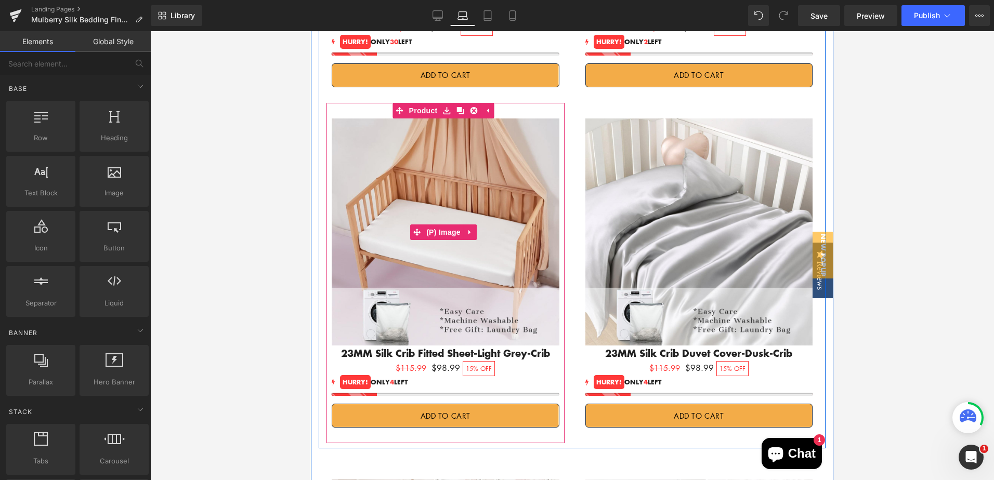
scroll to position [2119, 0]
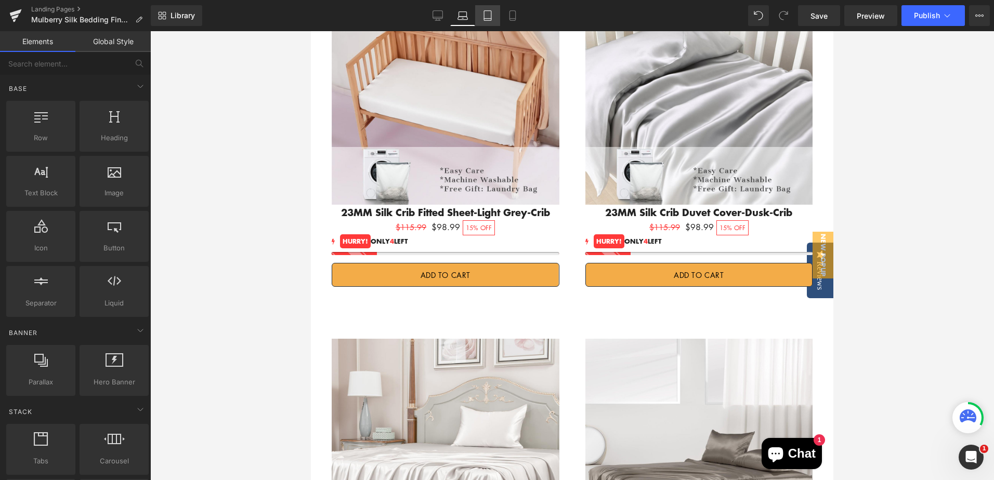
click at [485, 13] on icon at bounding box center [488, 15] width 10 height 10
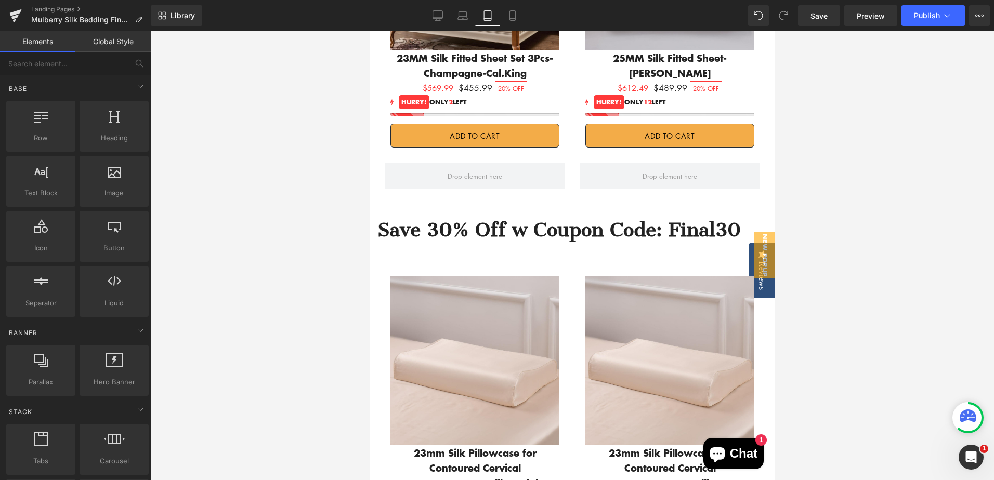
scroll to position [1537, 0]
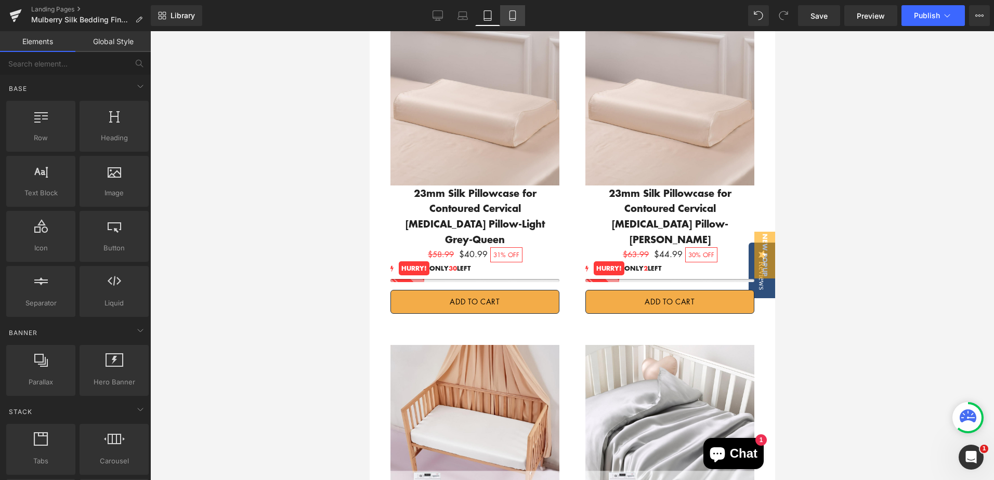
click at [512, 16] on icon at bounding box center [512, 15] width 10 height 10
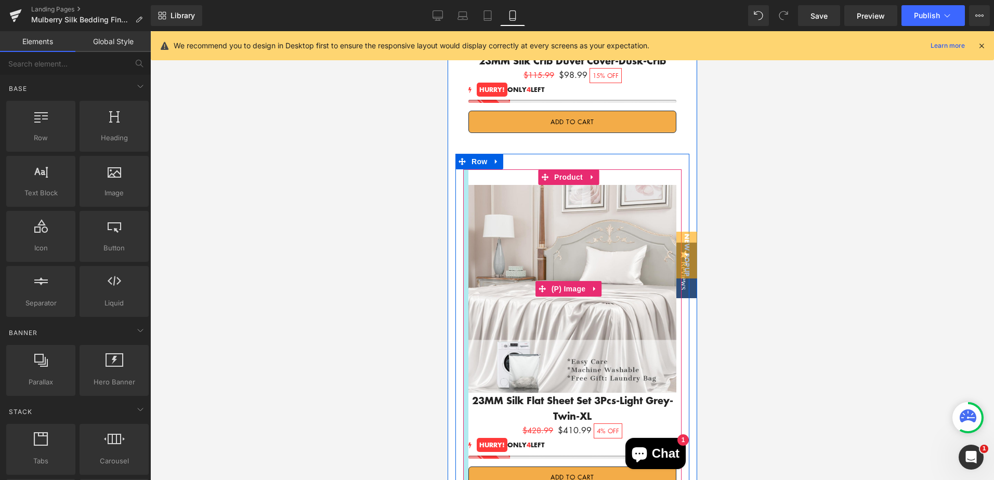
scroll to position [3775, 0]
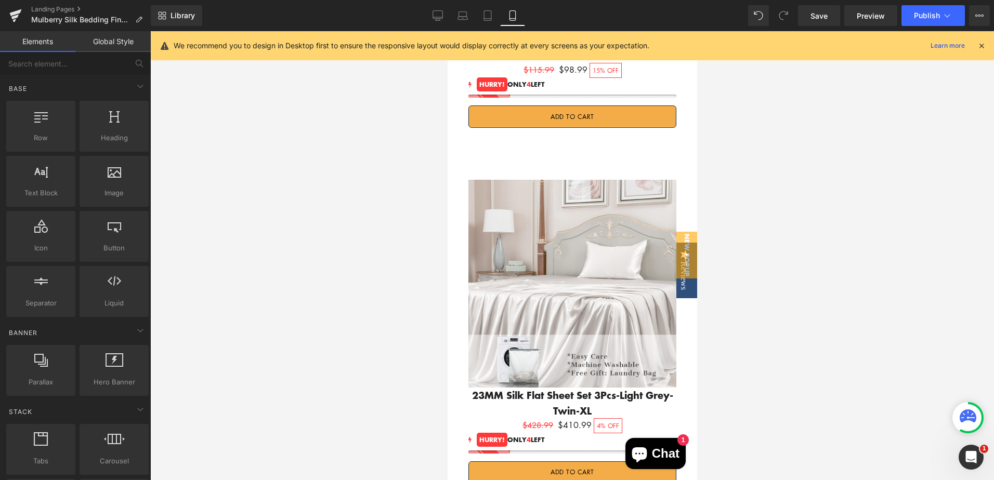
drag, startPoint x: 821, startPoint y: 17, endPoint x: 825, endPoint y: 142, distance: 125.4
click at [821, 17] on span "Save" at bounding box center [819, 15] width 17 height 11
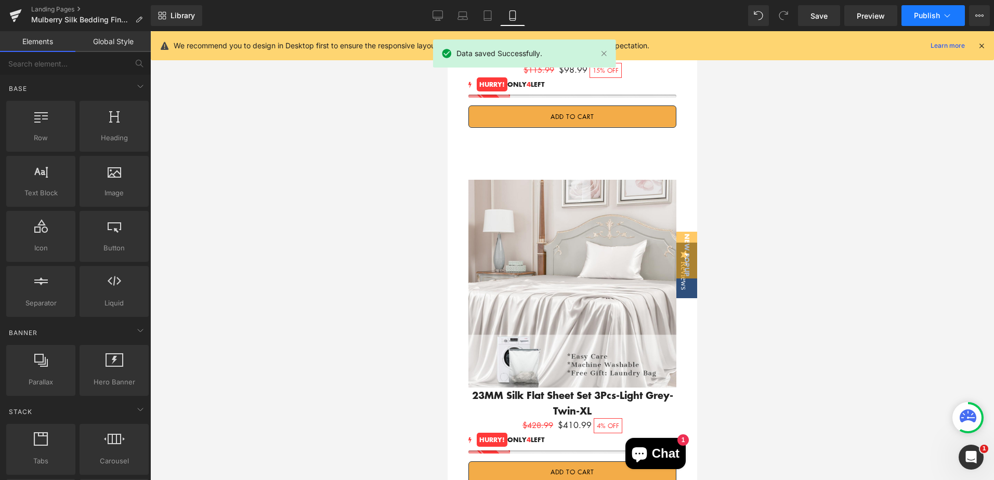
click at [929, 14] on span "Publish" at bounding box center [927, 15] width 26 height 8
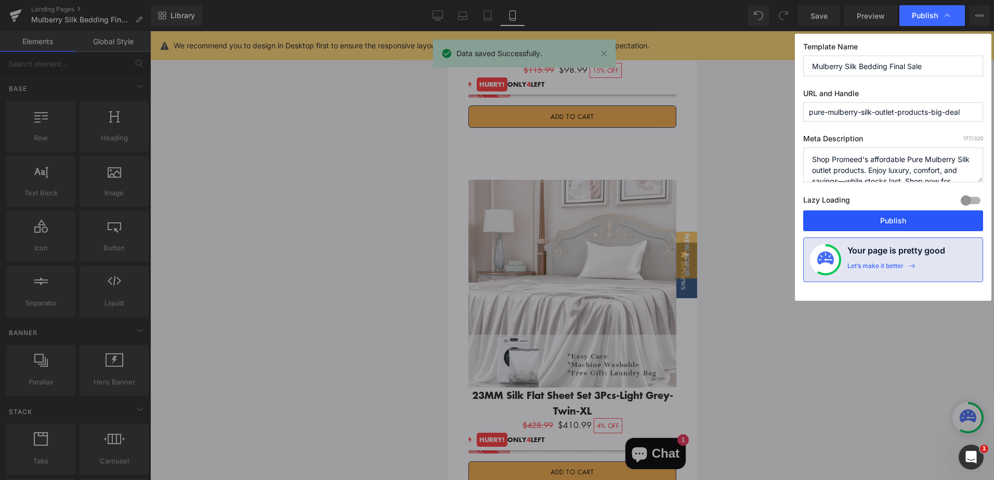
click at [894, 217] on button "Publish" at bounding box center [893, 221] width 180 height 21
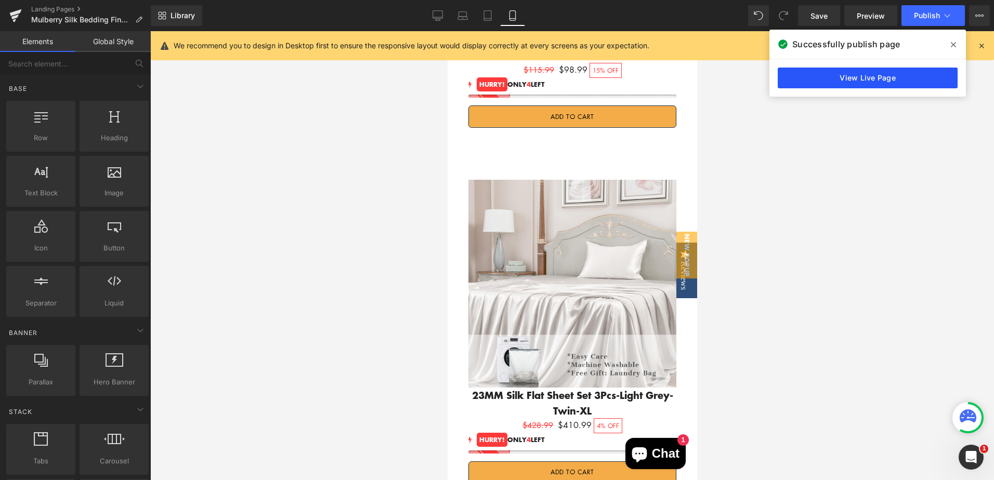
click at [829, 83] on link "View Live Page" at bounding box center [868, 78] width 180 height 21
